Goal: Task Accomplishment & Management: Manage account settings

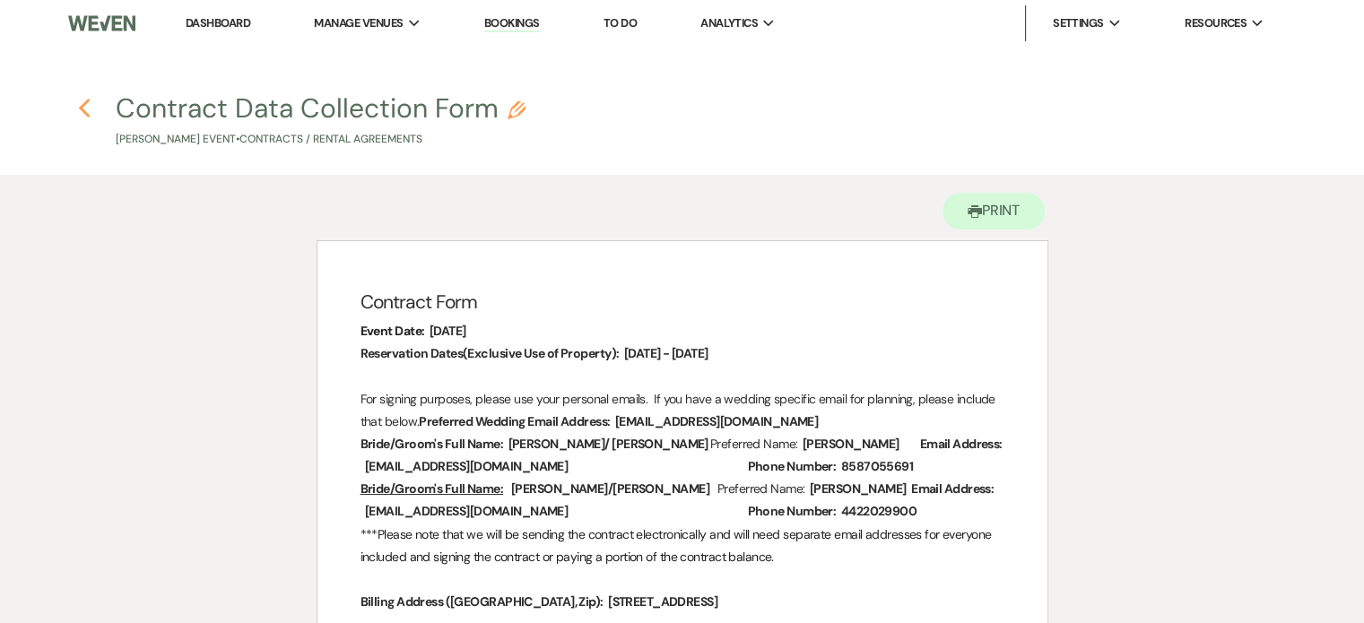
click at [83, 105] on use "button" at bounding box center [84, 109] width 12 height 20
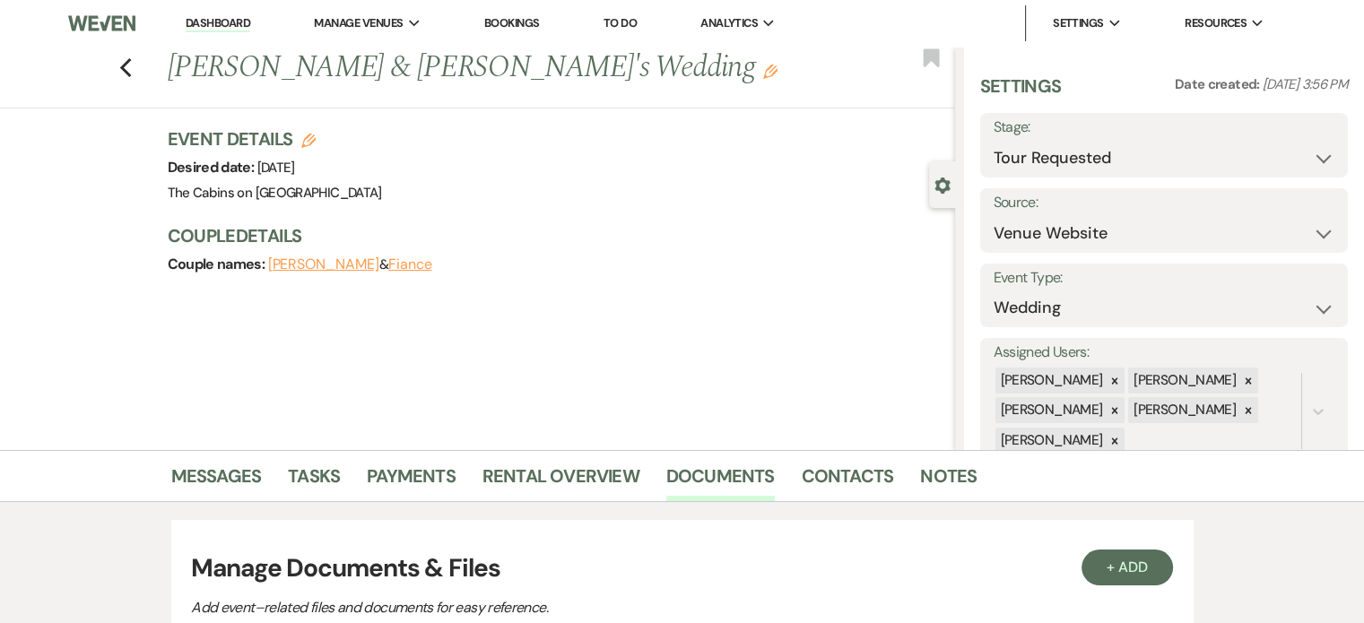
click at [216, 24] on link "Dashboard" at bounding box center [218, 23] width 65 height 17
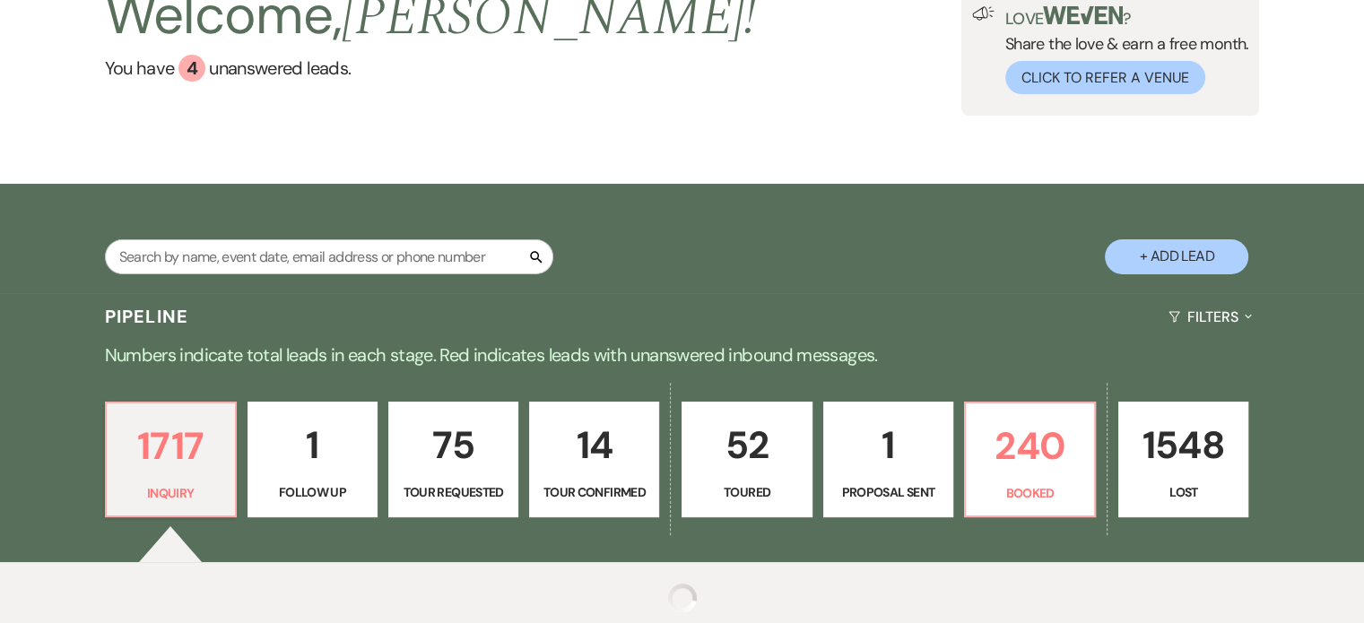
scroll to position [341, 0]
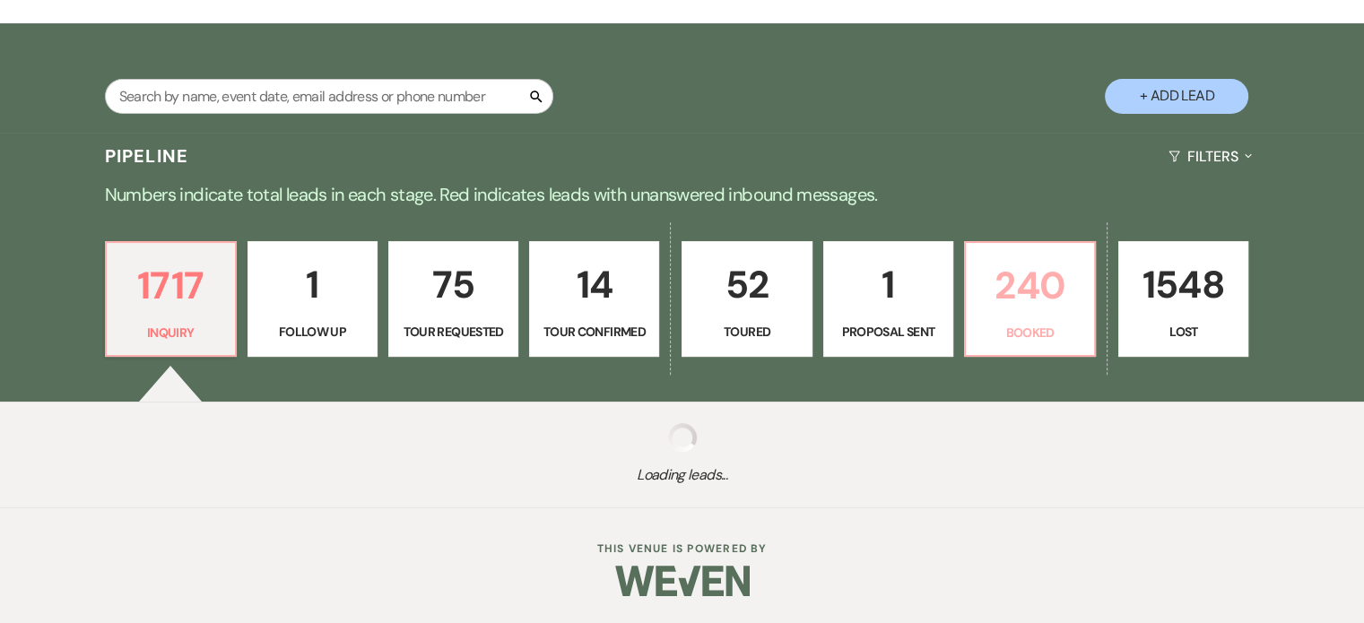
click at [1037, 282] on p "240" at bounding box center [1030, 286] width 107 height 60
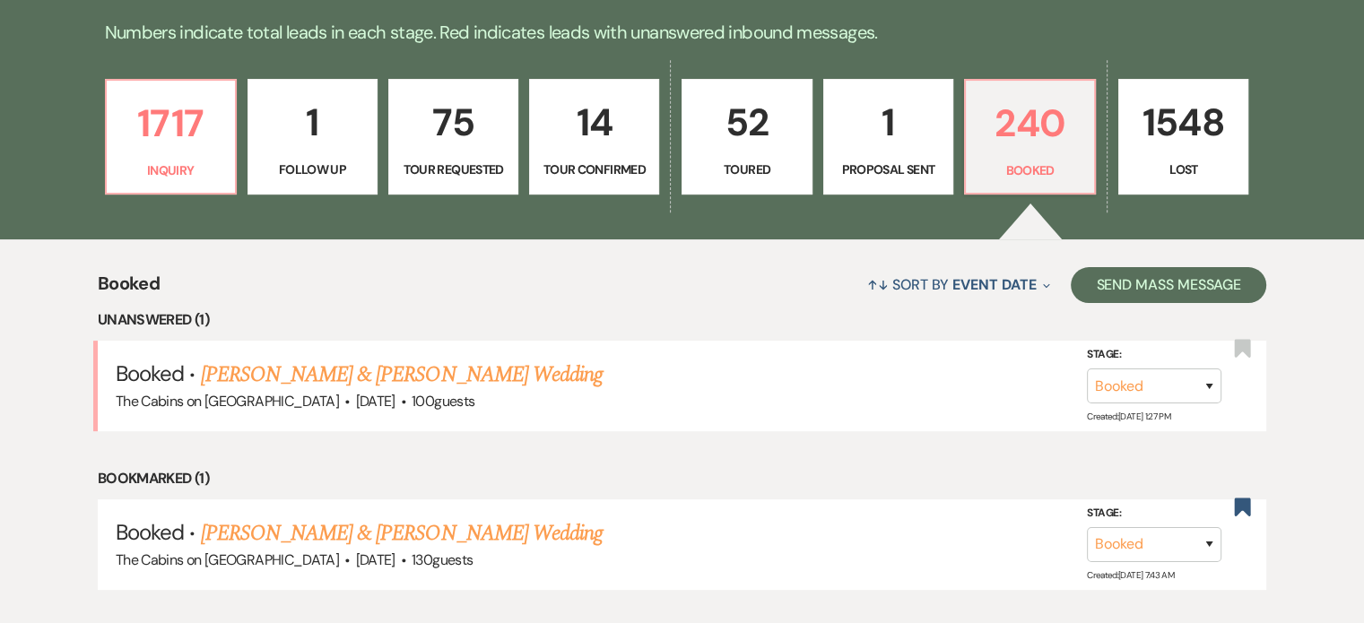
scroll to position [610, 0]
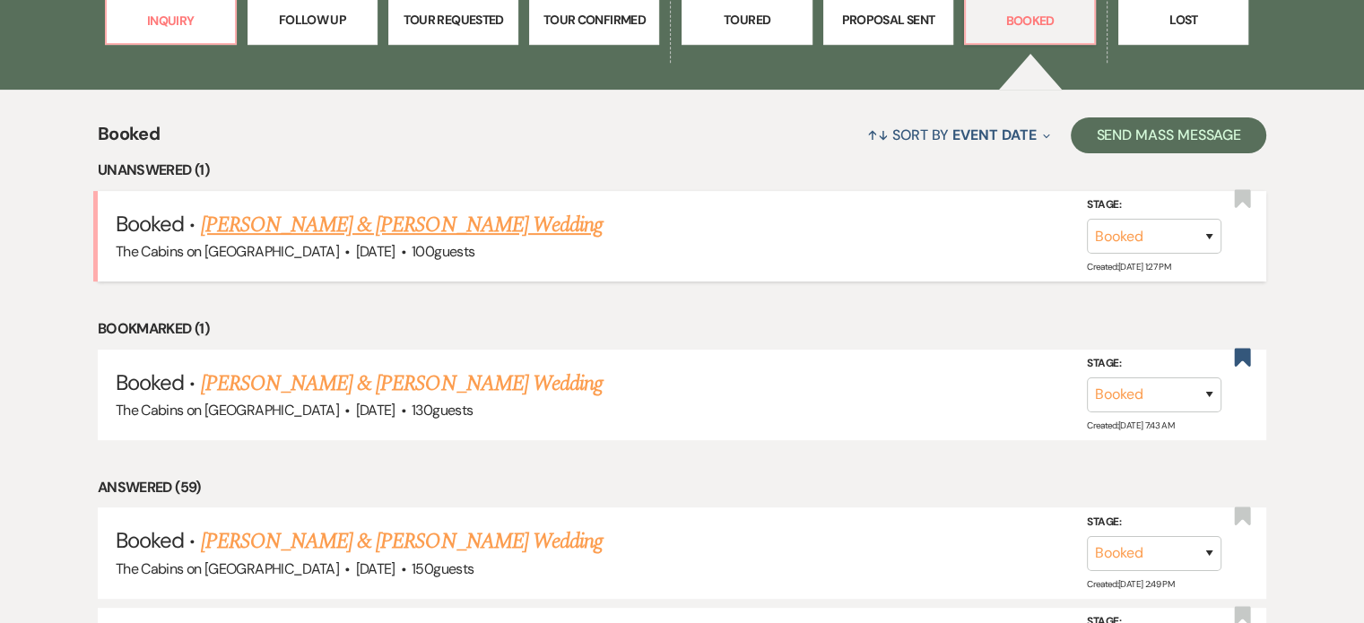
click at [422, 241] on link "[PERSON_NAME] & [PERSON_NAME] Wedding" at bounding box center [402, 225] width 402 height 32
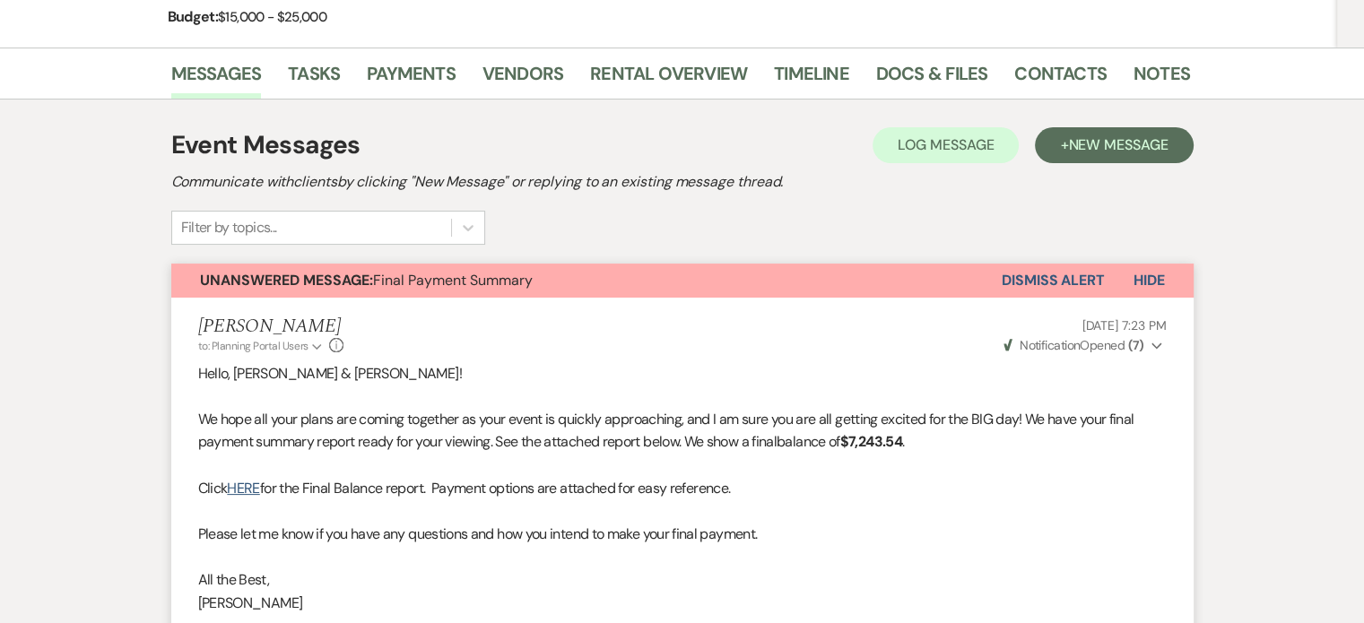
scroll to position [269, 0]
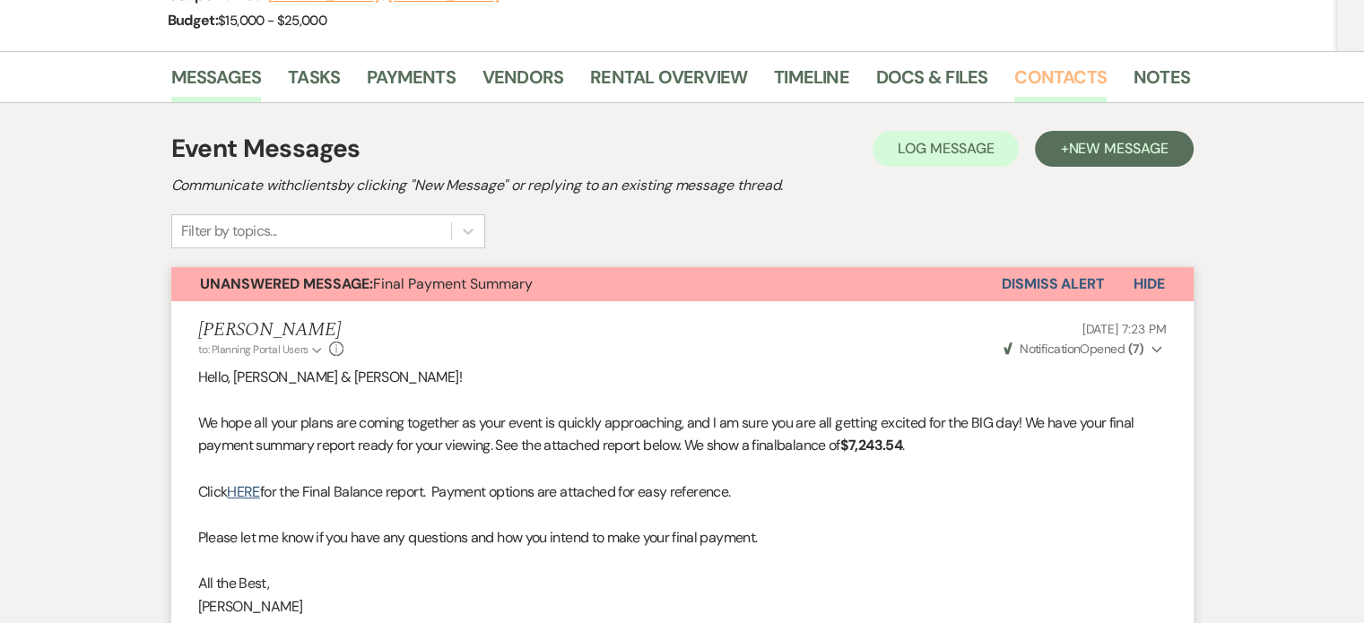
click at [1107, 102] on link "Contacts" at bounding box center [1060, 82] width 92 height 39
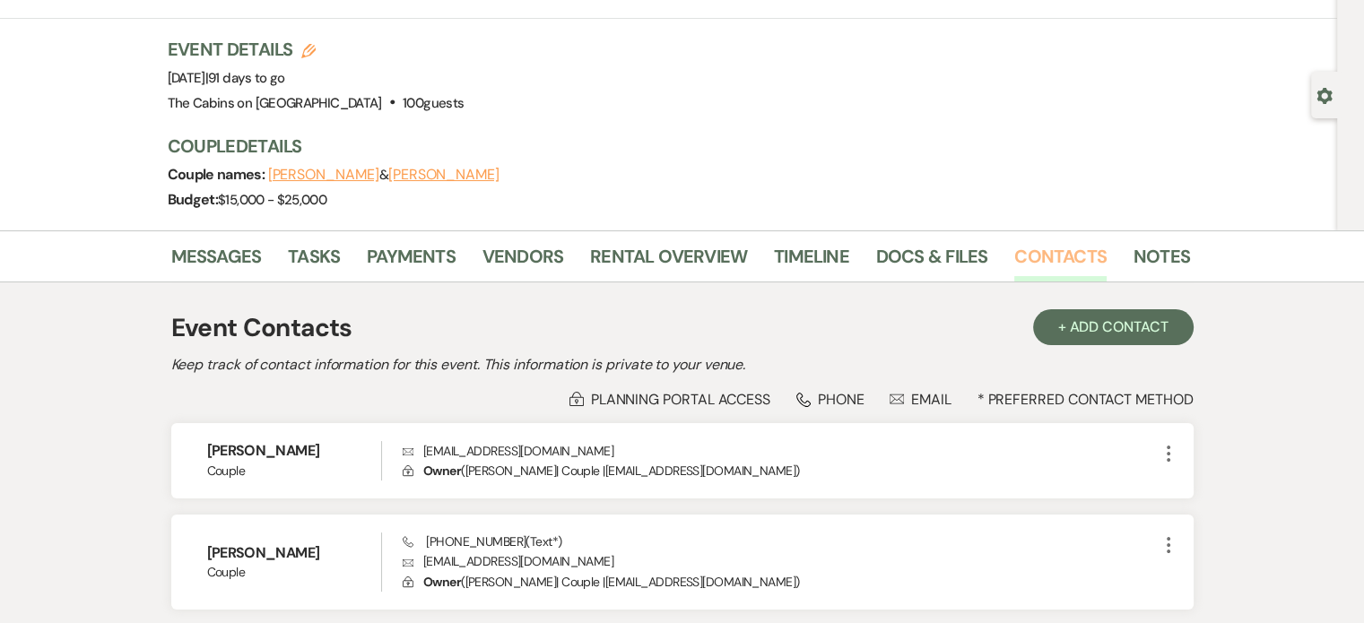
scroll to position [326, 0]
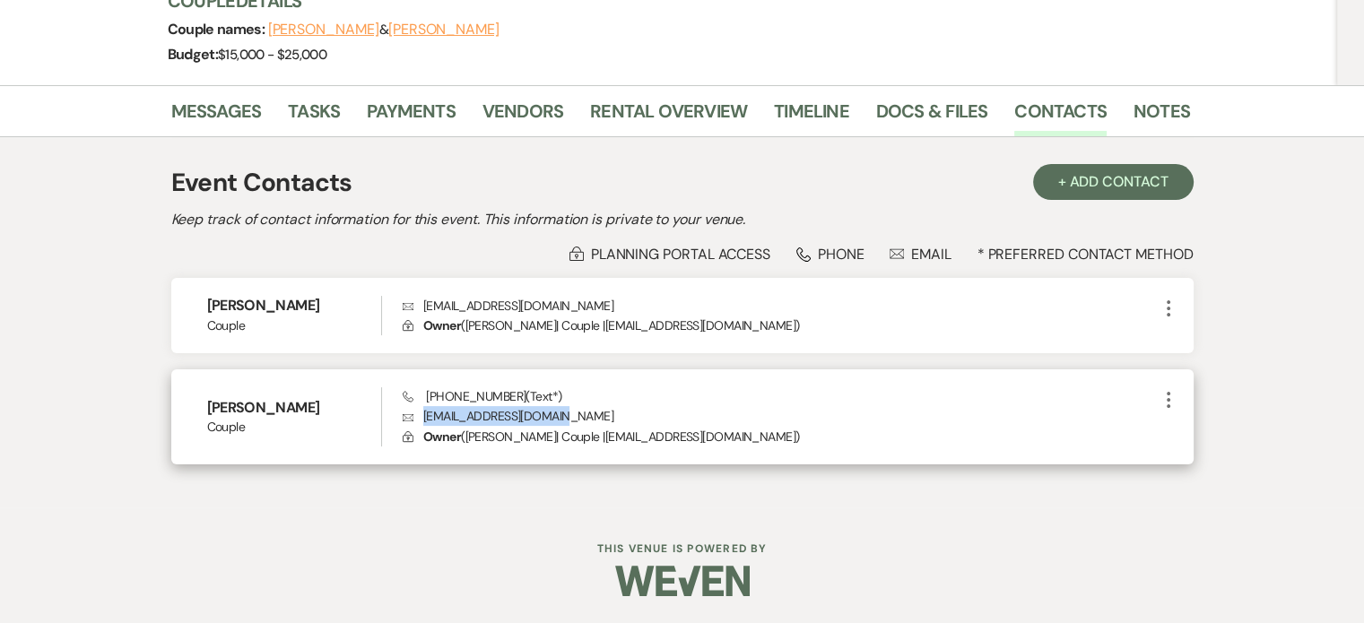
drag, startPoint x: 468, startPoint y: 400, endPoint x: 604, endPoint y: 408, distance: 135.7
click at [604, 408] on p "Envelope neanerfinley@yahoo.com" at bounding box center [780, 416] width 754 height 20
copy p "neanerfinley@yahoo.com"
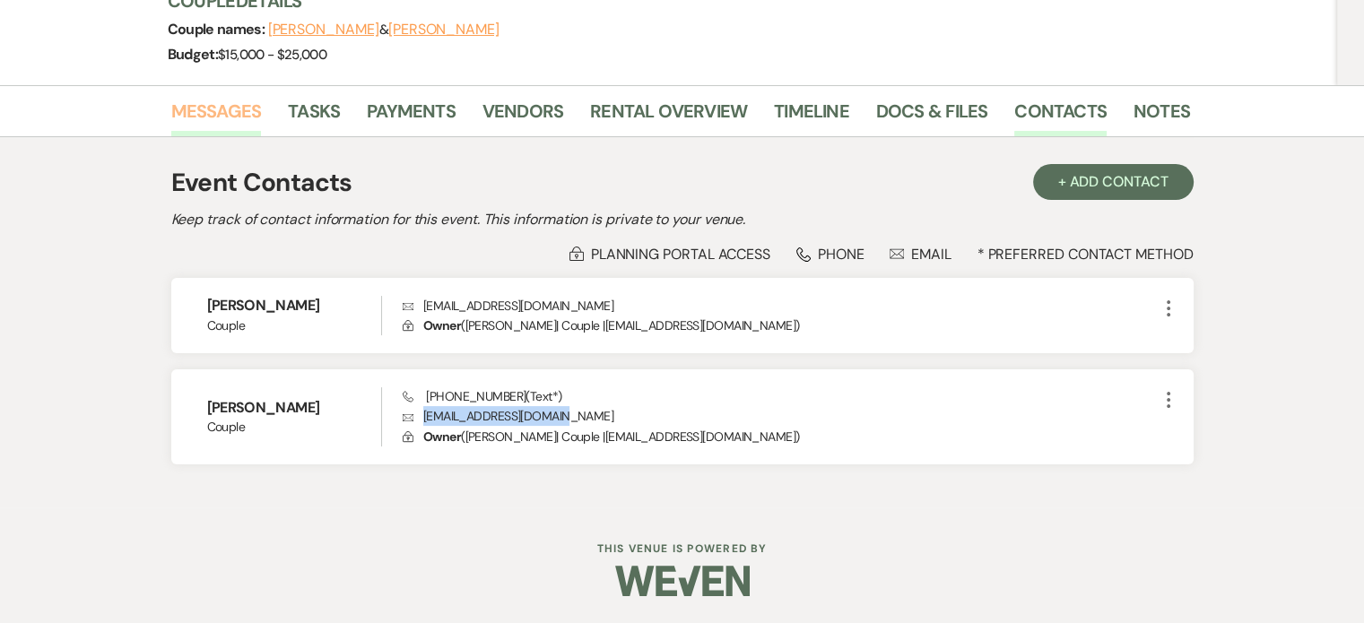
click at [262, 97] on link "Messages" at bounding box center [216, 116] width 91 height 39
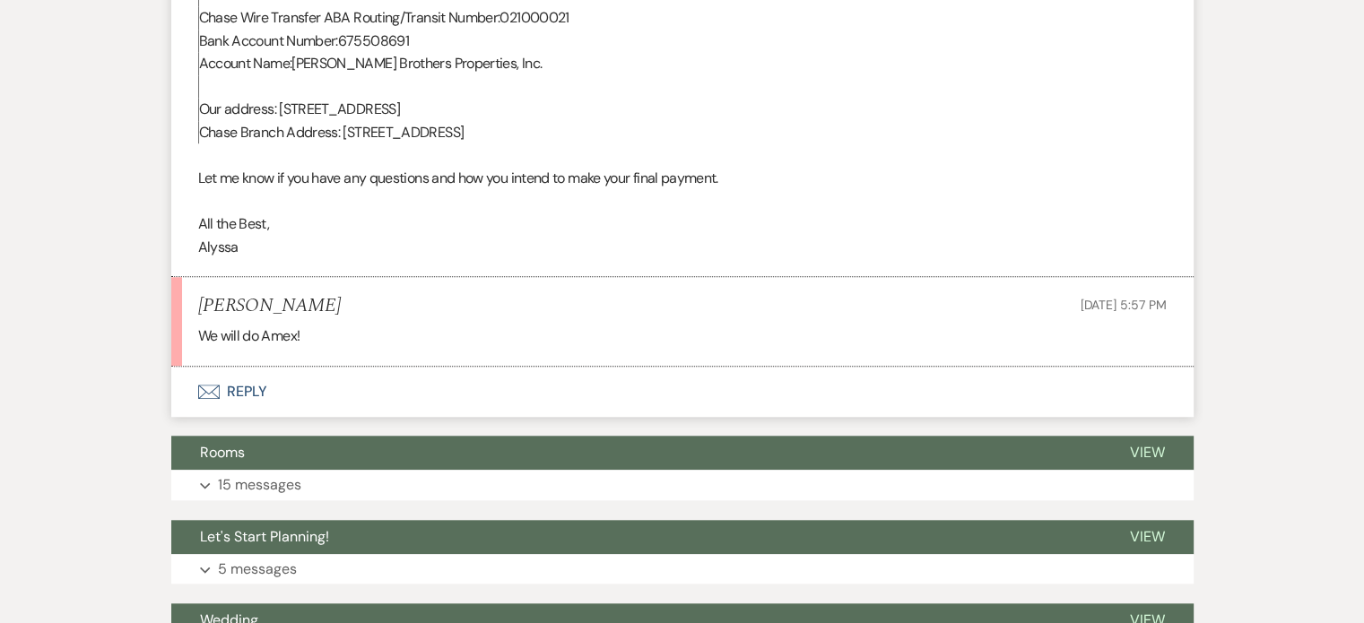
scroll to position [1636, 0]
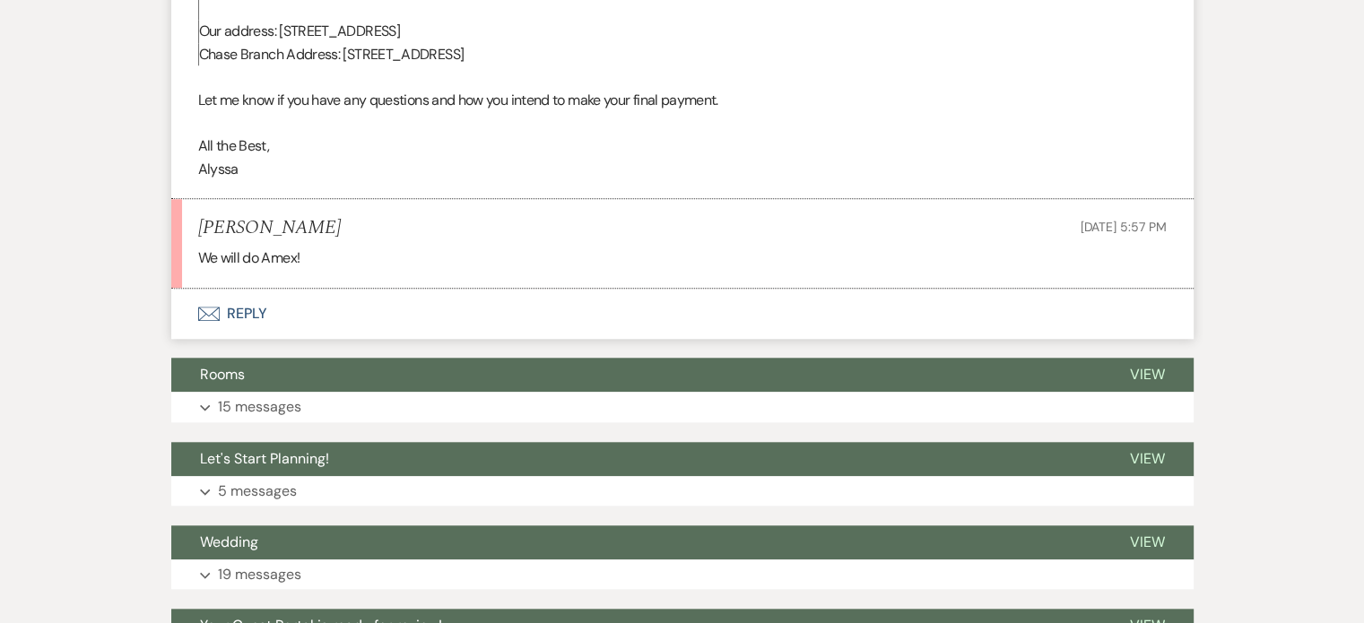
click at [320, 339] on button "Envelope Reply" at bounding box center [682, 314] width 1022 height 50
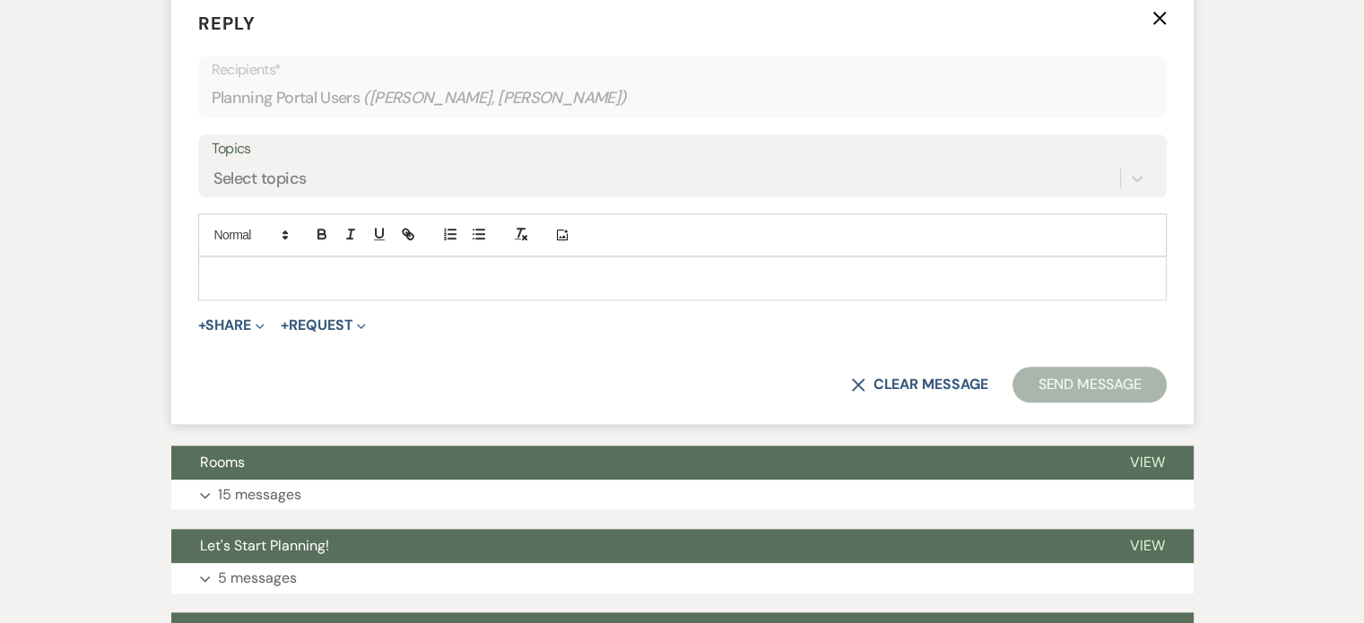
scroll to position [1951, 0]
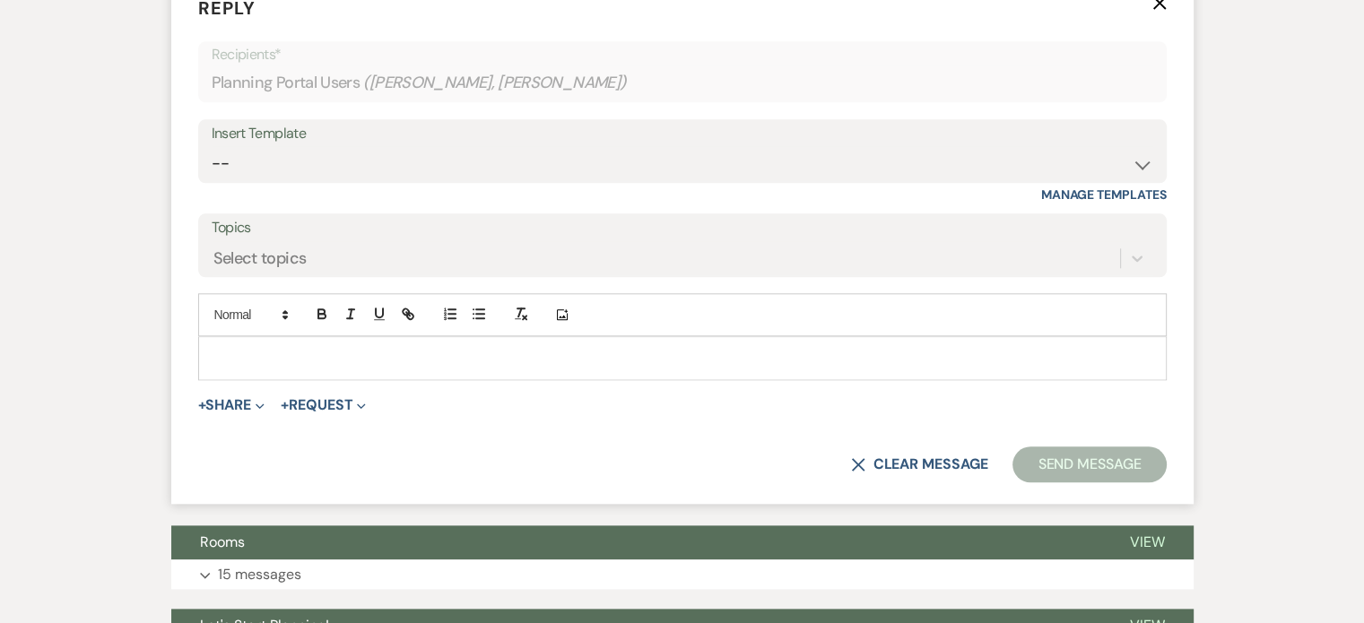
click at [295, 378] on div at bounding box center [682, 357] width 967 height 41
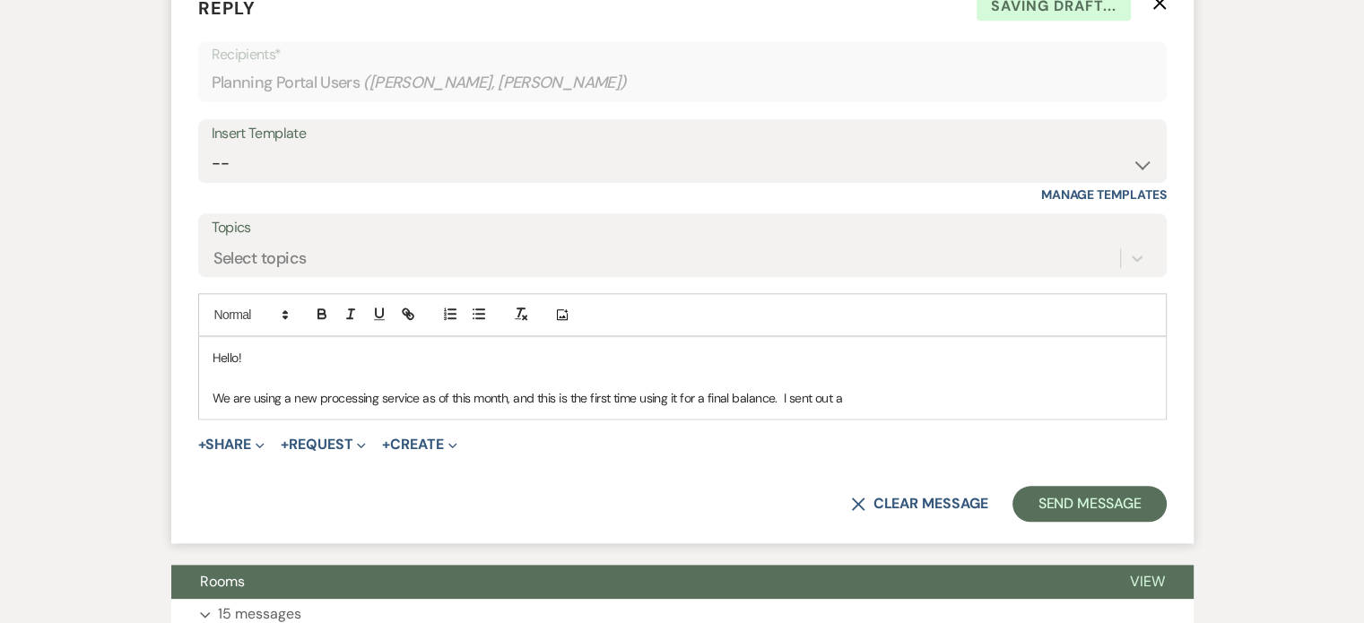
click at [934, 408] on p "We are using a new processing service as of this month, and this is the first t…" at bounding box center [683, 398] width 940 height 20
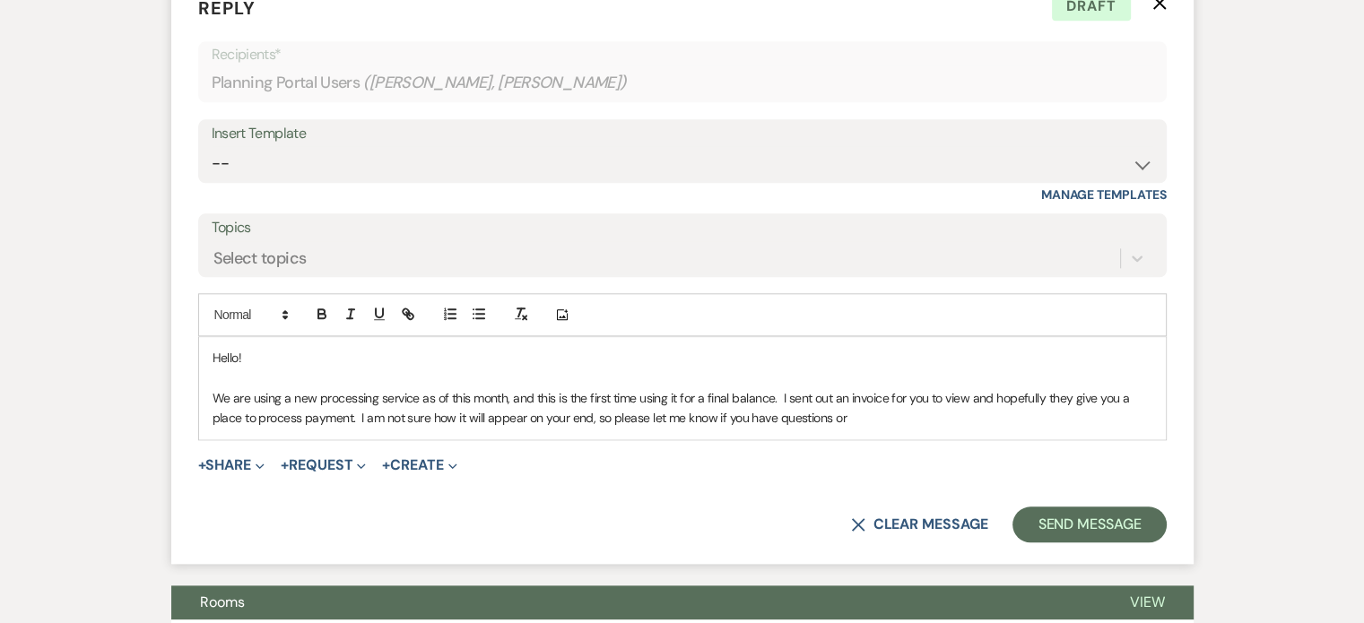
click at [361, 429] on p "We are using a new processing service as of this month, and this is the first t…" at bounding box center [683, 408] width 940 height 40
click at [1025, 429] on p "We are using a new processing service as of this month, and this is the first t…" at bounding box center [683, 408] width 940 height 40
click at [320, 429] on p "We are using a new processing service as of this month, and this is the first t…" at bounding box center [683, 408] width 940 height 40
click at [1058, 429] on p "We are using a new processing service as of this month, and this is the first t…" at bounding box center [683, 408] width 940 height 40
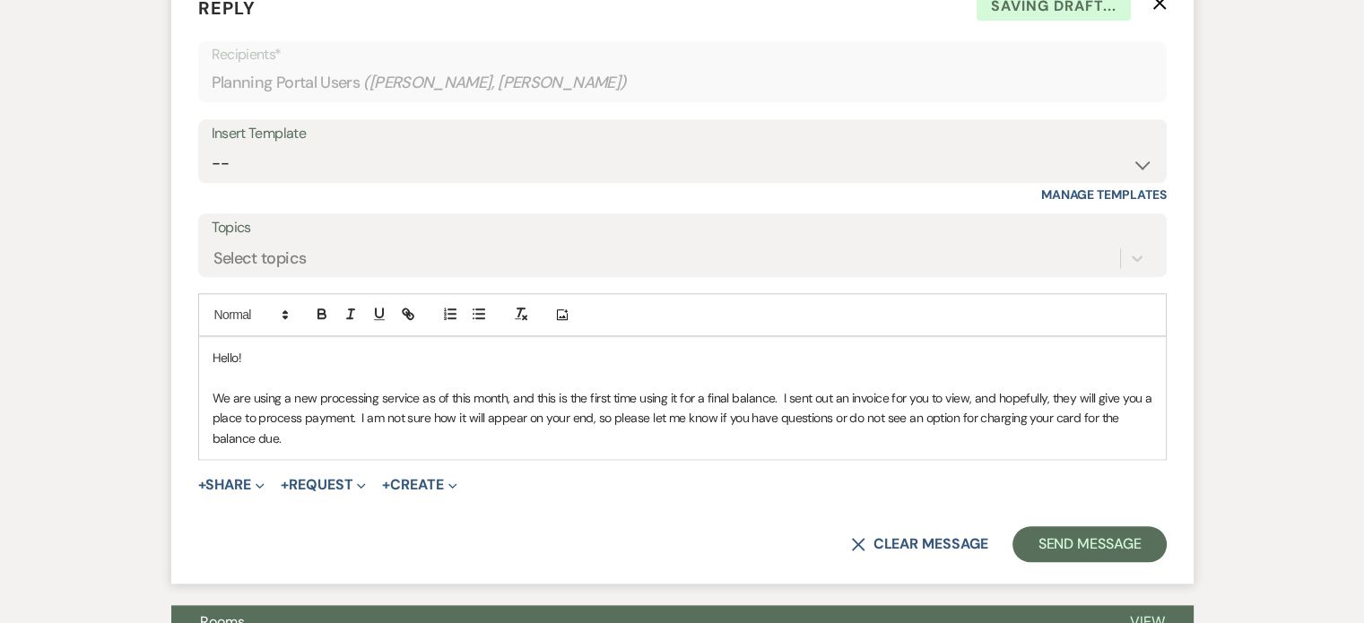
click at [630, 448] on p "We are using a new processing service as of this month, and this is the first t…" at bounding box center [683, 418] width 940 height 60
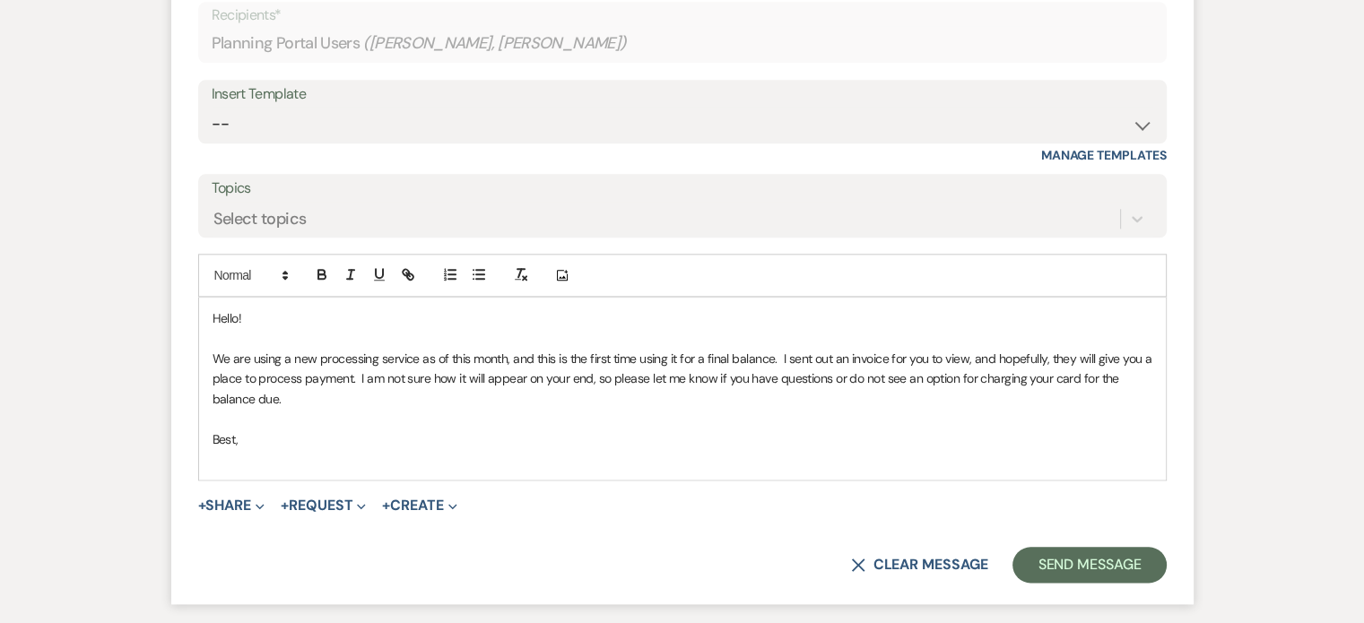
scroll to position [2012, 0]
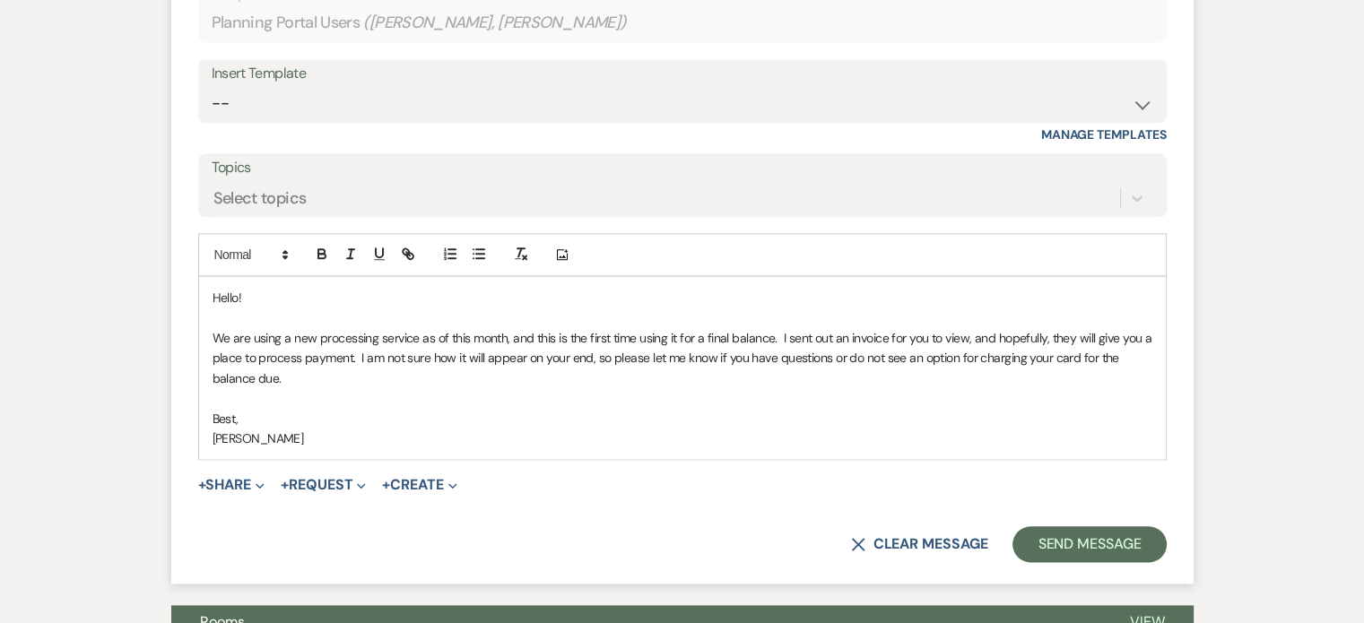
drag, startPoint x: 343, startPoint y: 532, endPoint x: 356, endPoint y: 532, distance: 13.5
click at [343, 388] on p "We are using a new processing service as of this month, and this is the first t…" at bounding box center [683, 358] width 940 height 60
drag, startPoint x: 348, startPoint y: 537, endPoint x: 324, endPoint y: 538, distance: 24.2
click at [324, 388] on p "We are using a new processing service as of this month, and this is the first t…" at bounding box center [683, 358] width 940 height 60
drag, startPoint x: 355, startPoint y: 540, endPoint x: 383, endPoint y: 537, distance: 27.9
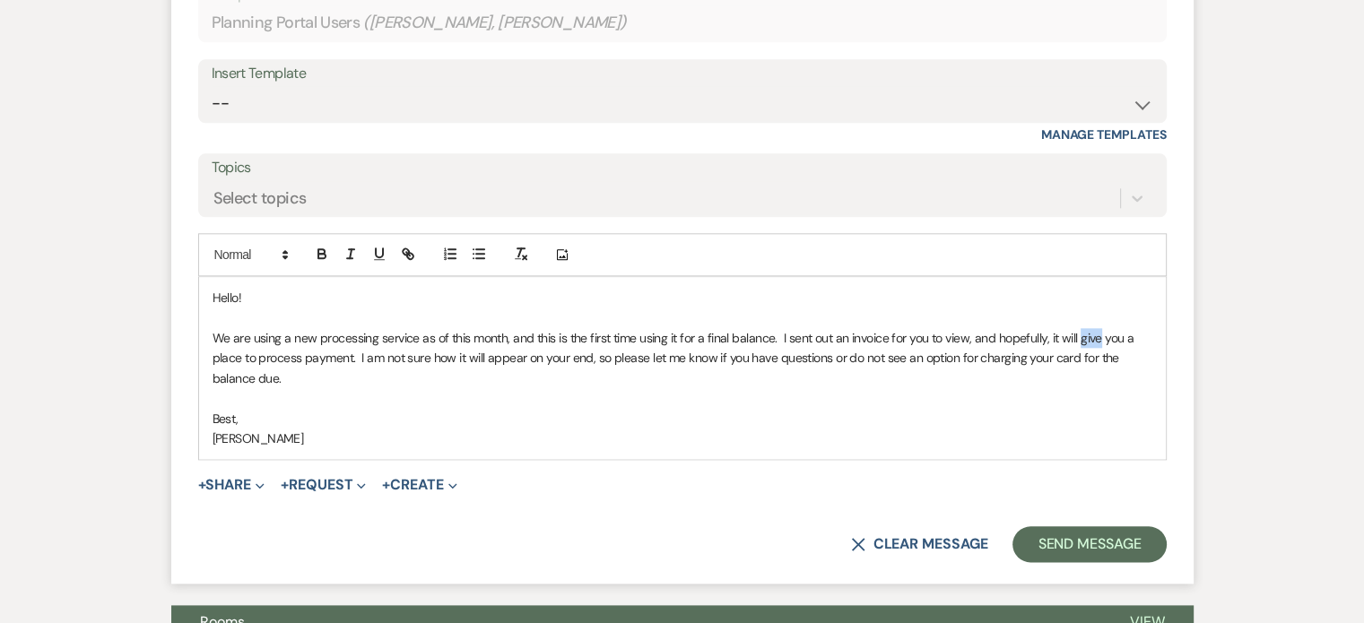
click at [377, 388] on p "We are using a new processing service as of this month, and this is the first t…" at bounding box center [683, 358] width 940 height 60
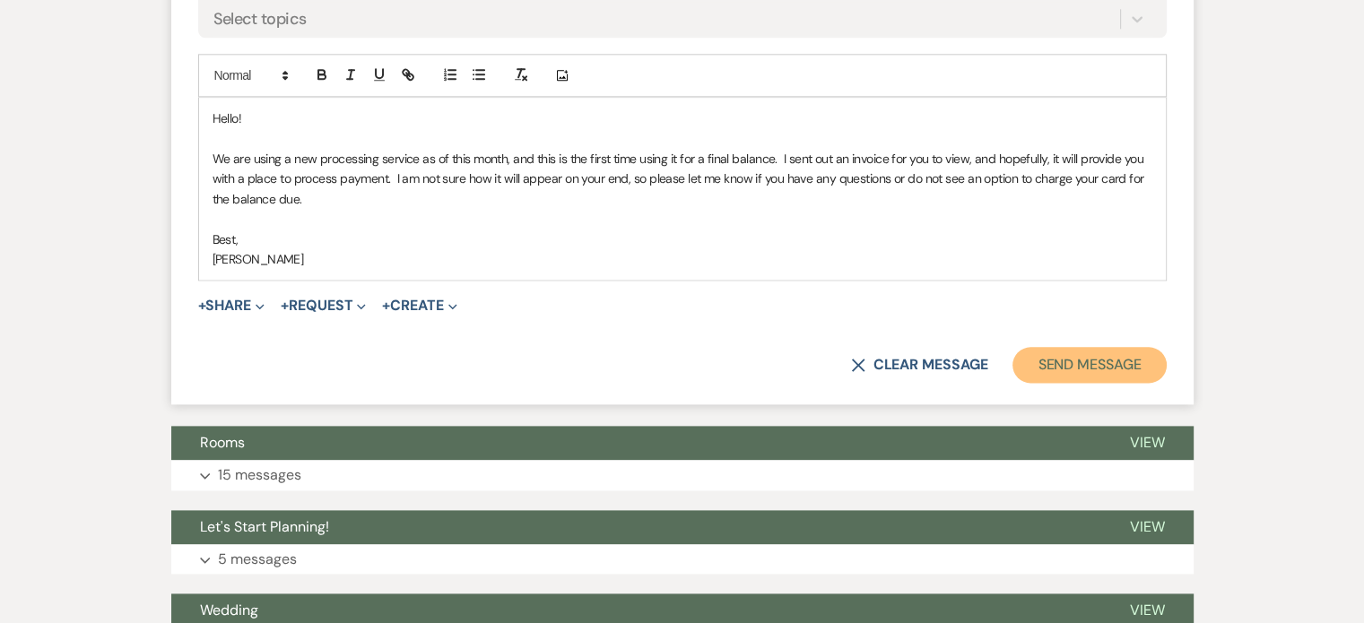
click at [1012, 383] on button "Send Message" at bounding box center [1088, 365] width 153 height 36
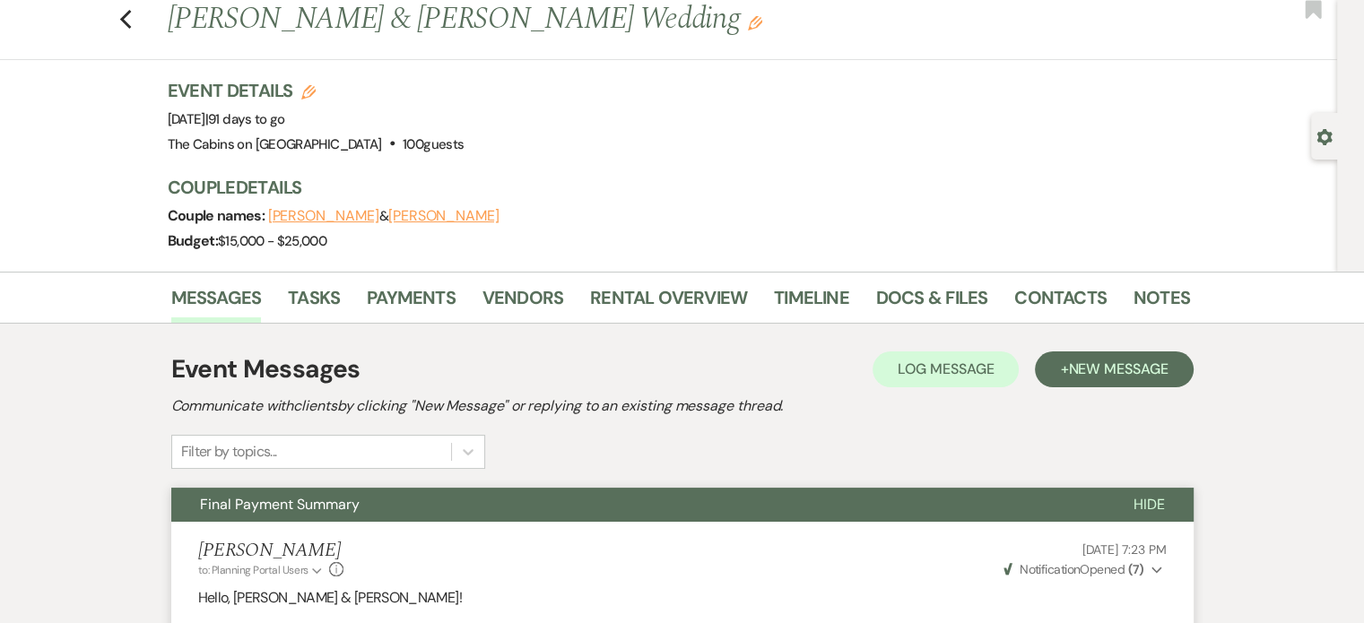
scroll to position [0, 0]
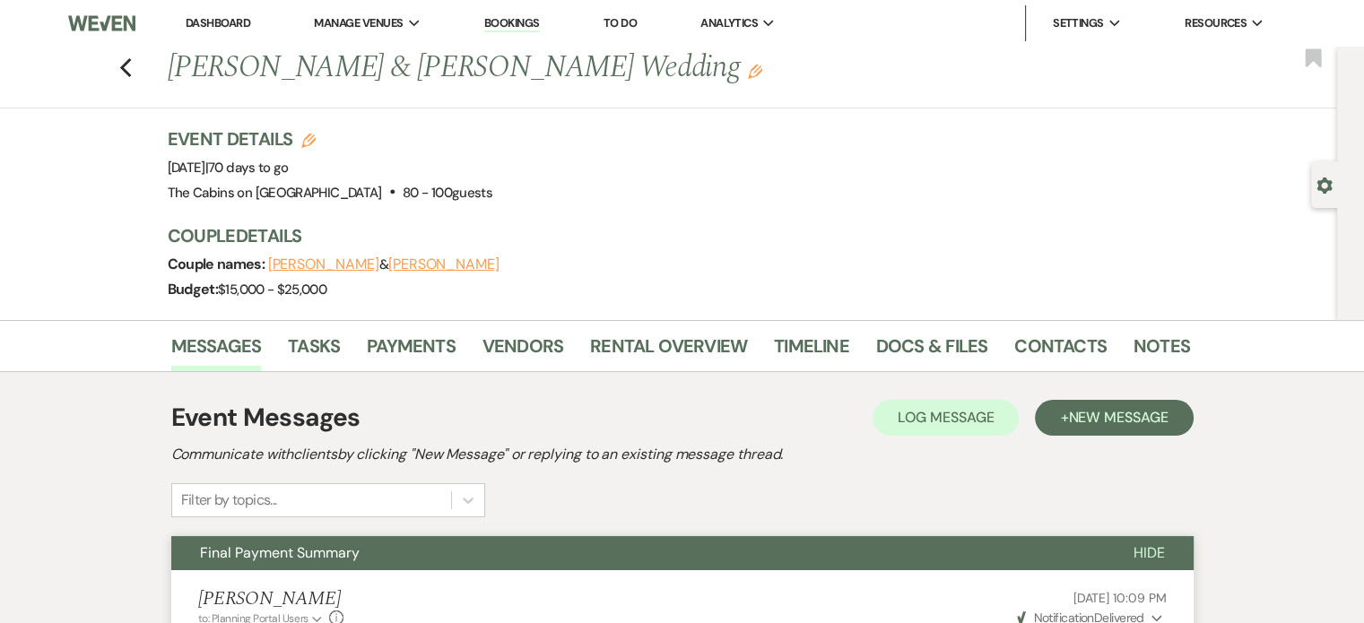
click at [250, 28] on link "Dashboard" at bounding box center [218, 22] width 65 height 15
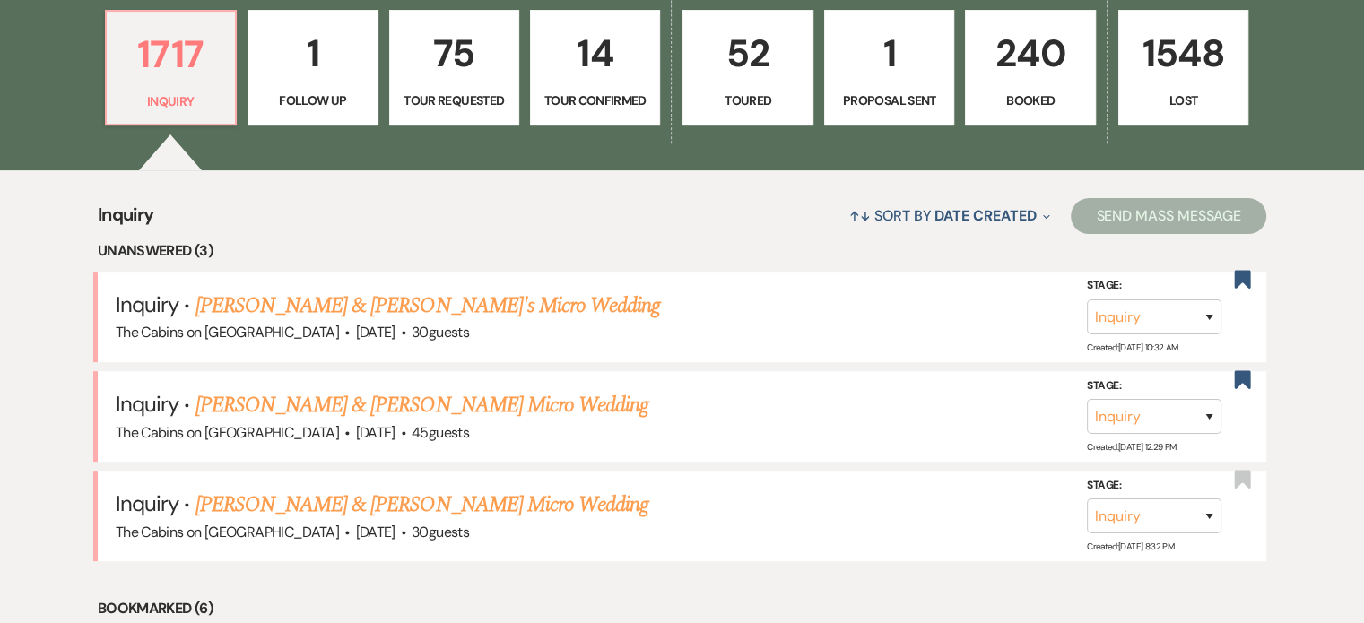
scroll to position [448, 0]
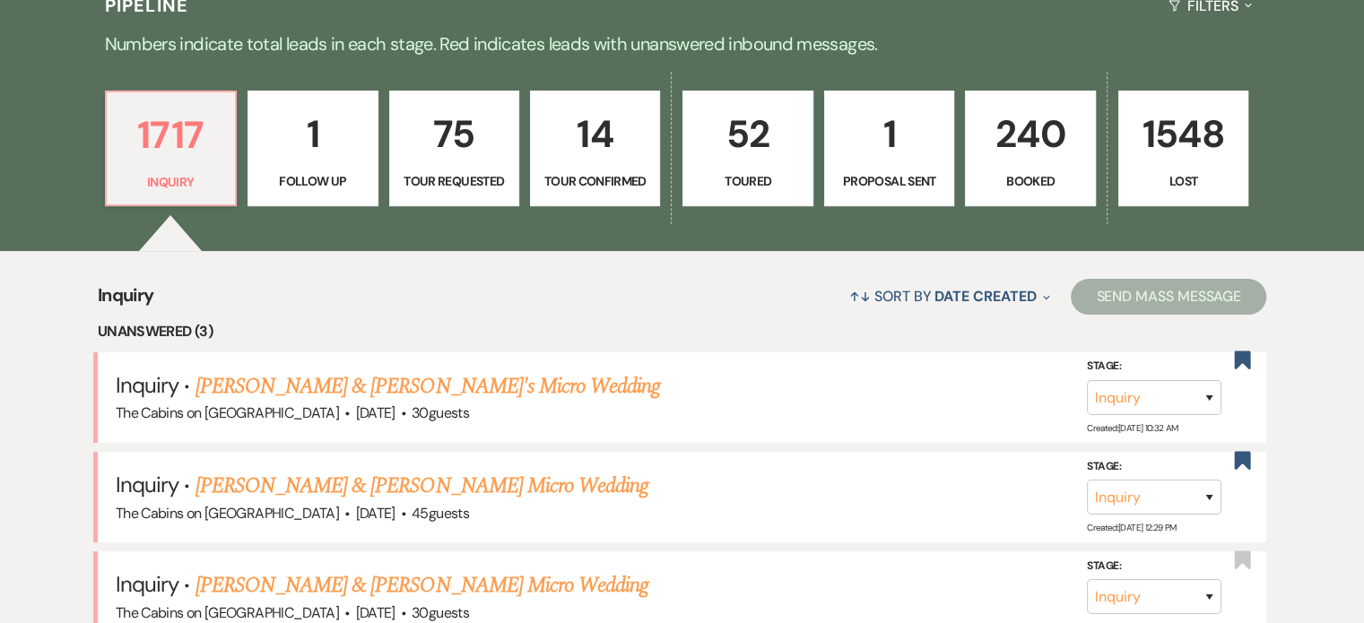
click at [1026, 191] on p "Booked" at bounding box center [1030, 181] width 107 height 20
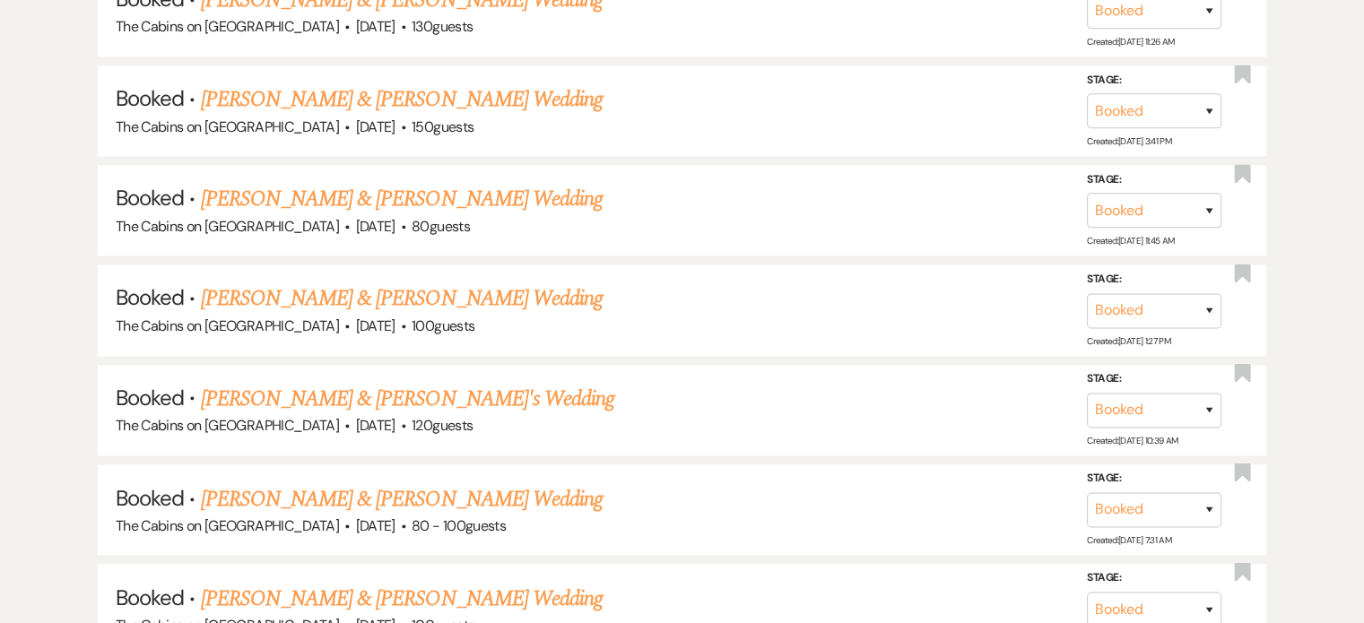
scroll to position [2959, 0]
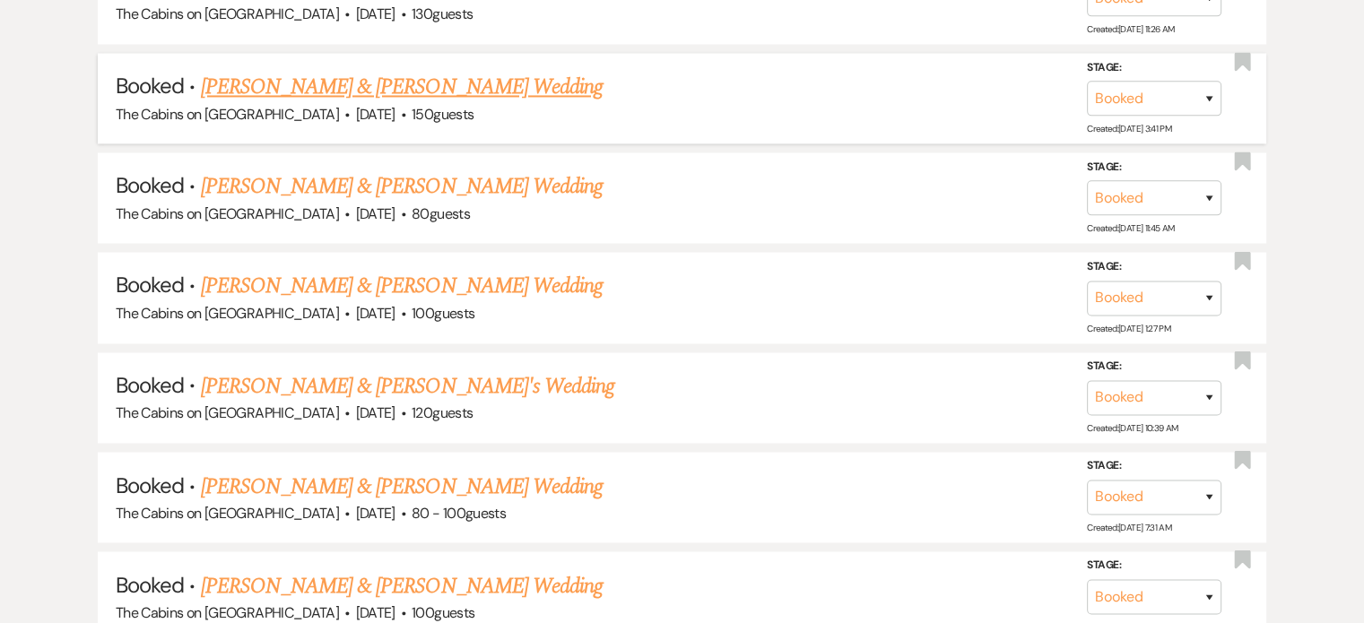
click at [447, 103] on link "[PERSON_NAME] & [PERSON_NAME] Wedding" at bounding box center [402, 87] width 402 height 32
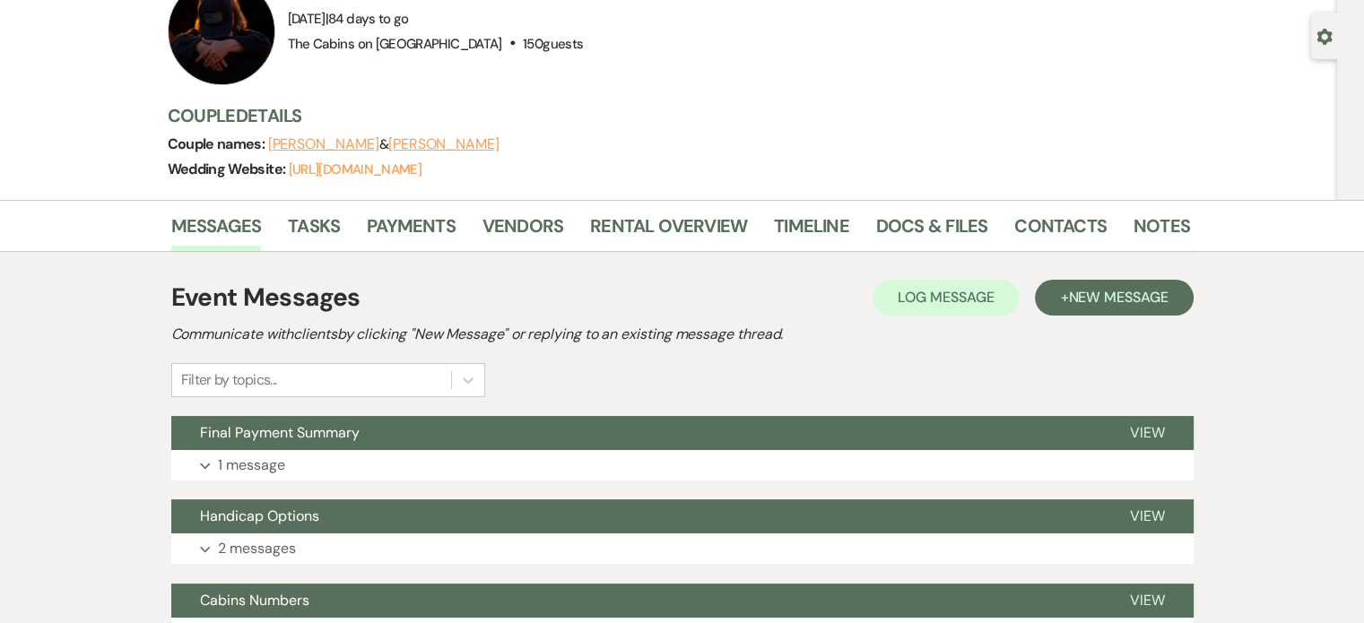
scroll to position [448, 0]
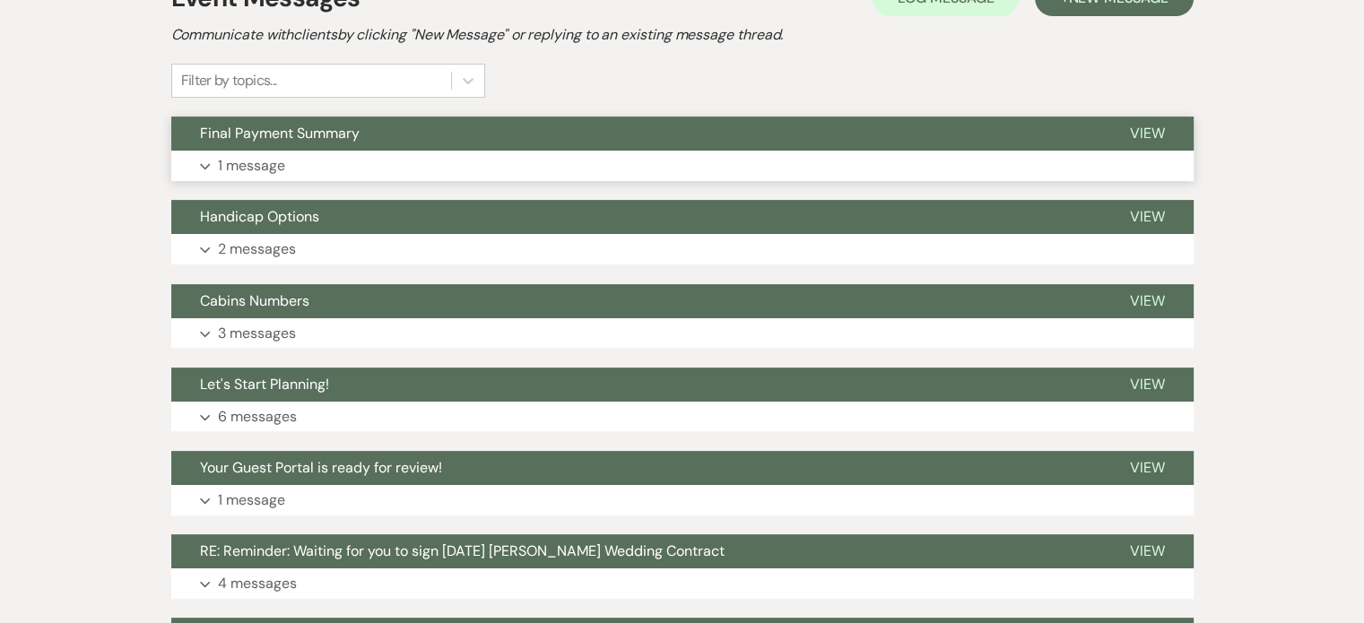
click at [285, 178] on p "1 message" at bounding box center [251, 165] width 67 height 23
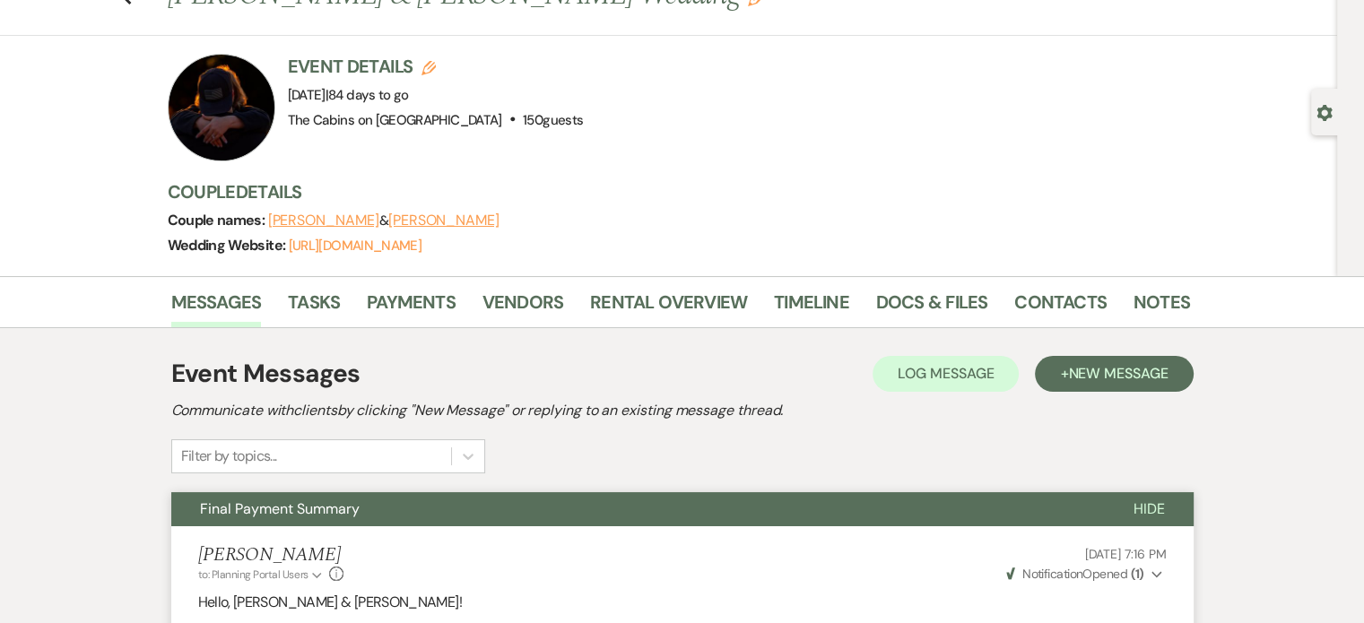
scroll to position [0, 0]
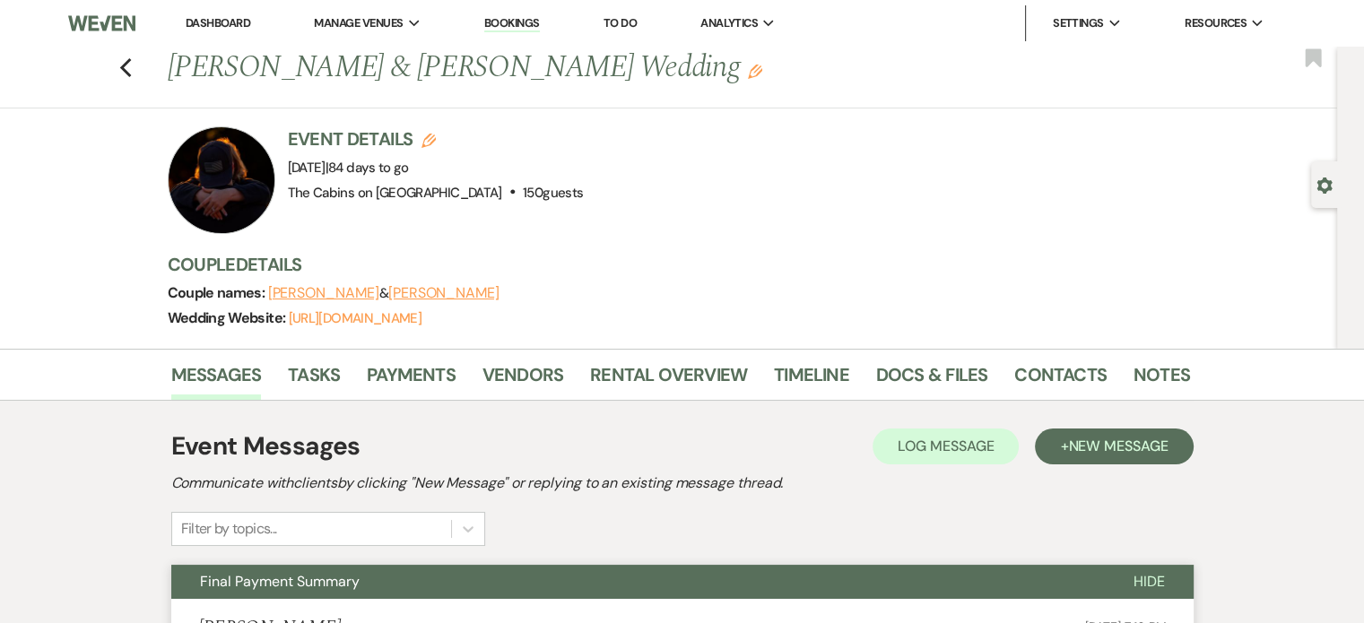
click at [239, 29] on link "Dashboard" at bounding box center [218, 22] width 65 height 15
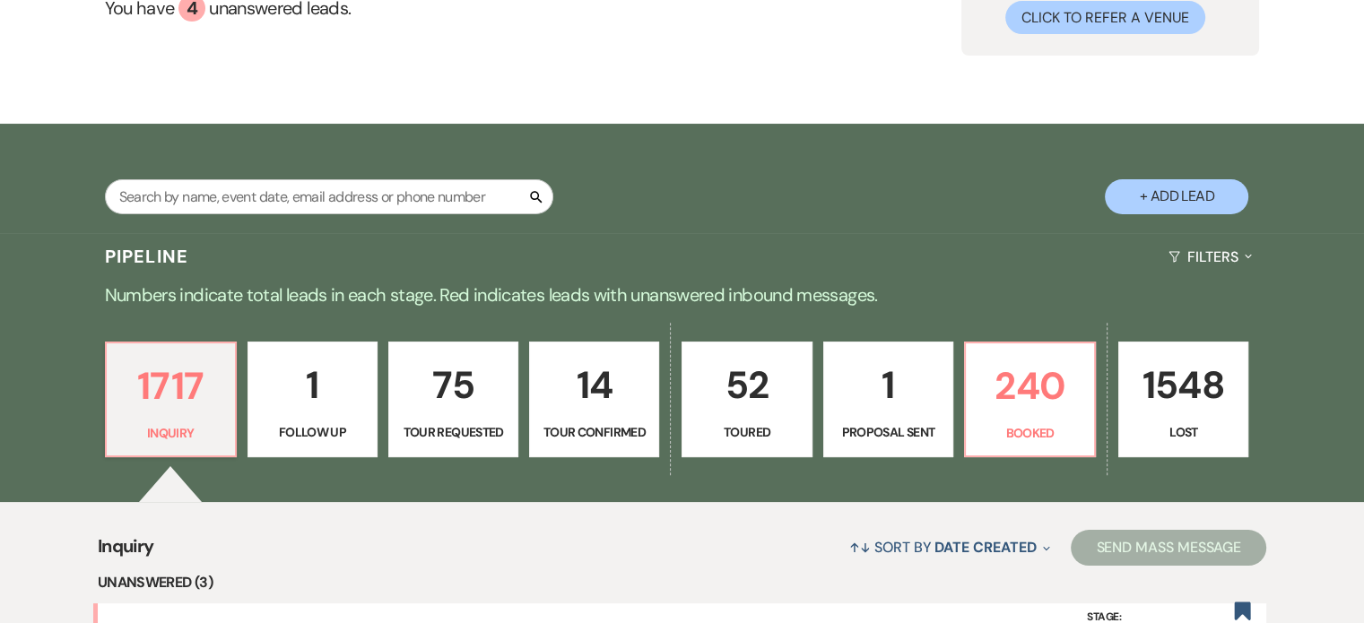
scroll to position [269, 0]
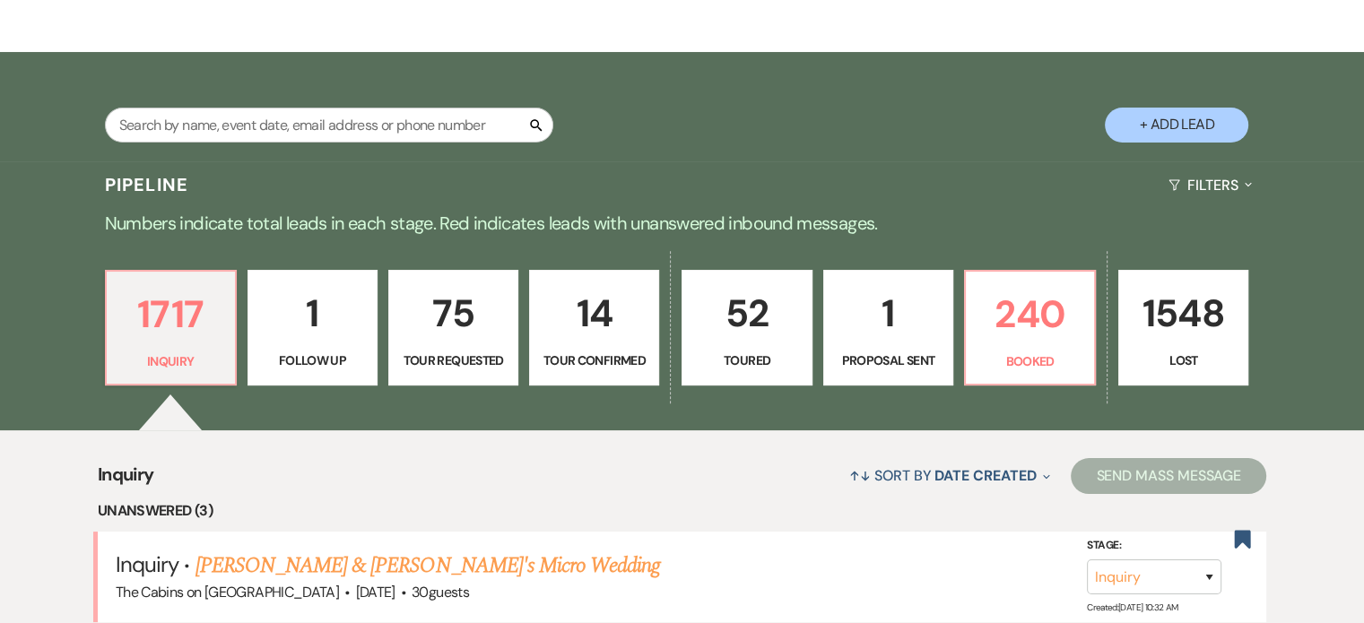
click at [892, 343] on p "1" at bounding box center [888, 313] width 107 height 60
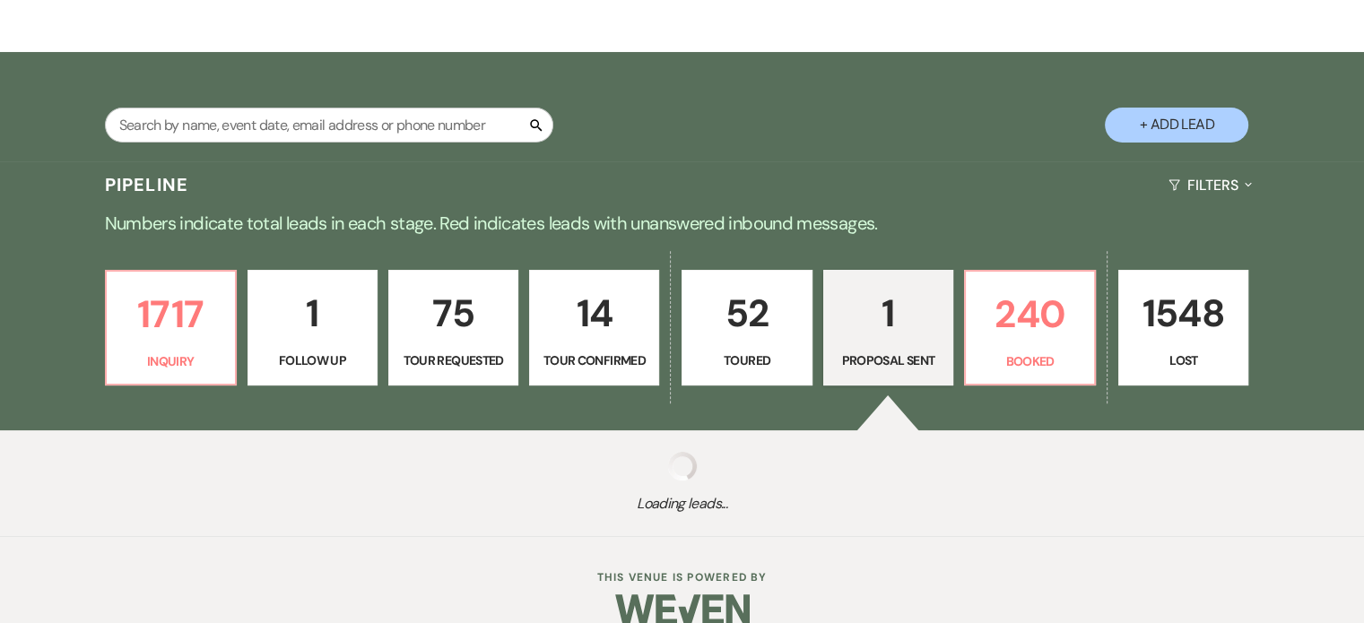
select select "6"
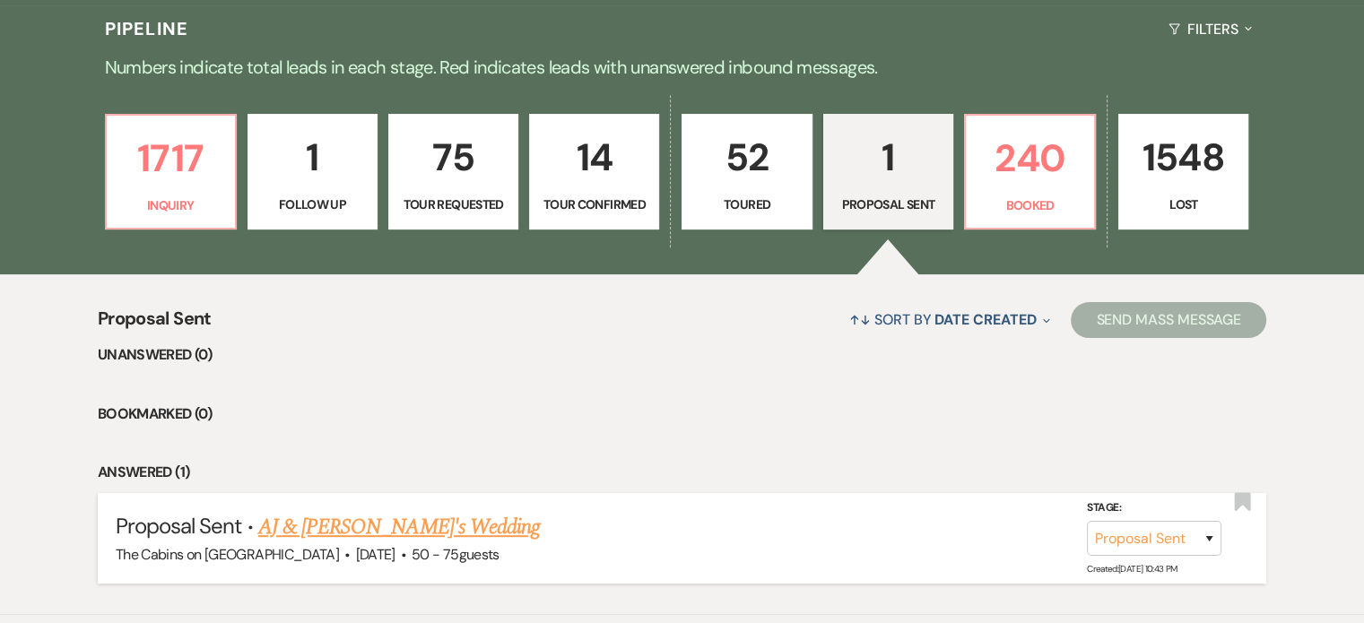
scroll to position [538, 0]
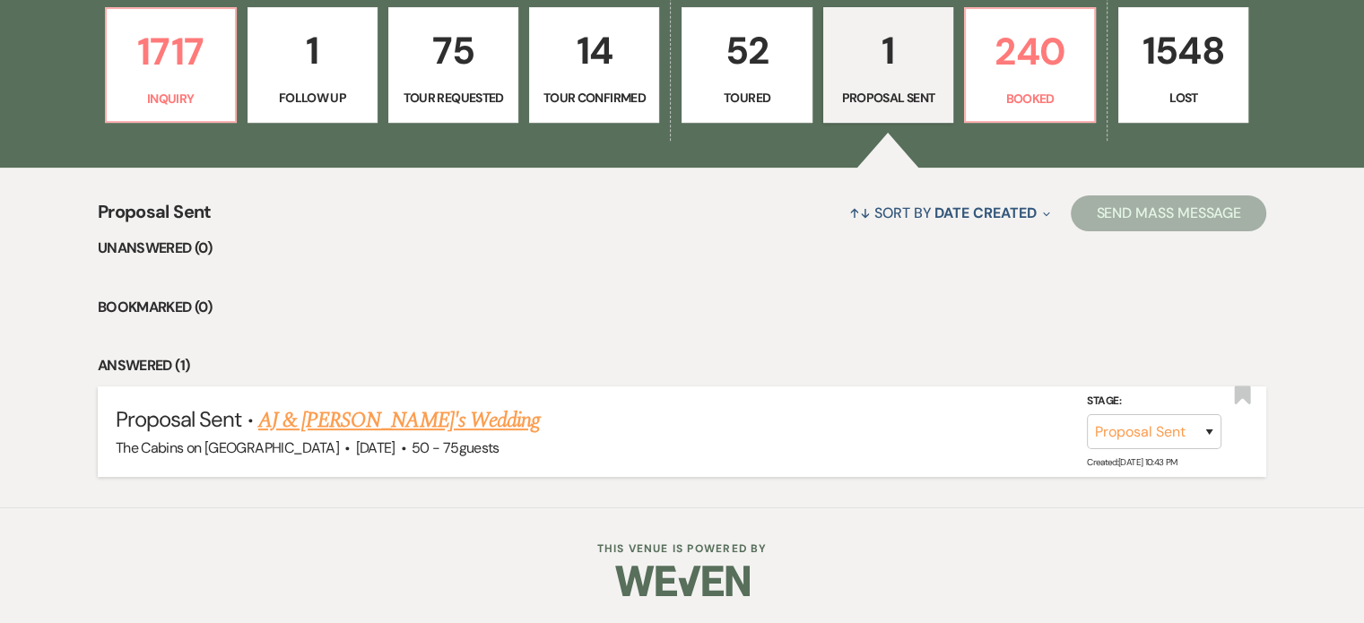
click at [364, 437] on link "AJ & [PERSON_NAME]'s Wedding" at bounding box center [399, 420] width 282 height 32
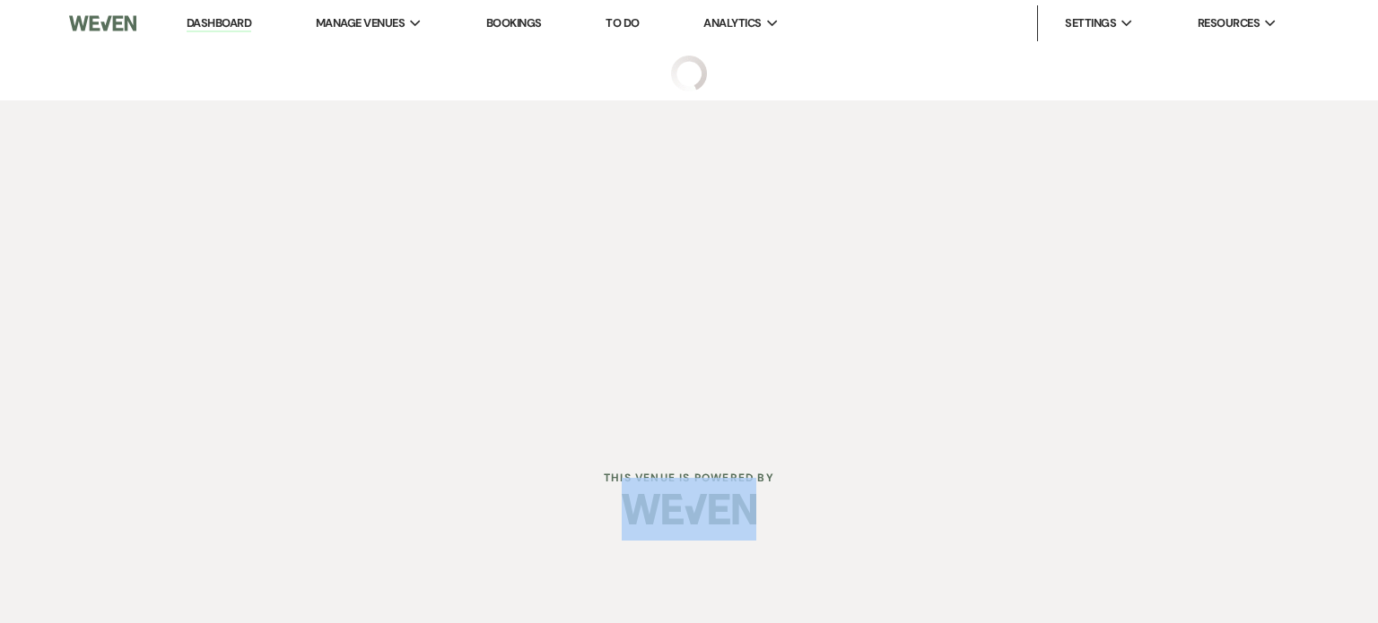
click at [364, 491] on div at bounding box center [689, 509] width 918 height 84
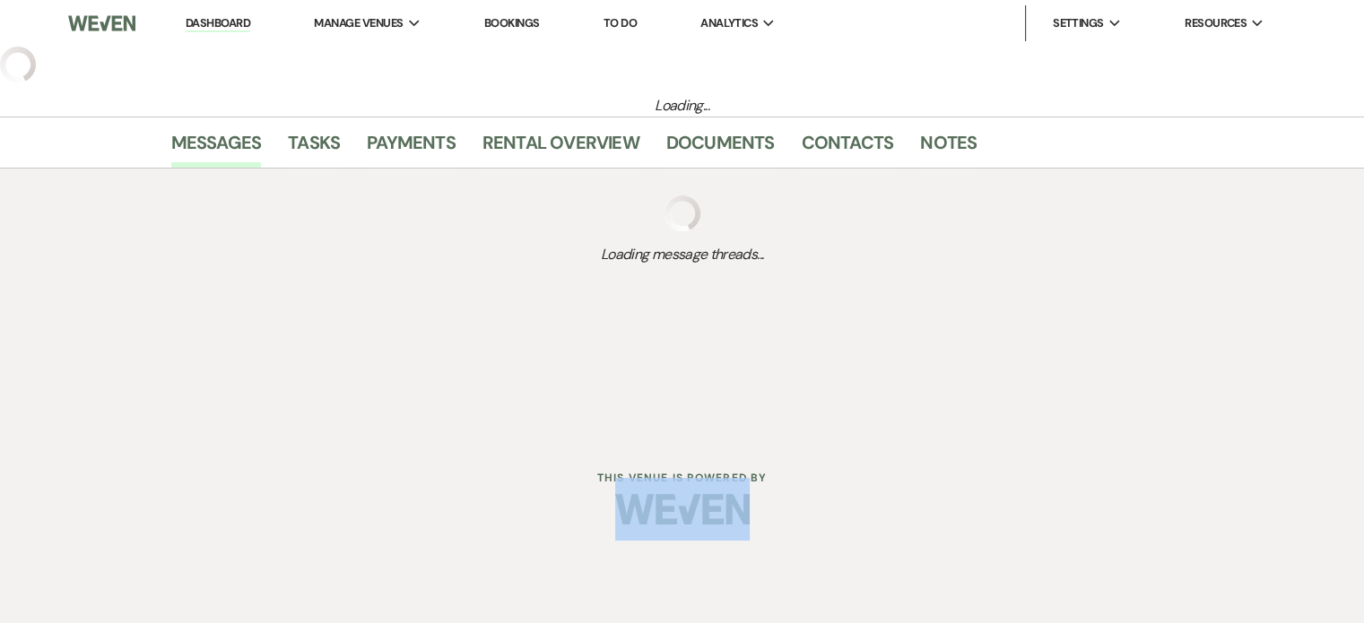
select select "6"
select select "5"
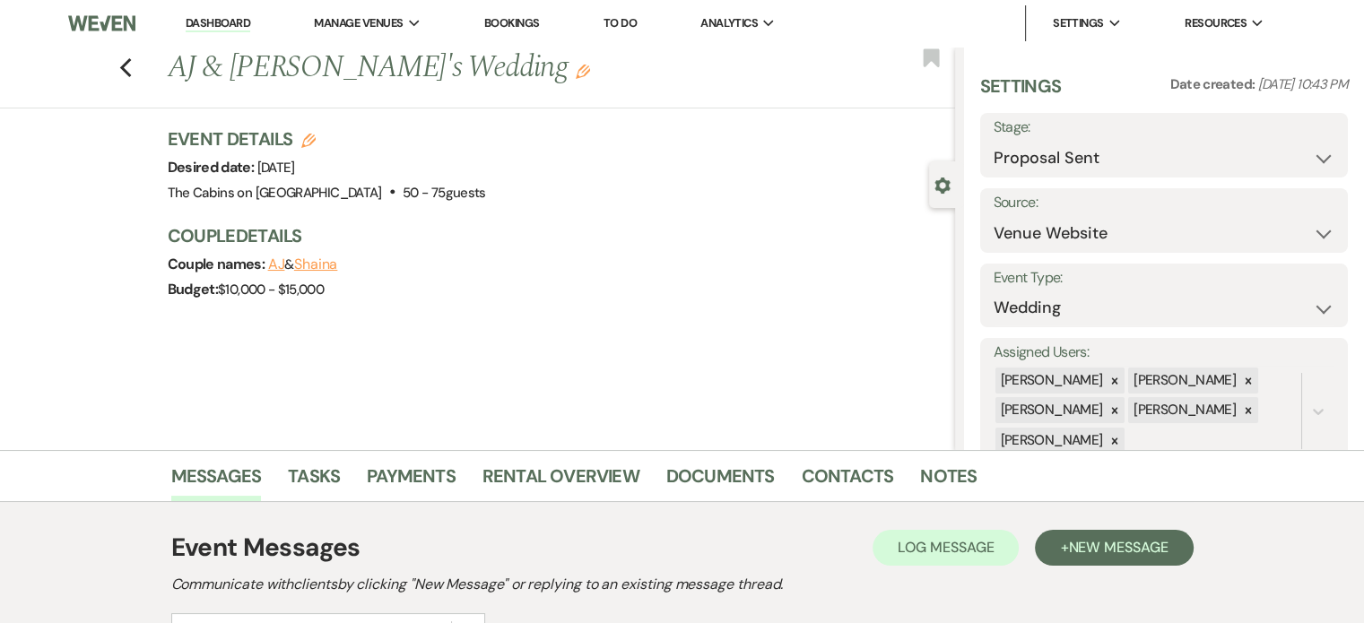
scroll to position [395, 0]
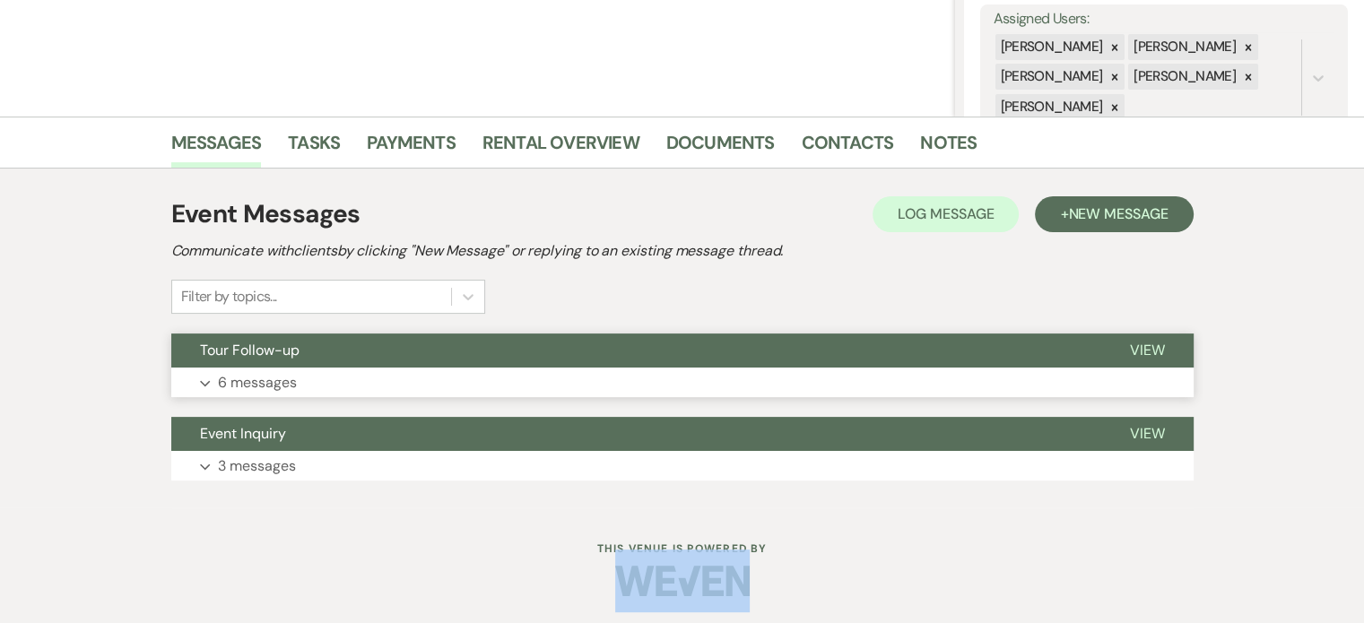
click at [297, 371] on p "6 messages" at bounding box center [257, 382] width 79 height 23
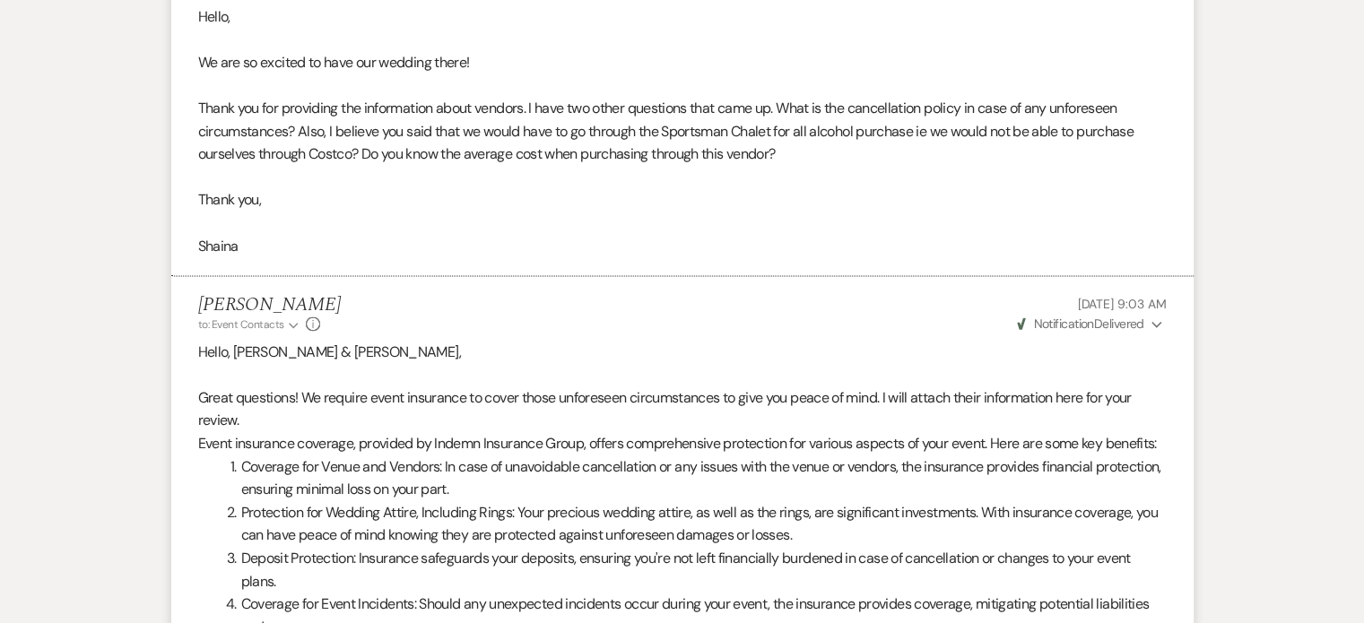
scroll to position [2549, 0]
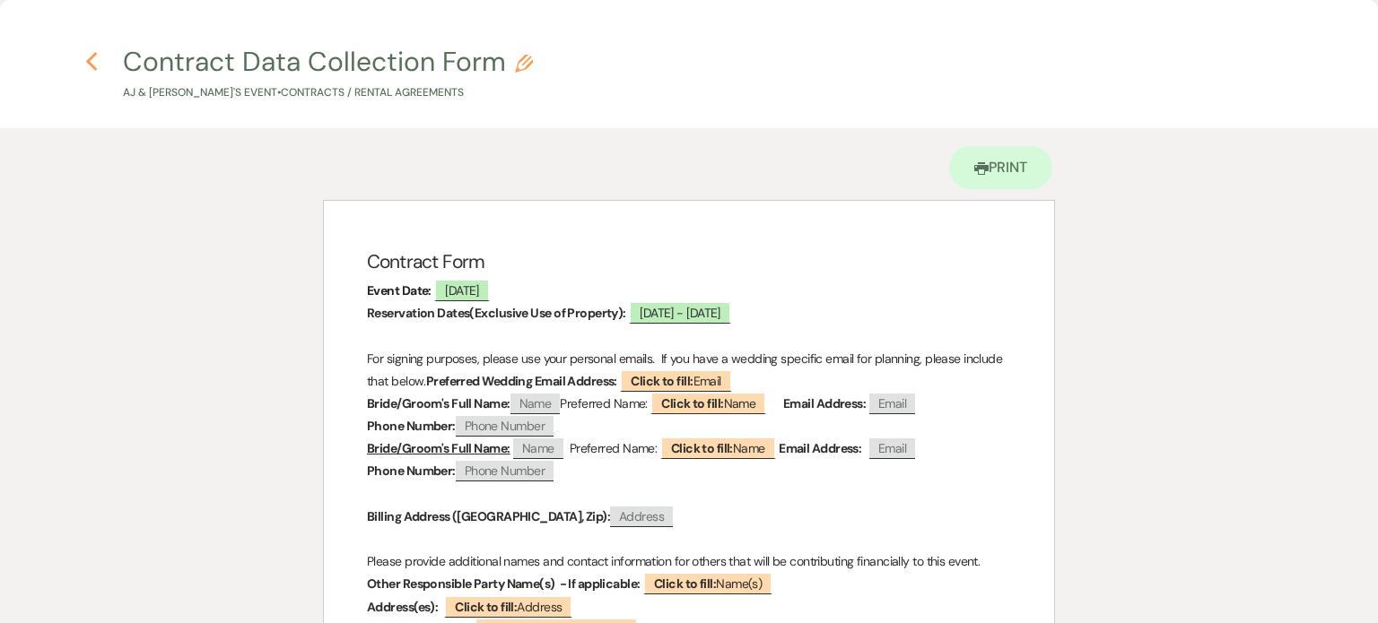
click at [92, 59] on icon "Previous" at bounding box center [91, 62] width 13 height 22
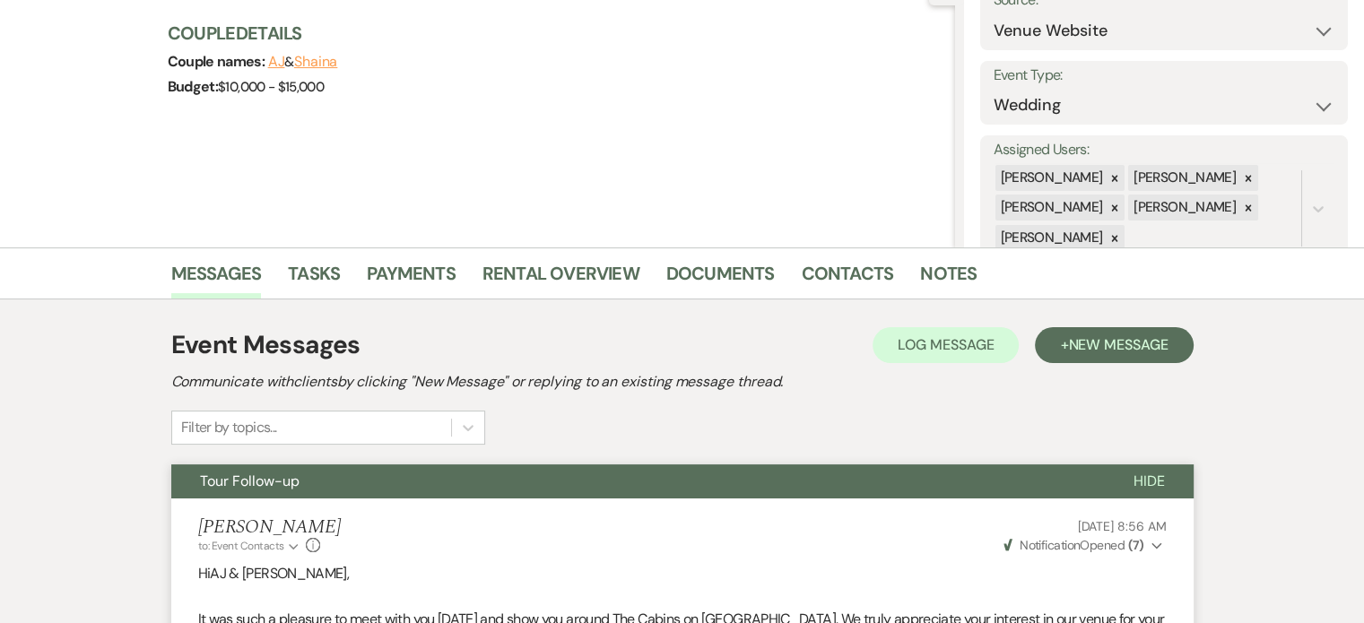
scroll to position [0, 0]
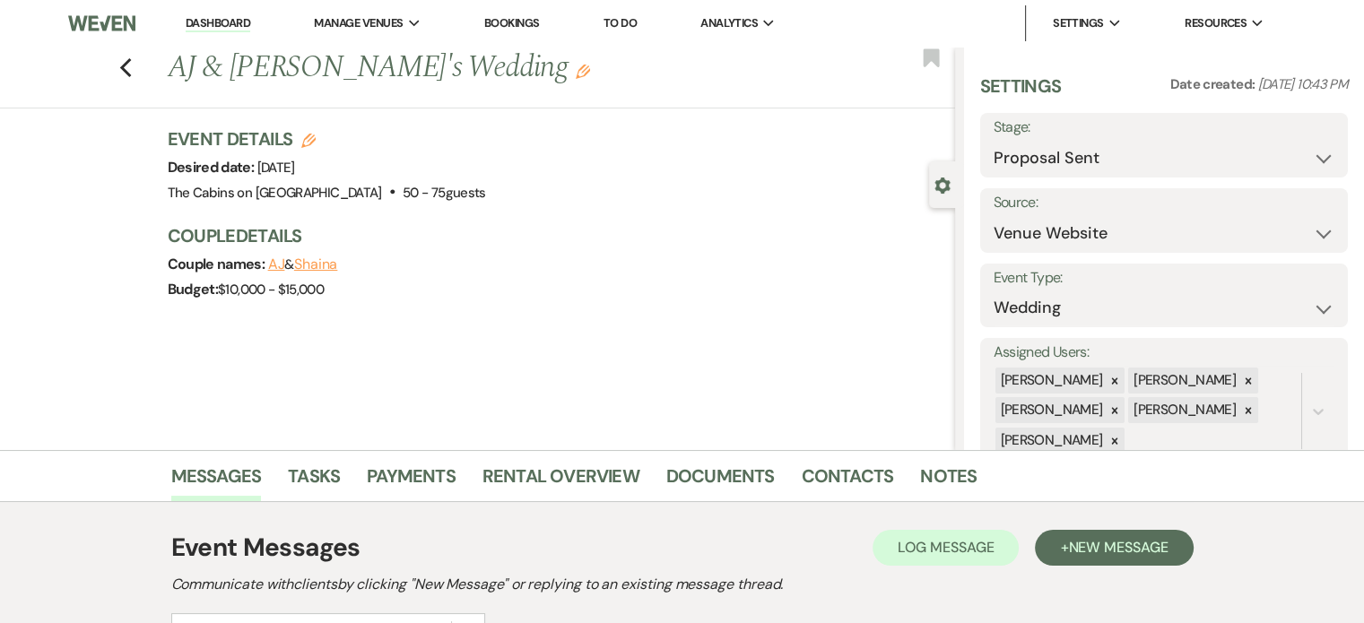
click at [222, 21] on link "Dashboard" at bounding box center [218, 23] width 65 height 17
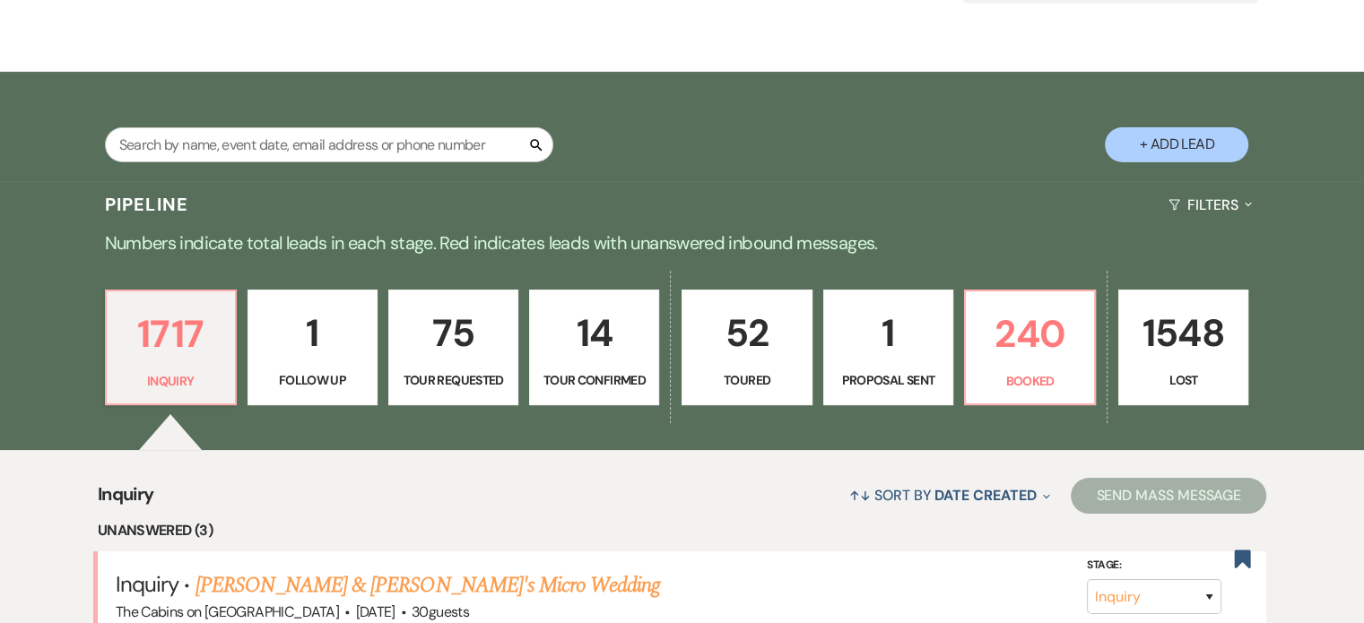
scroll to position [269, 0]
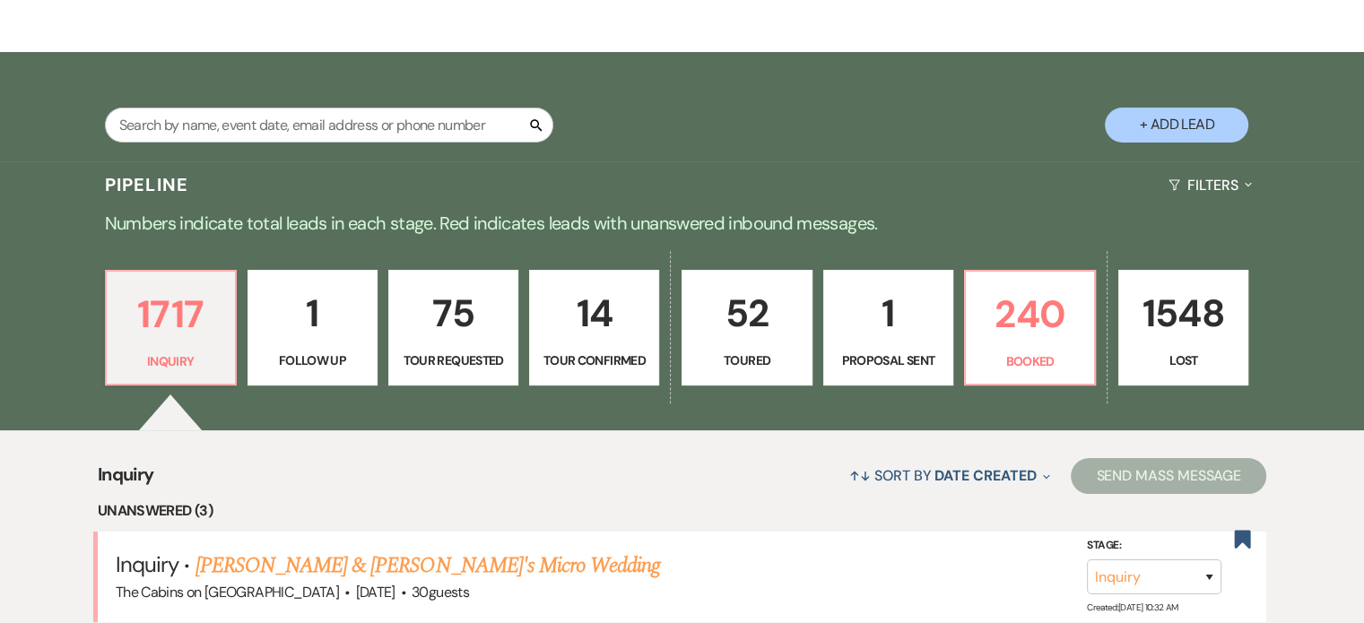
click at [600, 343] on p "14" at bounding box center [594, 313] width 107 height 60
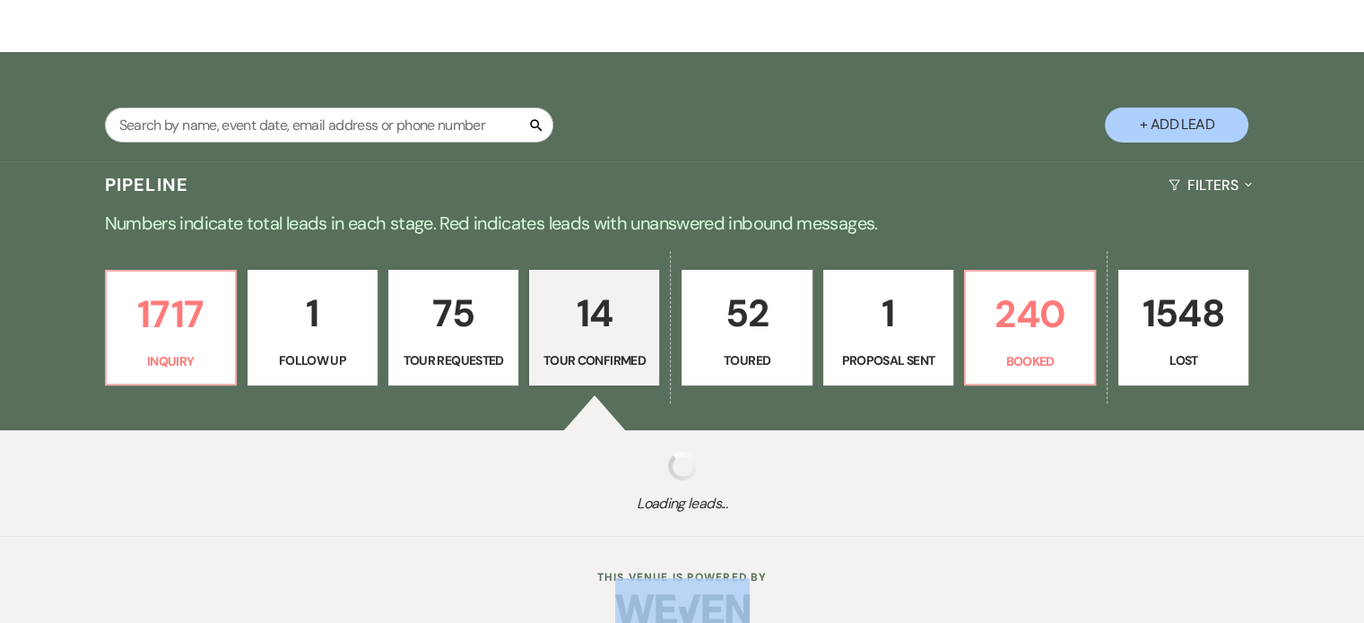
select select "4"
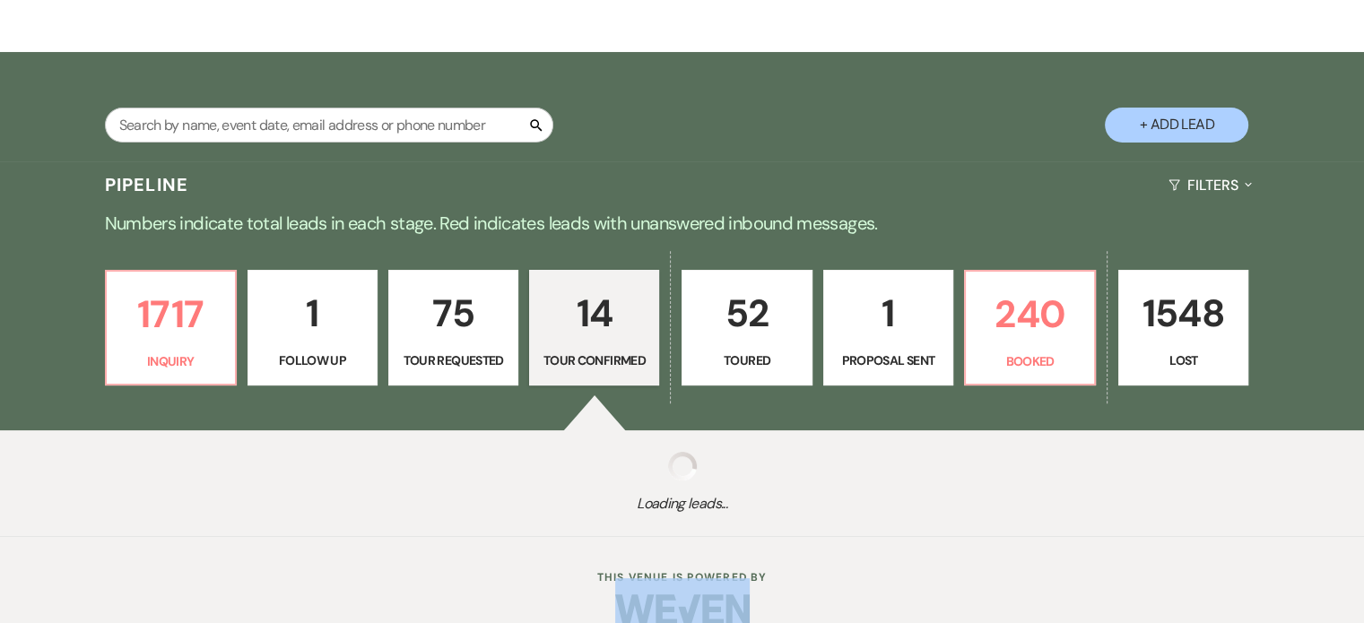
select select "4"
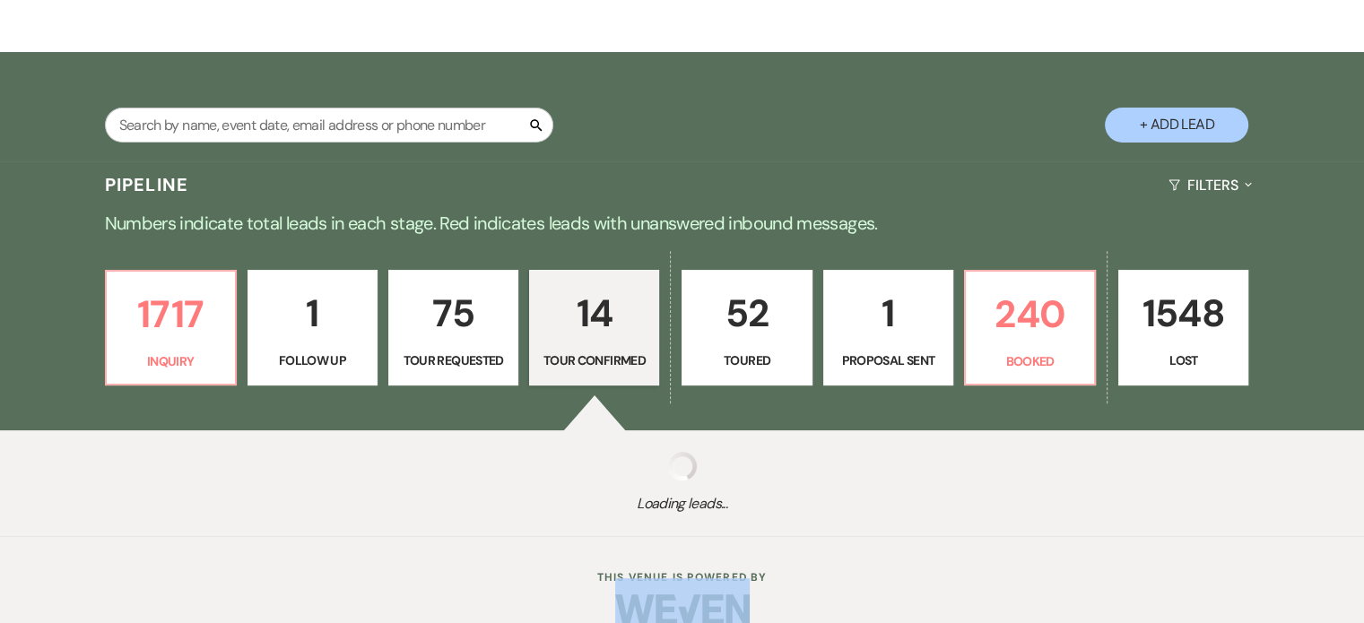
select select "4"
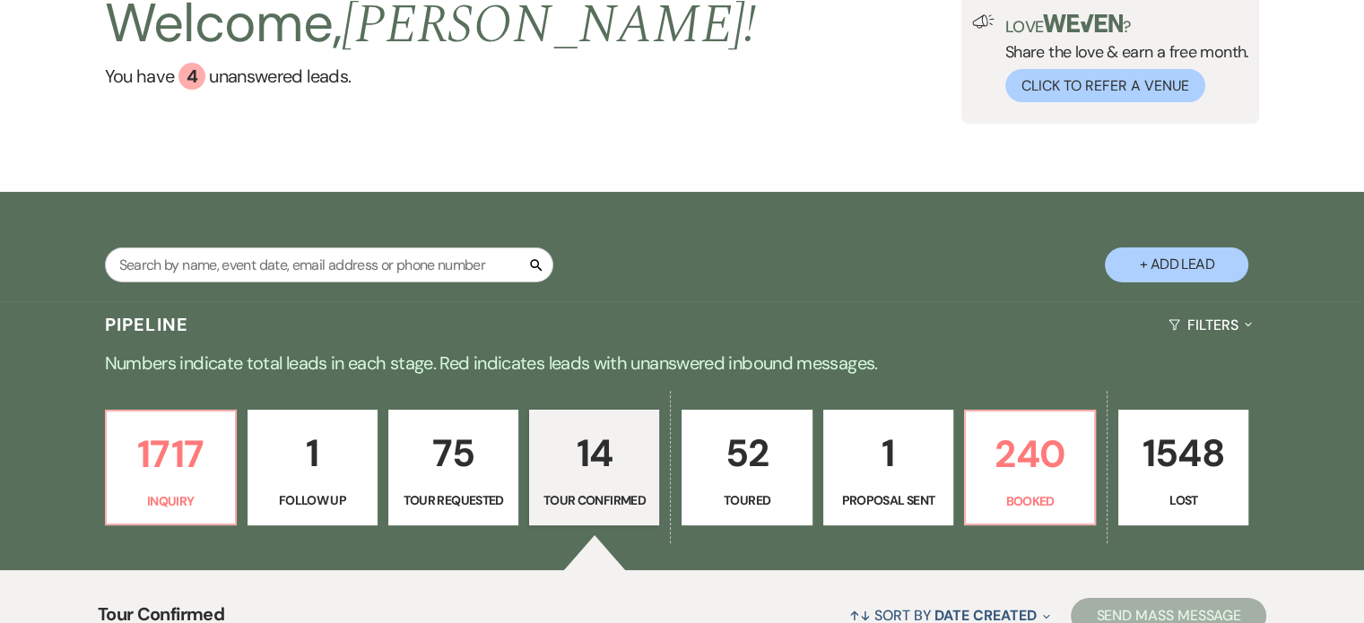
scroll to position [269, 0]
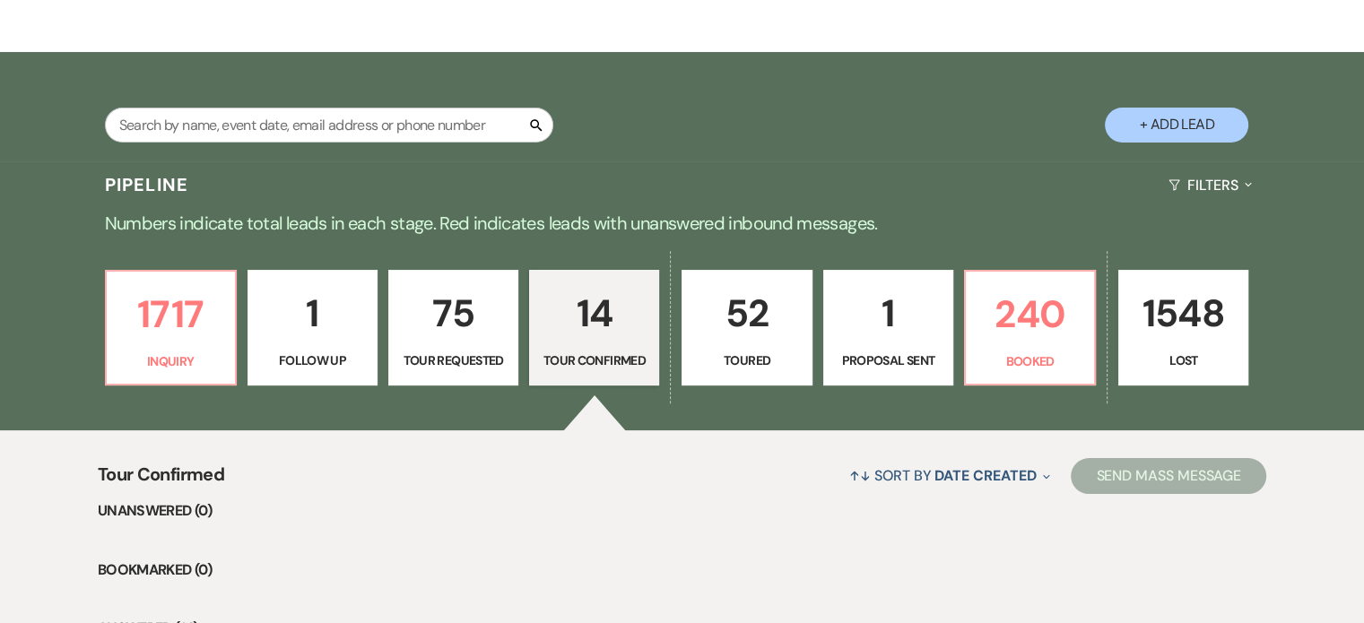
click at [773, 343] on p "52" at bounding box center [746, 313] width 107 height 60
select select "5"
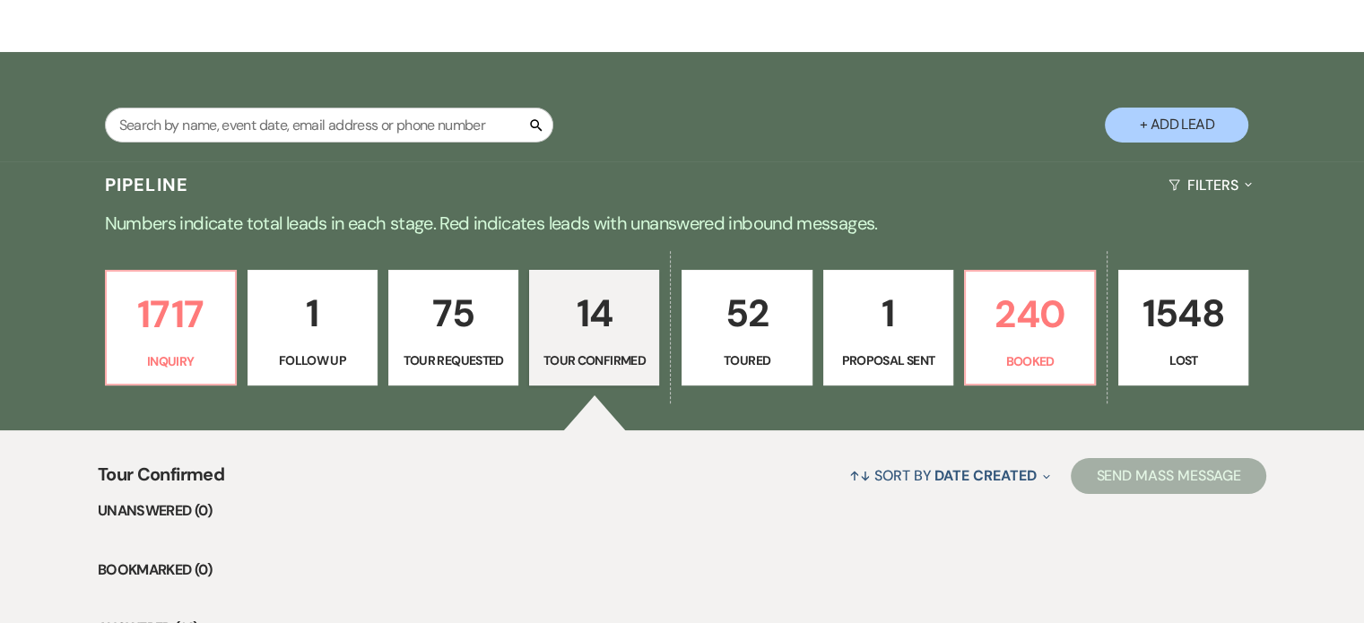
select select "5"
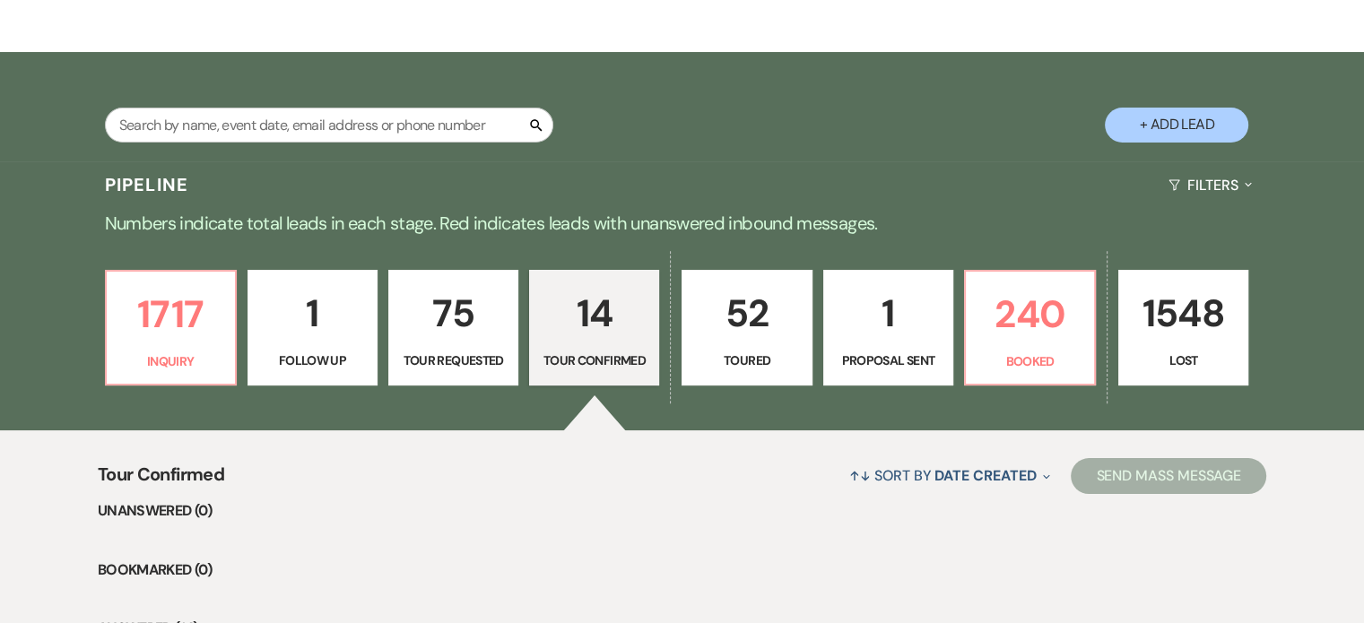
select select "5"
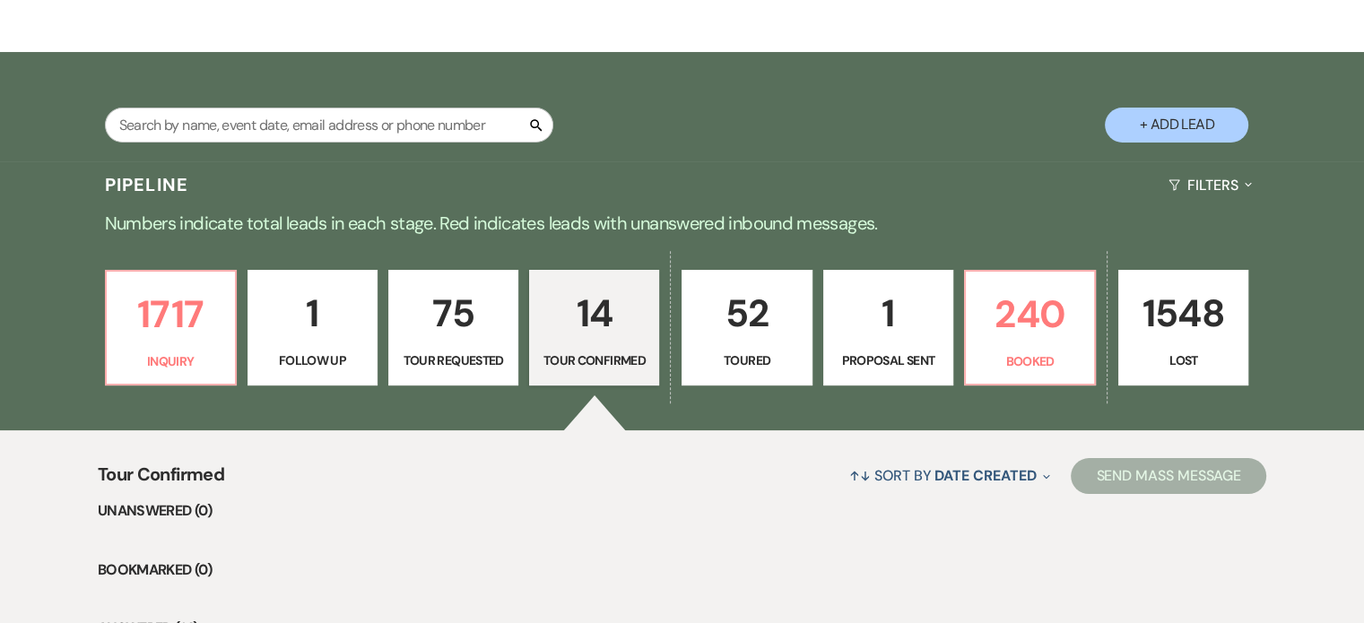
select select "5"
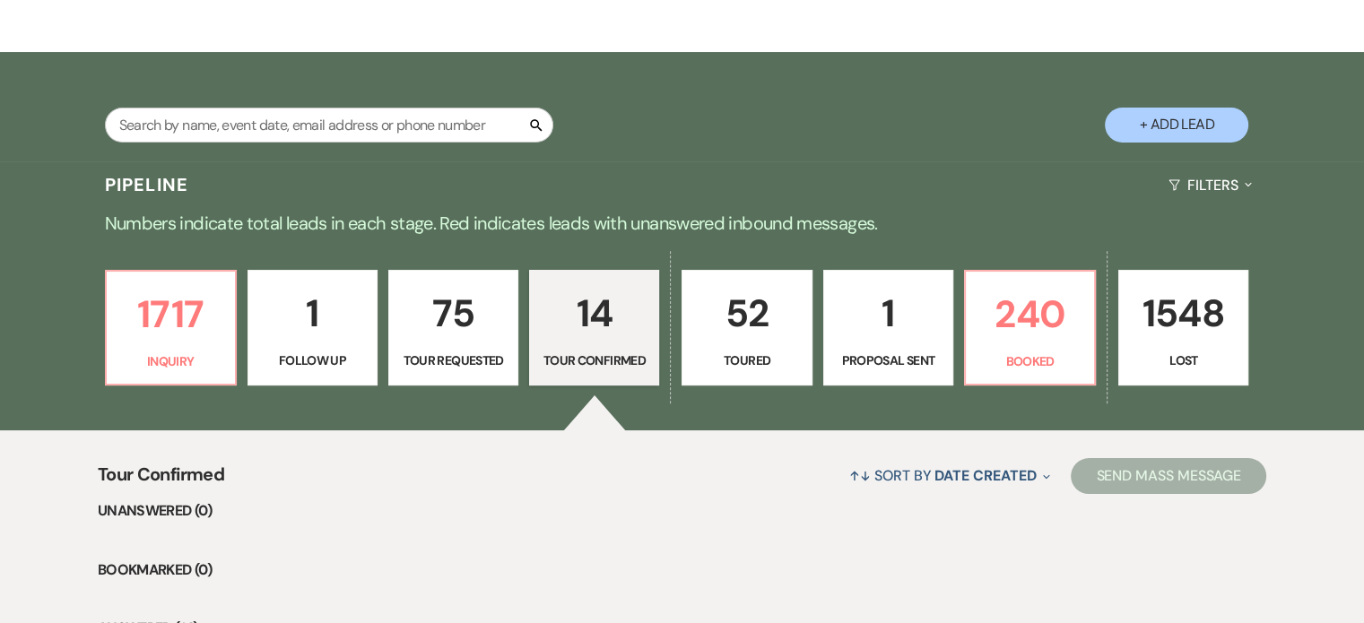
select select "5"
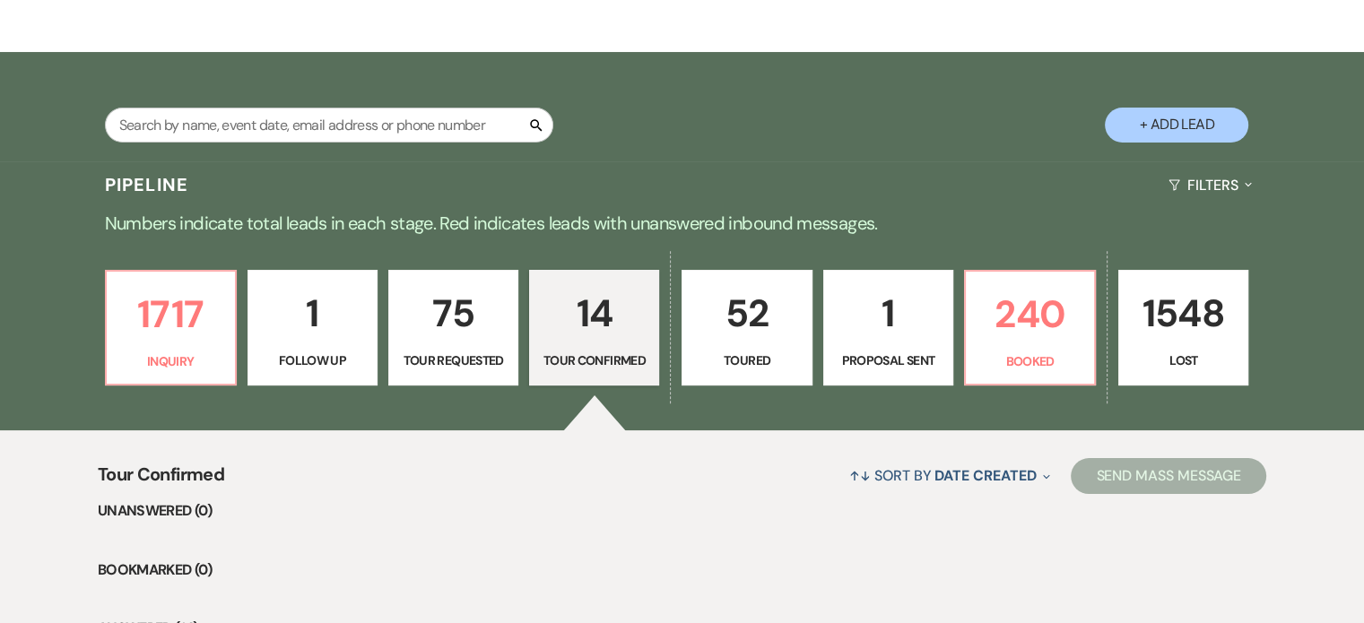
select select "5"
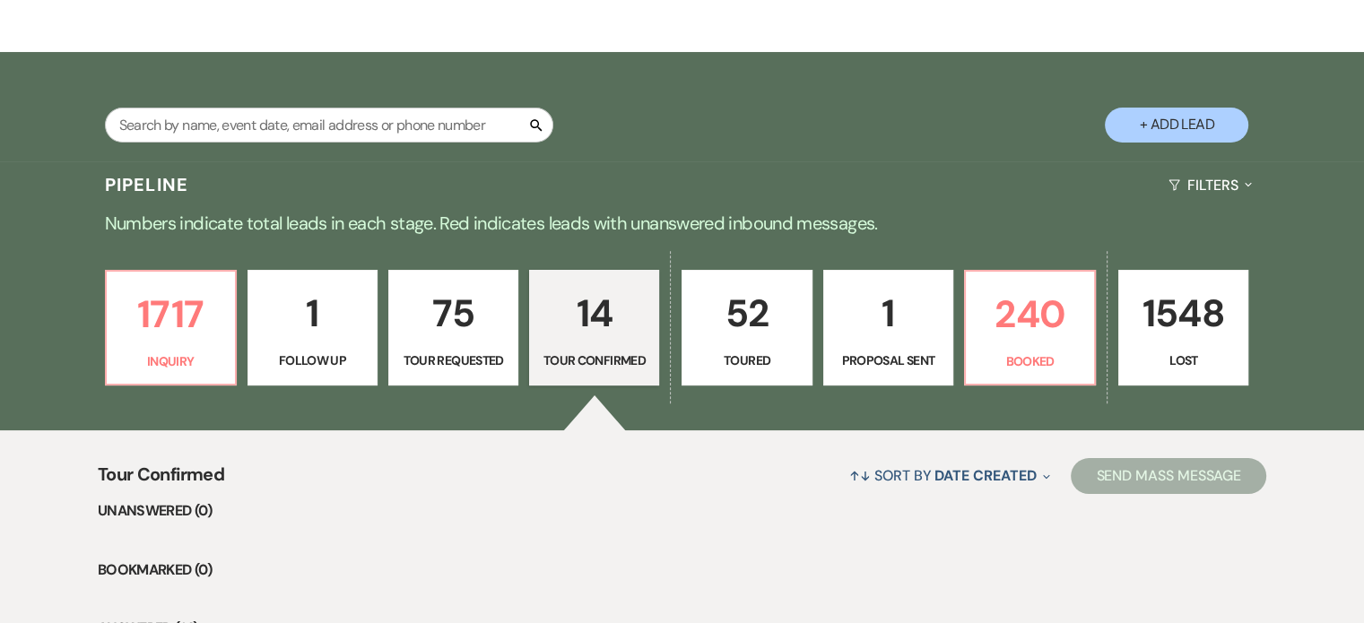
select select "5"
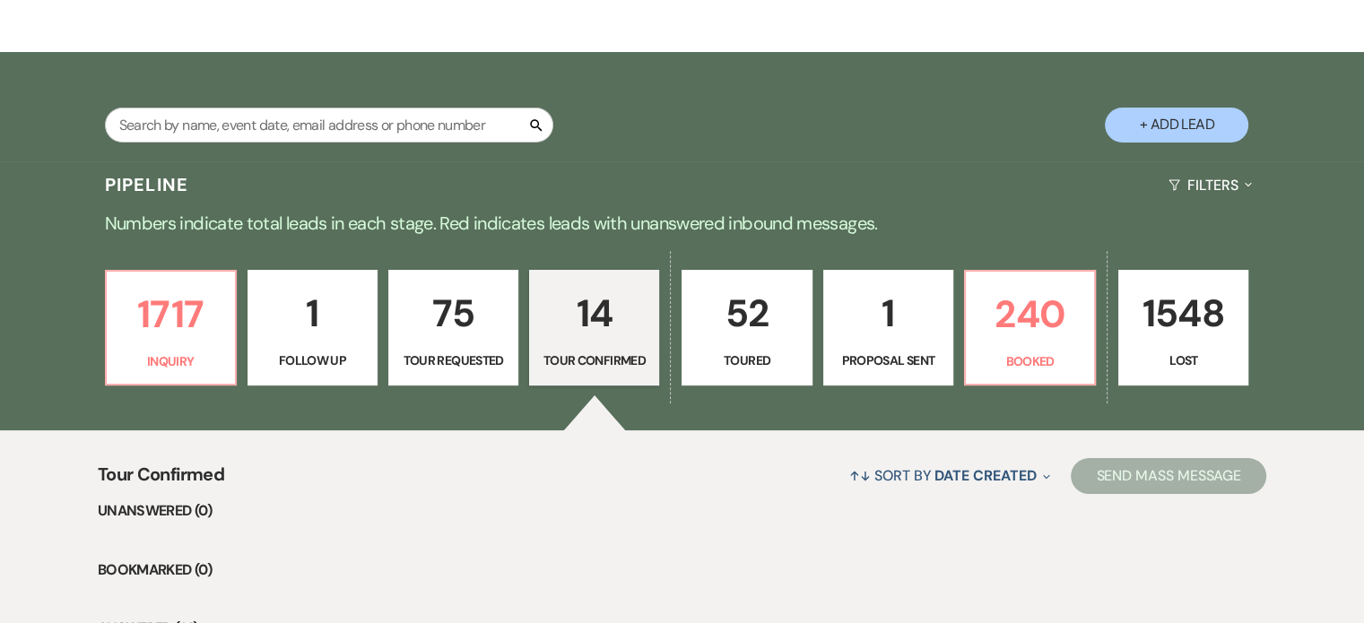
select select "5"
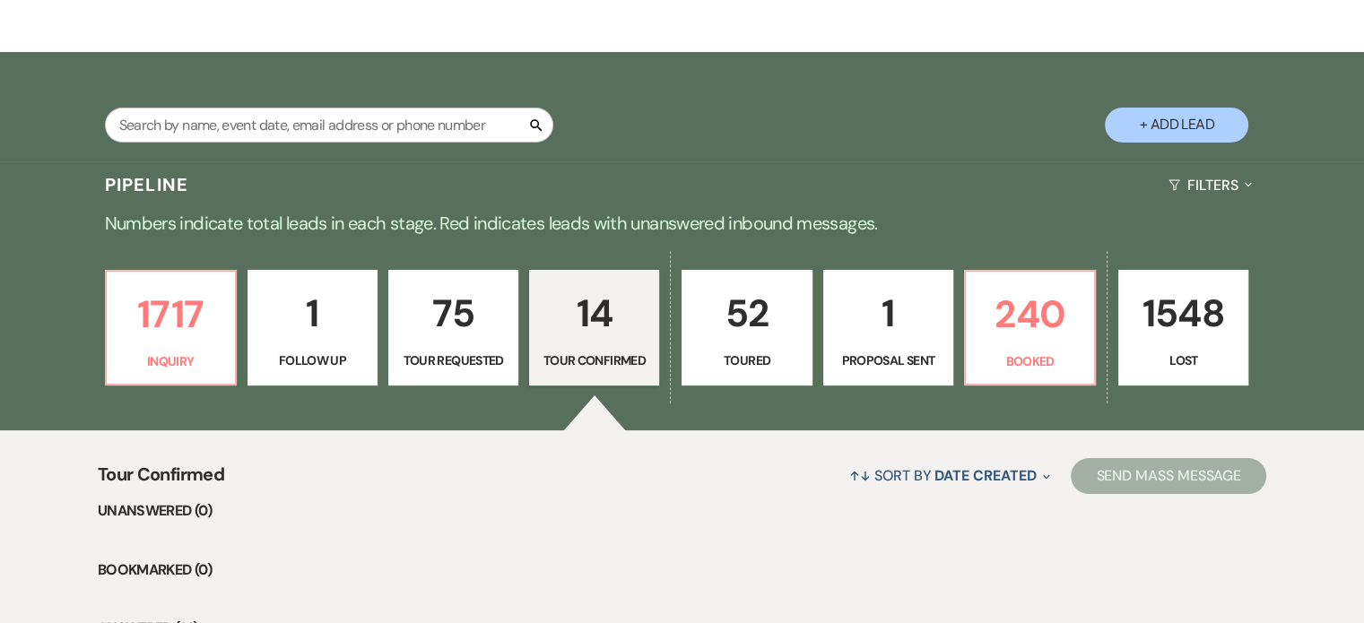
select select "5"
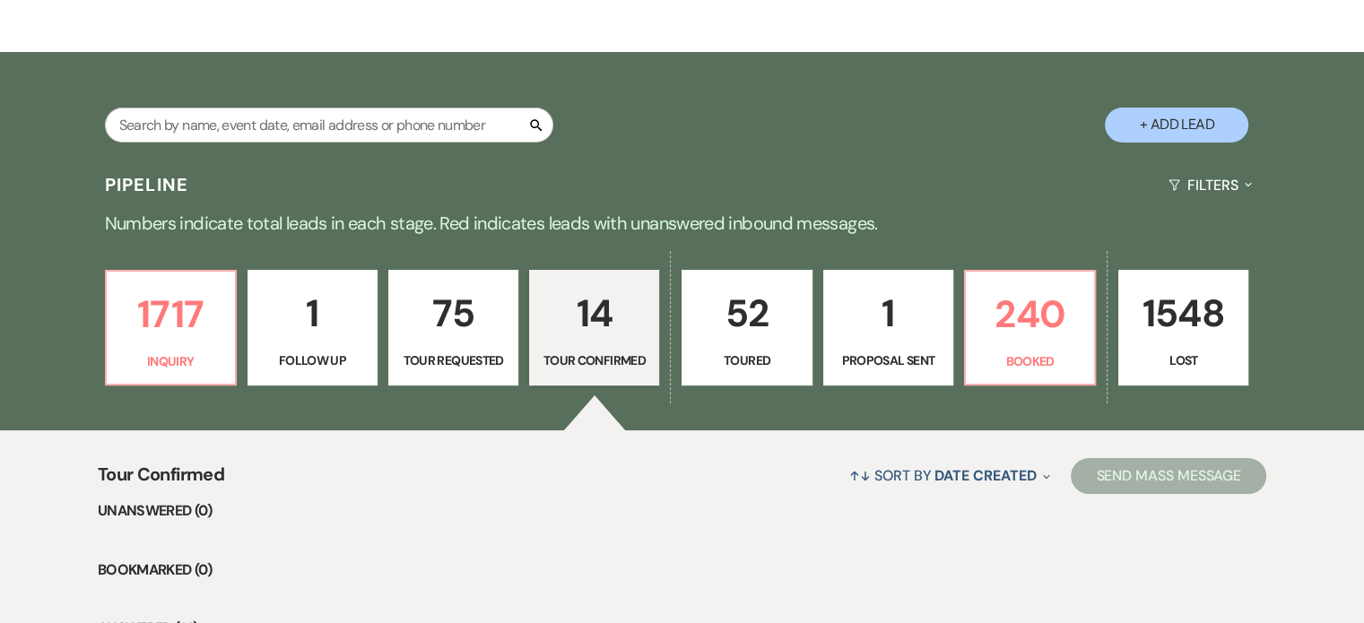
select select "5"
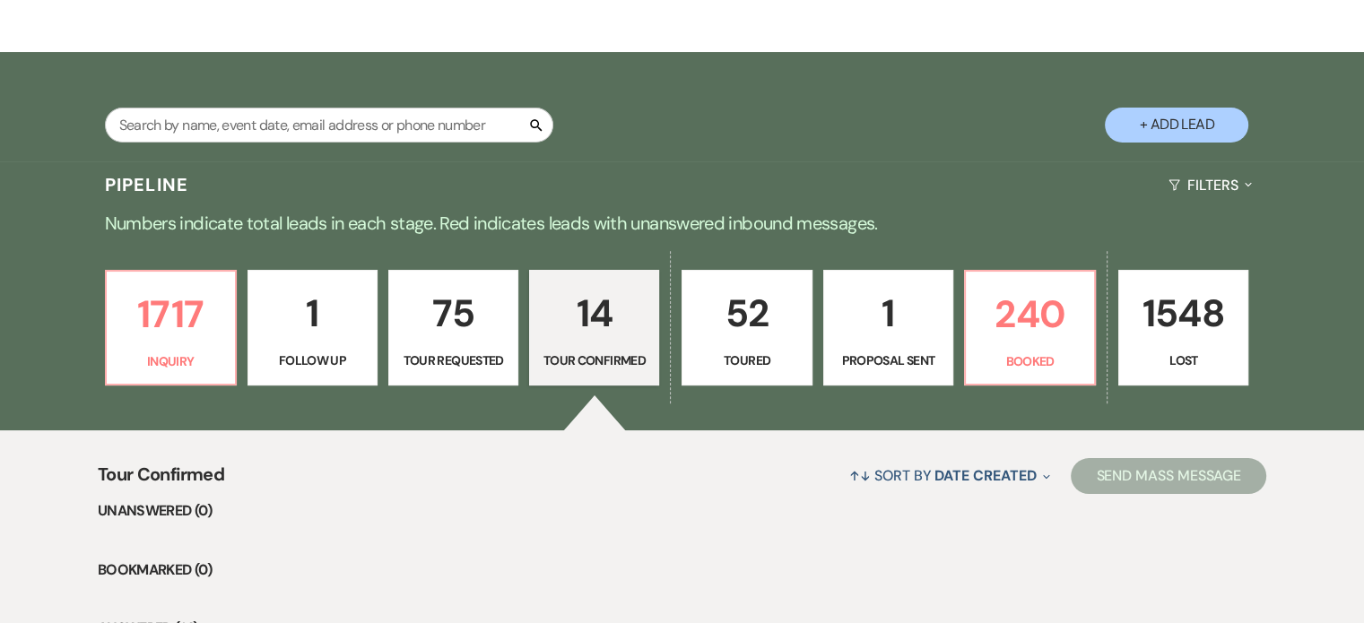
select select "5"
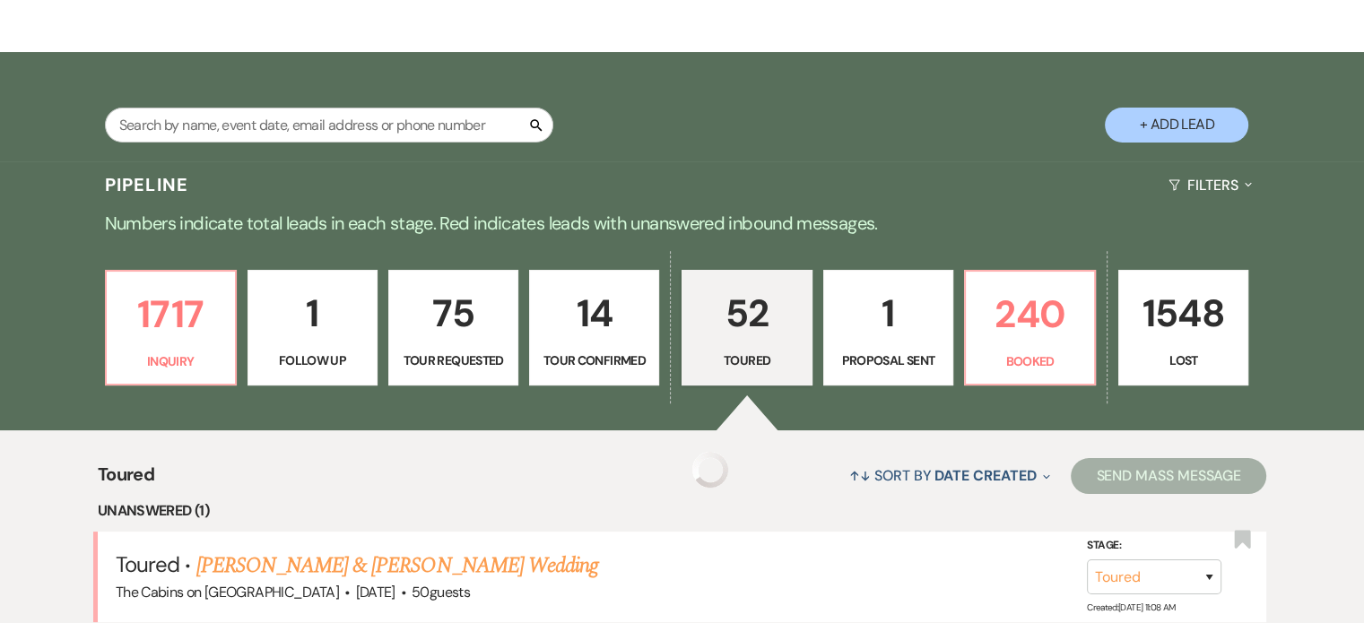
select select "5"
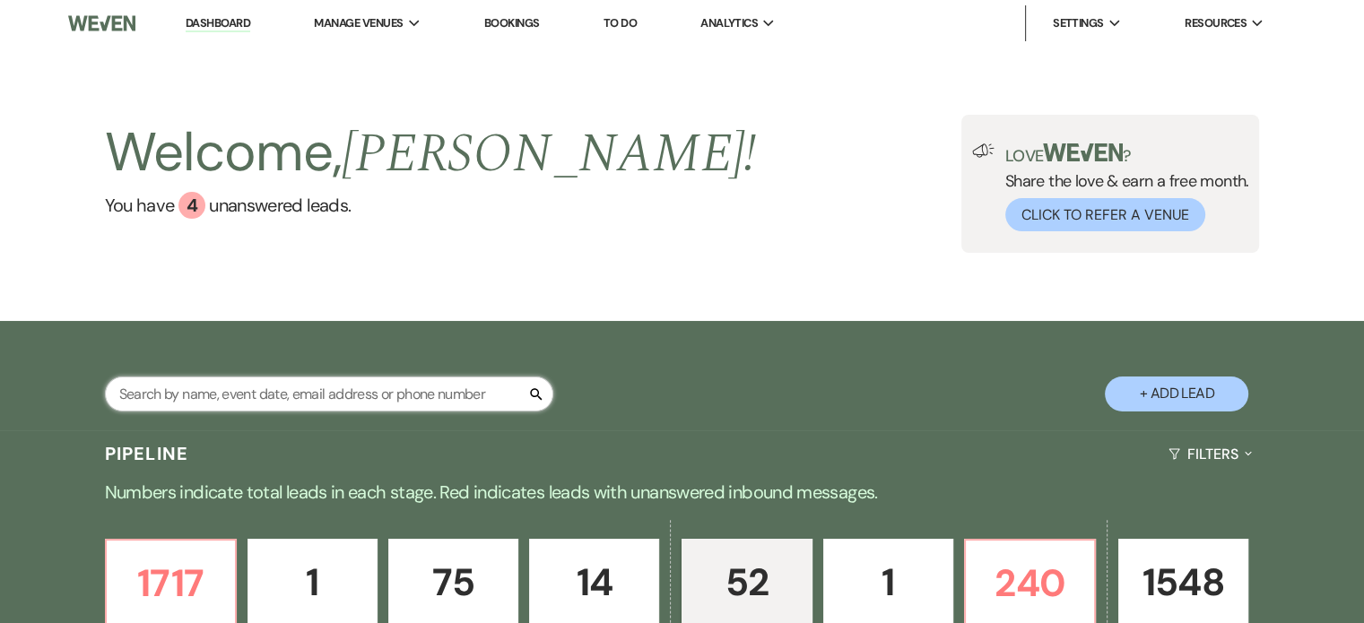
click at [244, 400] on input "text" at bounding box center [329, 394] width 448 height 35
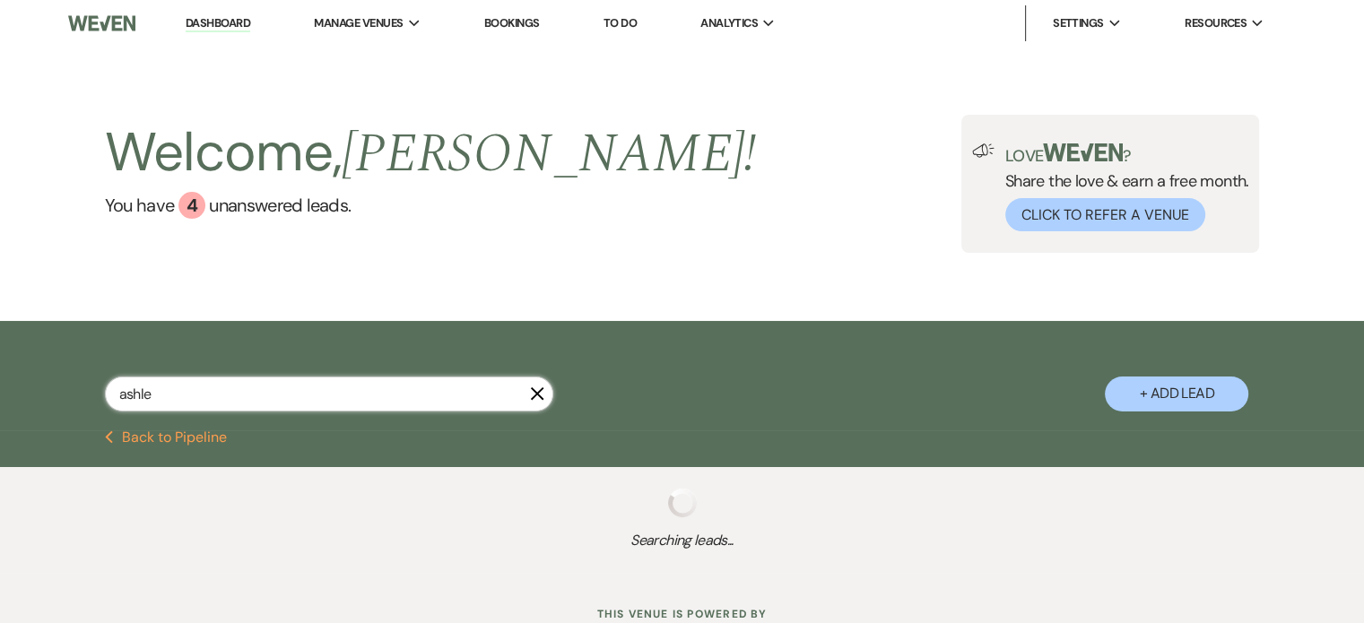
type input "ashlee"
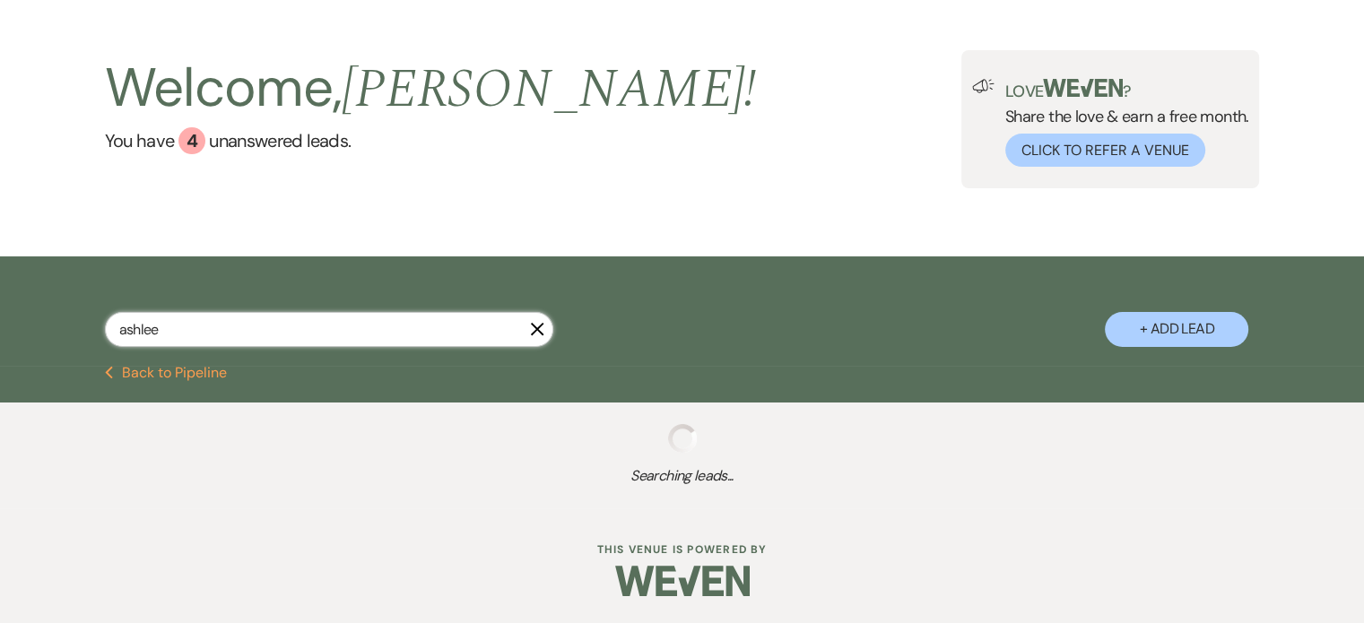
select select "2"
select select "8"
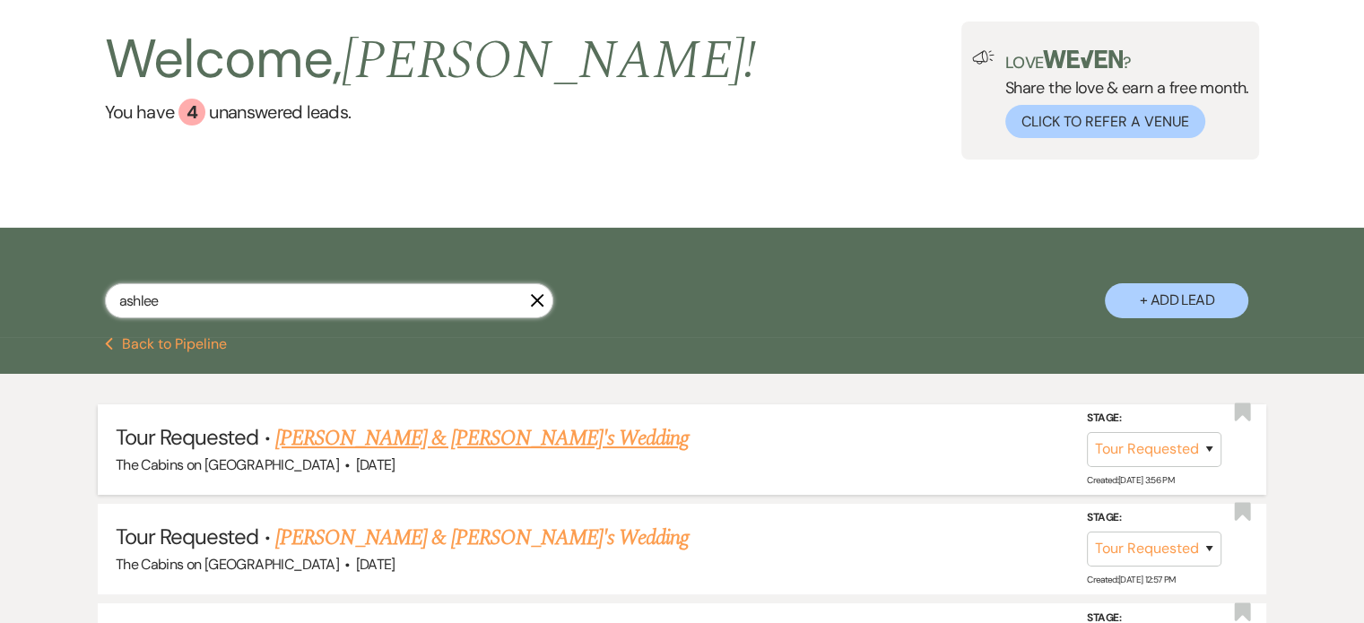
type input "ashlee"
click at [1158, 467] on select "Inquiry Follow Up Tour Requested Tour Confirmed Toured Proposal Sent Booked Lost" at bounding box center [1154, 449] width 135 height 35
select select "6"
click at [1087, 450] on select "Inquiry Follow Up Tour Requested Tour Confirmed Toured Proposal Sent Booked Lost" at bounding box center [1154, 449] width 135 height 35
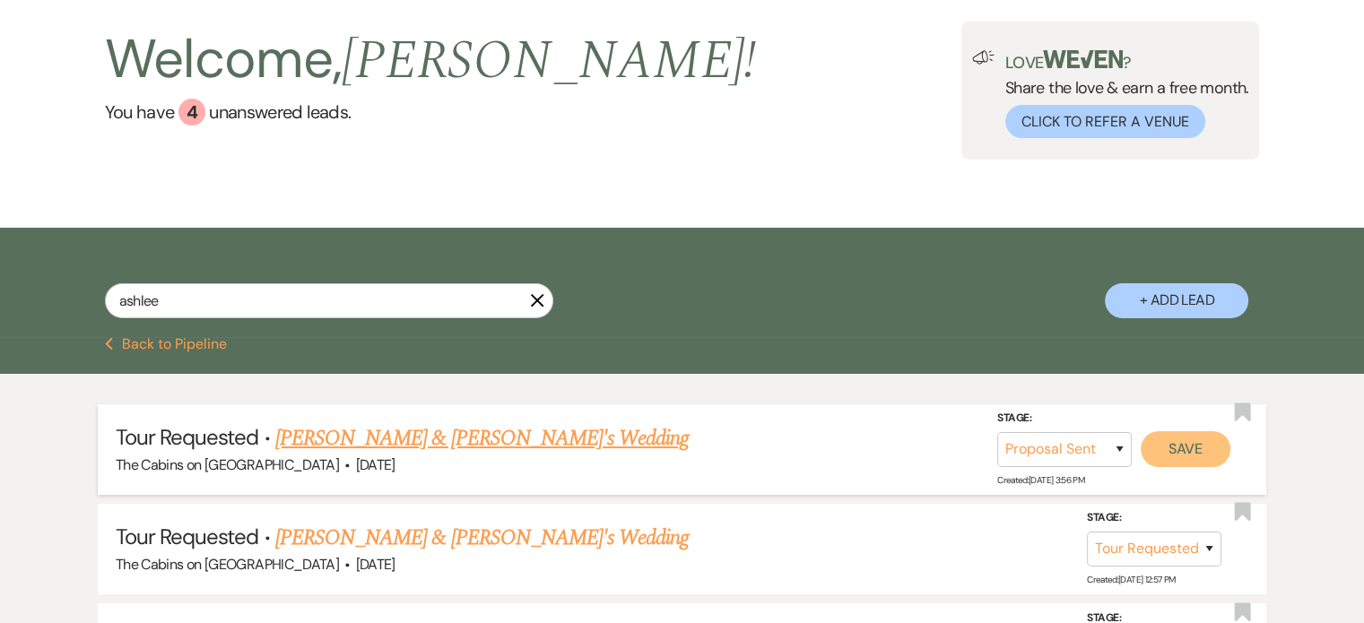
click at [1187, 467] on button "Save" at bounding box center [1186, 449] width 90 height 36
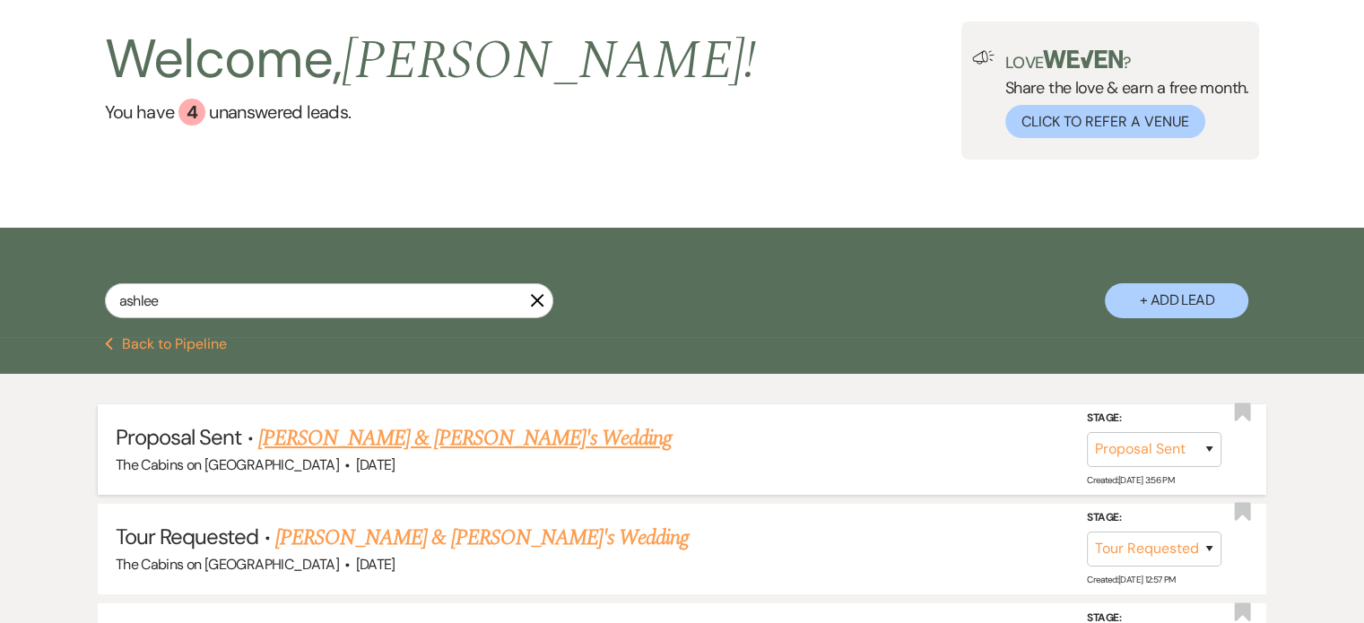
click at [453, 455] on link "[PERSON_NAME] & [PERSON_NAME]'s Wedding" at bounding box center [465, 438] width 414 height 32
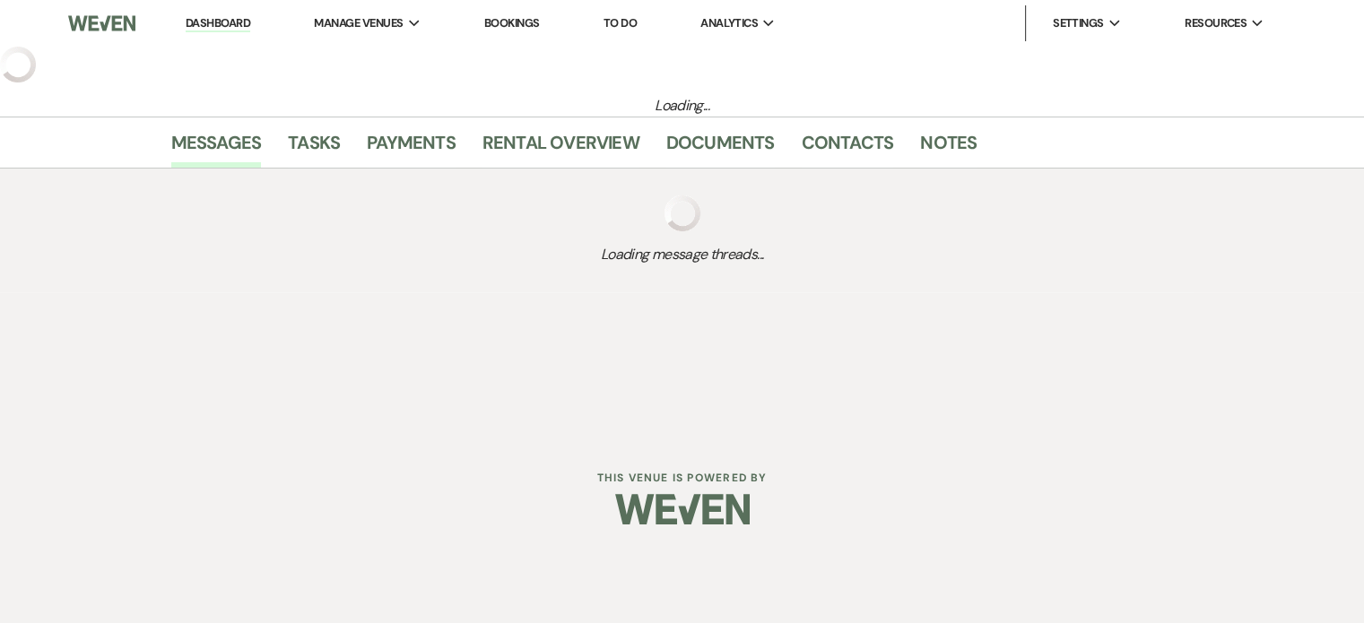
select select "6"
select select "5"
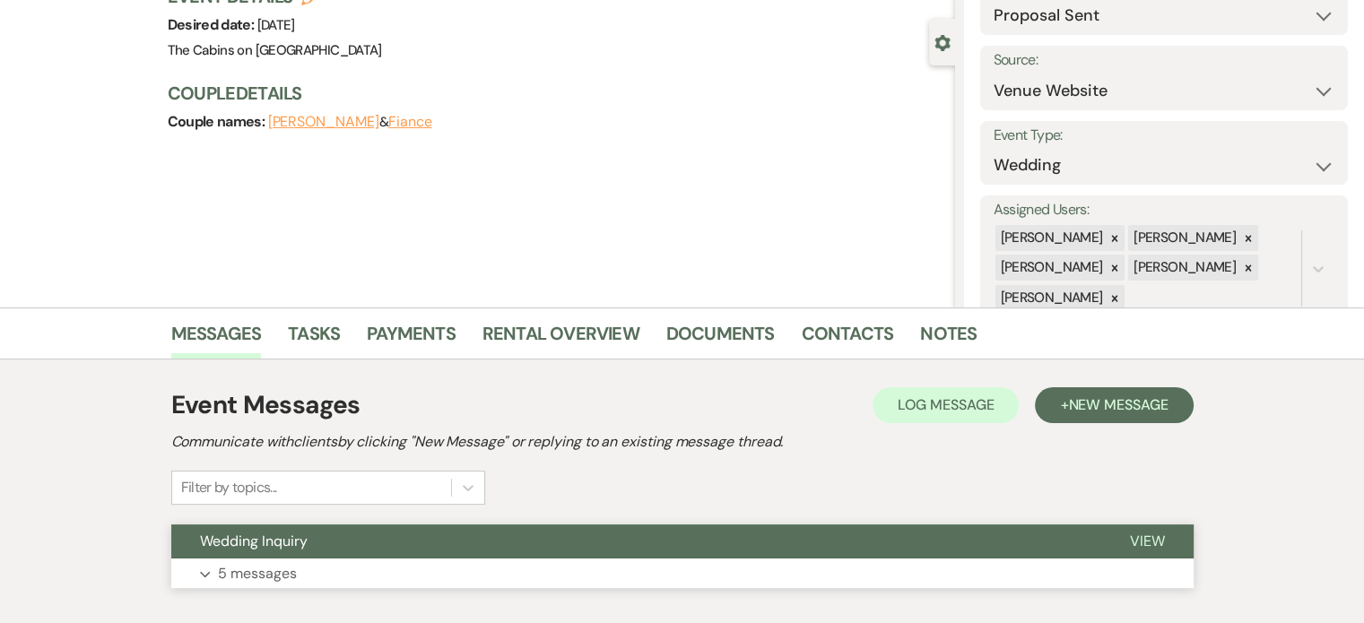
scroll to position [291, 0]
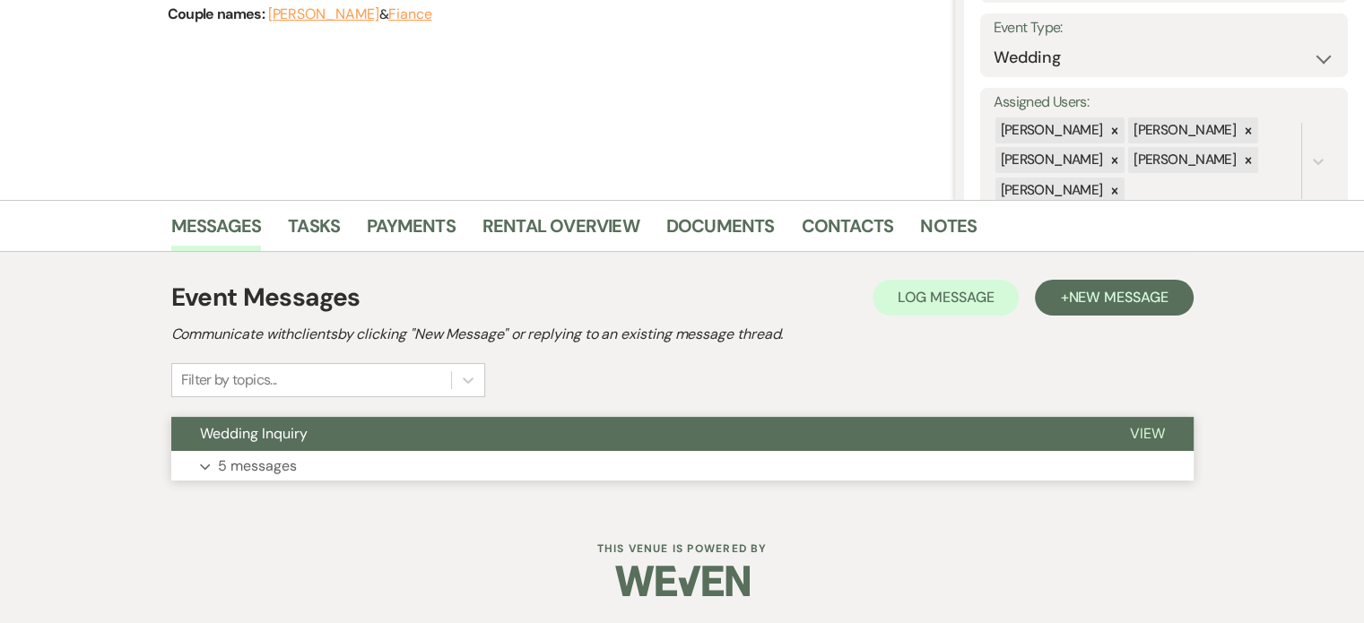
click at [297, 471] on p "5 messages" at bounding box center [257, 466] width 79 height 23
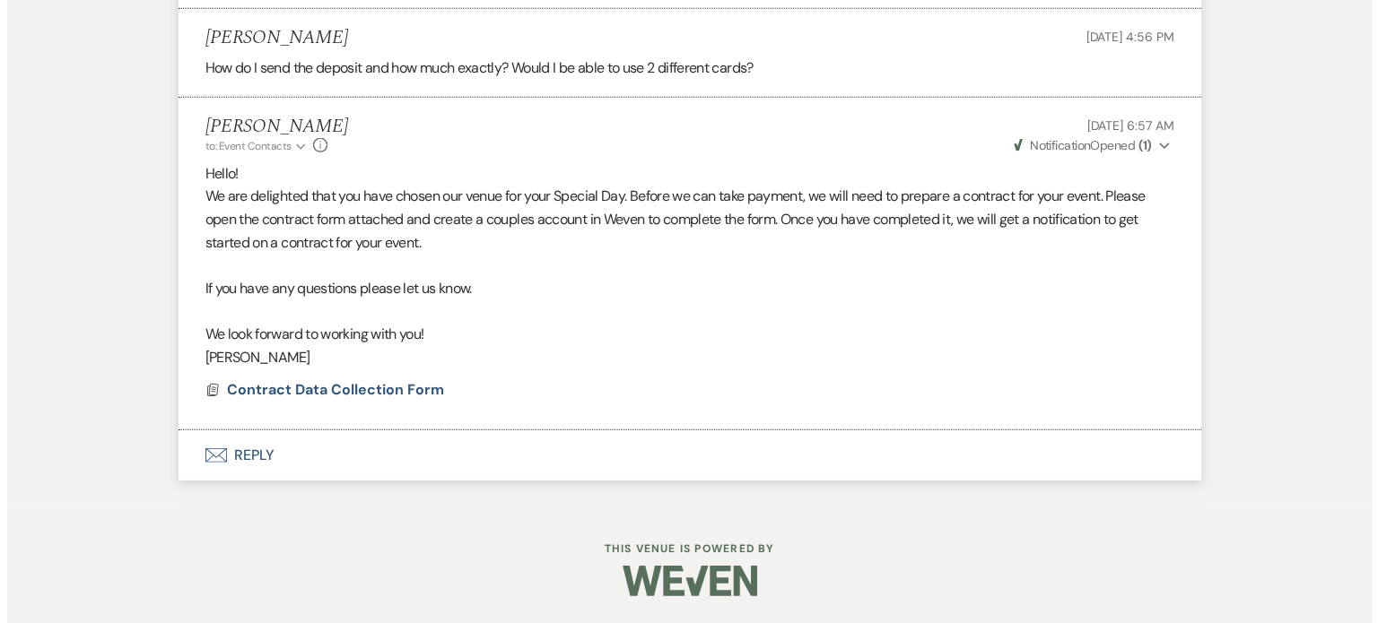
scroll to position [5265, 0]
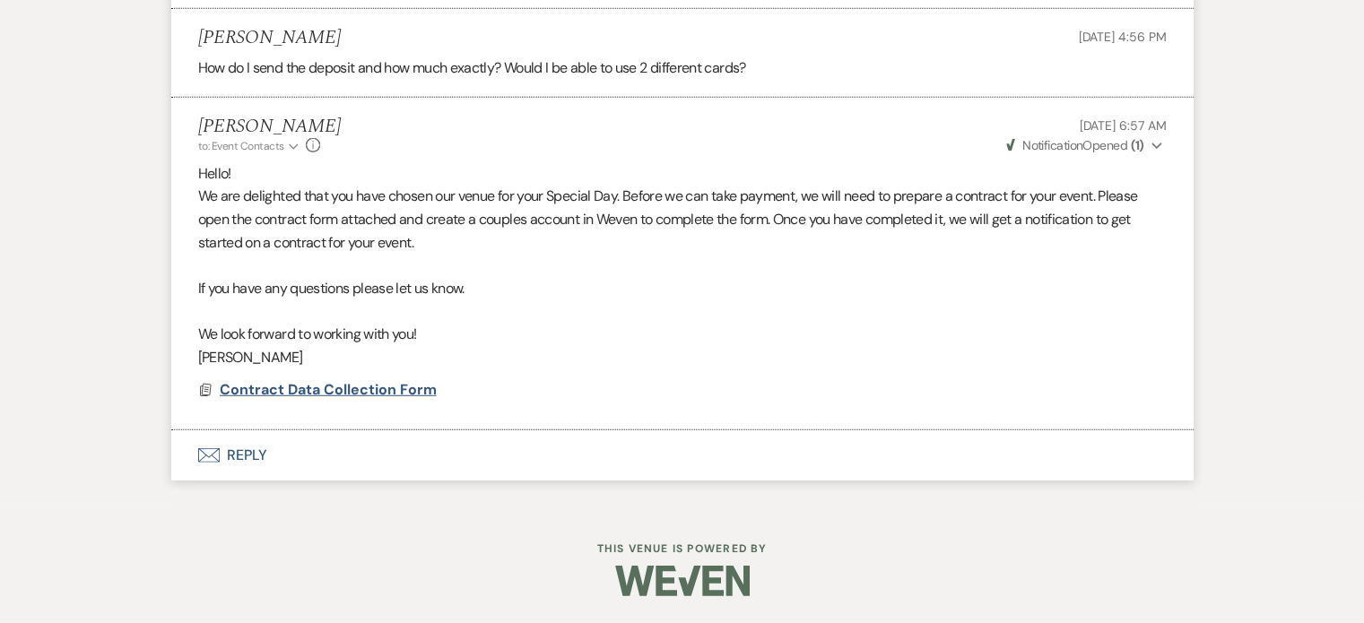
click at [348, 380] on span "Contract Data Collection Form" at bounding box center [328, 389] width 217 height 19
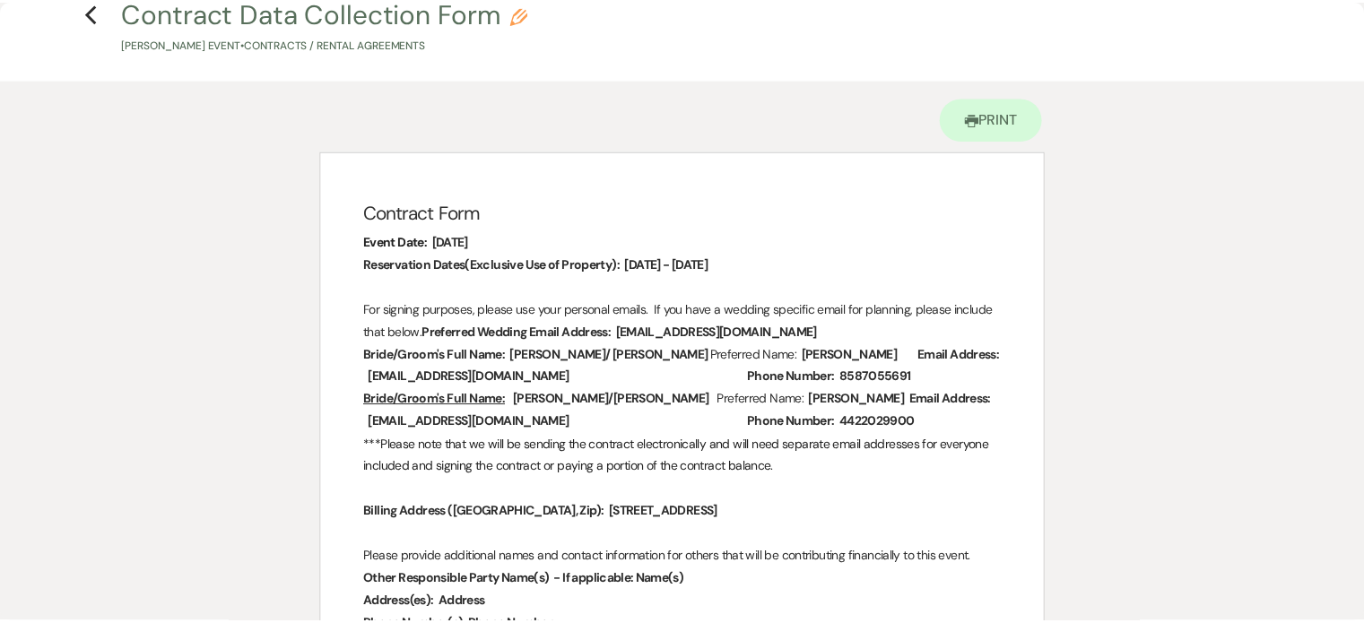
scroll to position [0, 0]
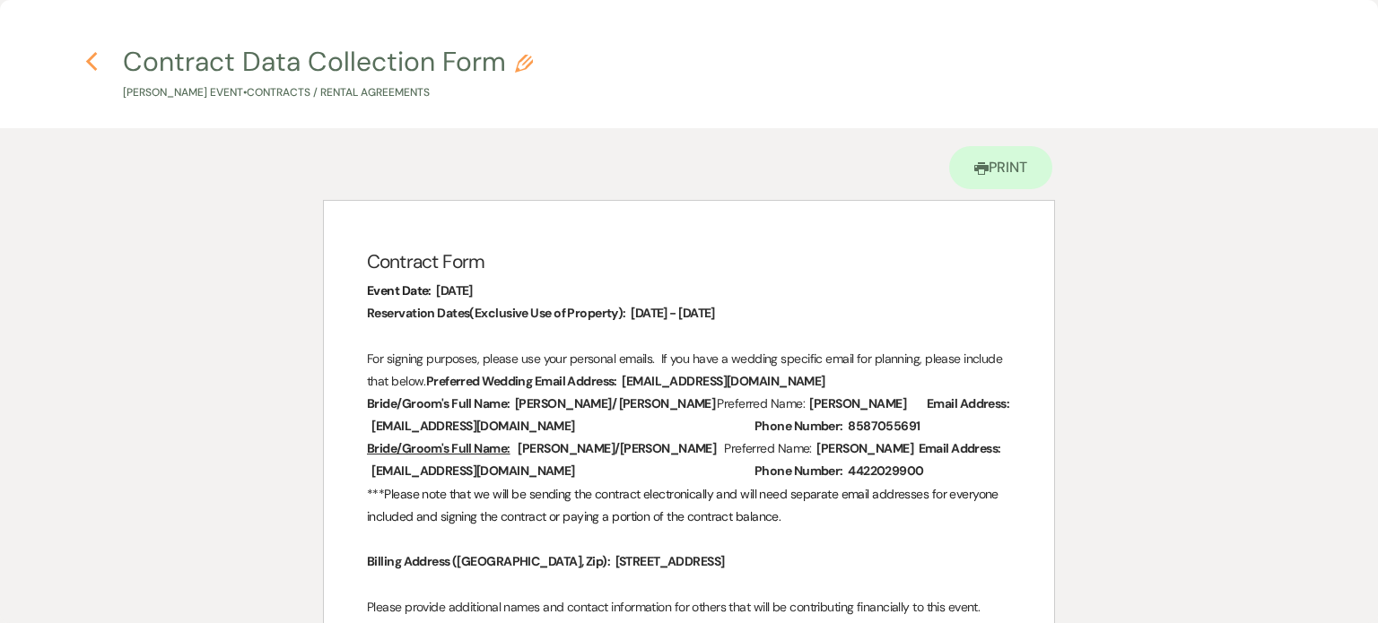
click at [90, 57] on icon "Previous" at bounding box center [91, 62] width 13 height 22
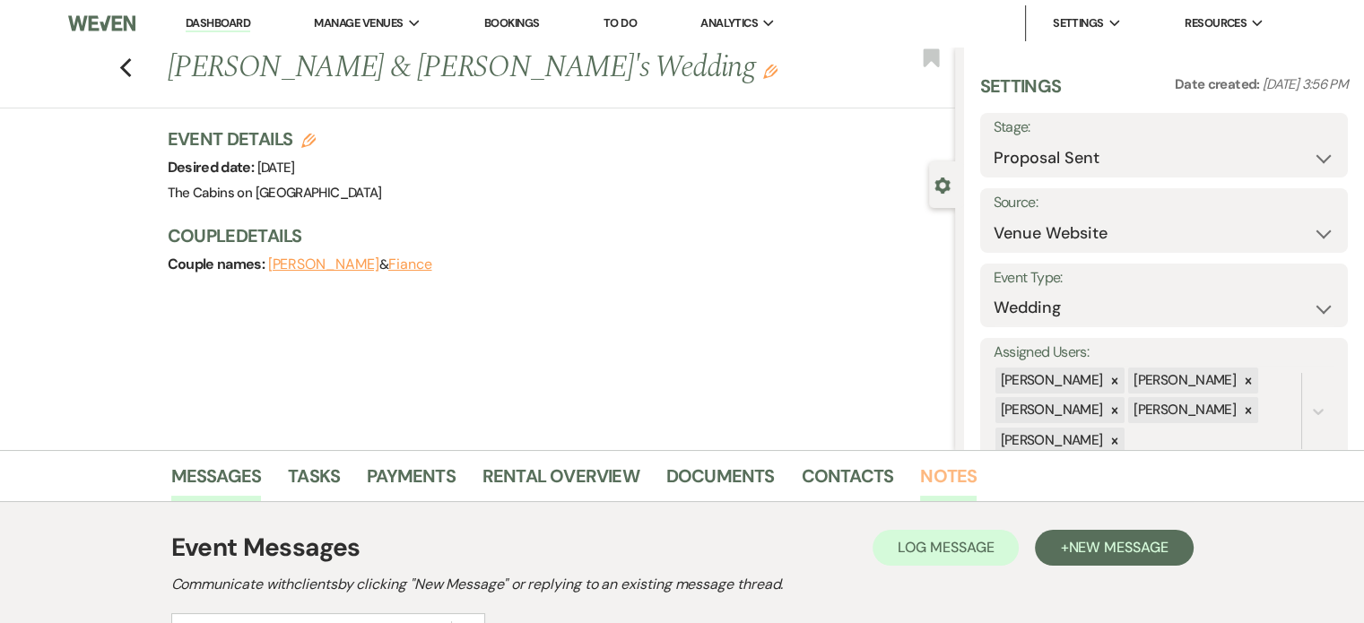
click at [977, 466] on link "Notes" at bounding box center [948, 481] width 56 height 39
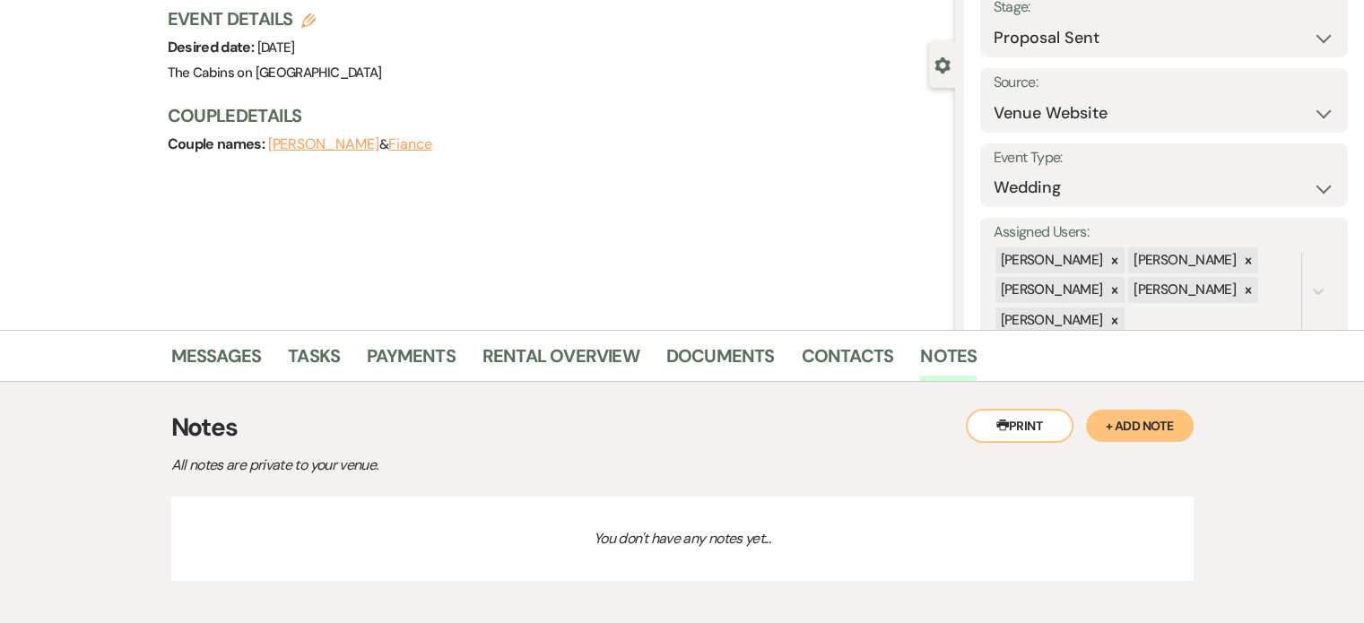
scroll to position [223, 0]
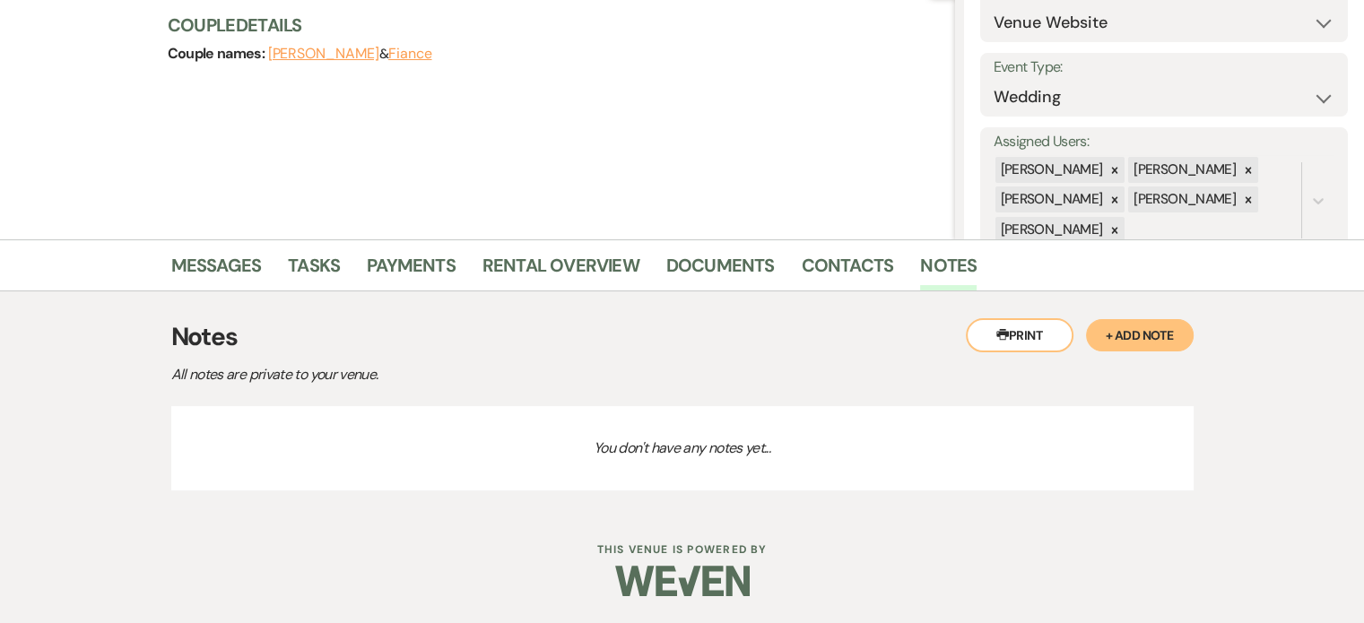
click at [1086, 319] on button "+ Add Note" at bounding box center [1140, 335] width 108 height 32
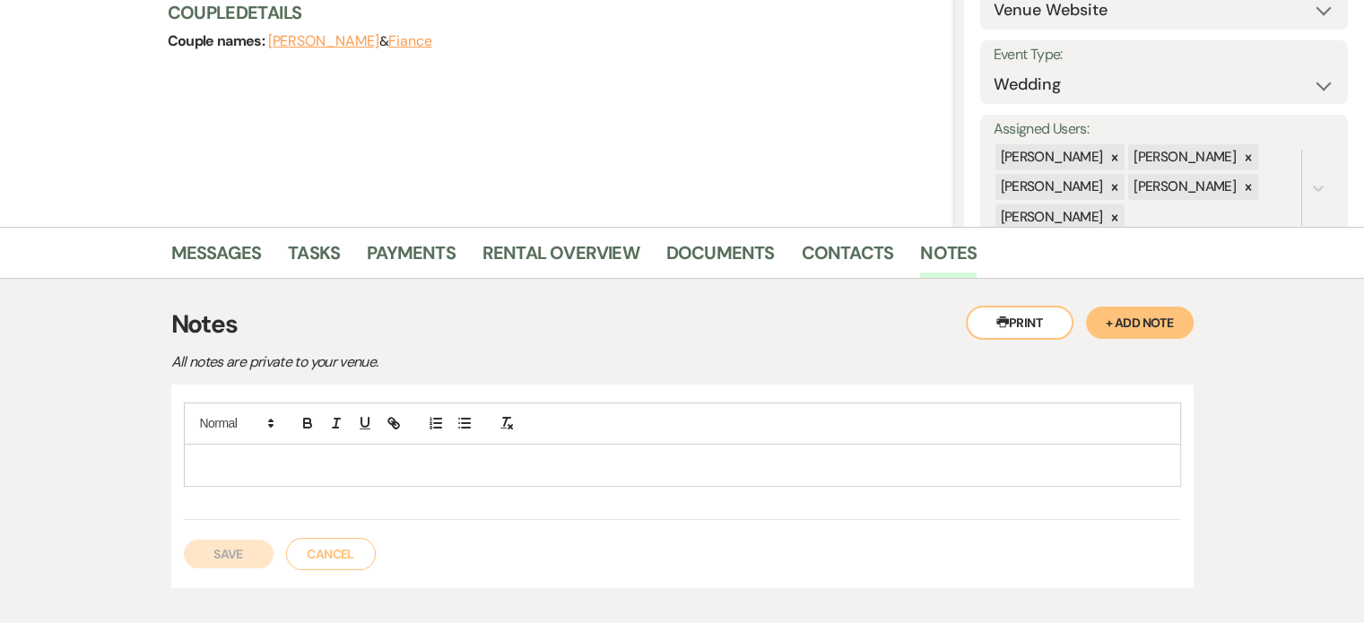
click at [406, 474] on p at bounding box center [682, 466] width 969 height 20
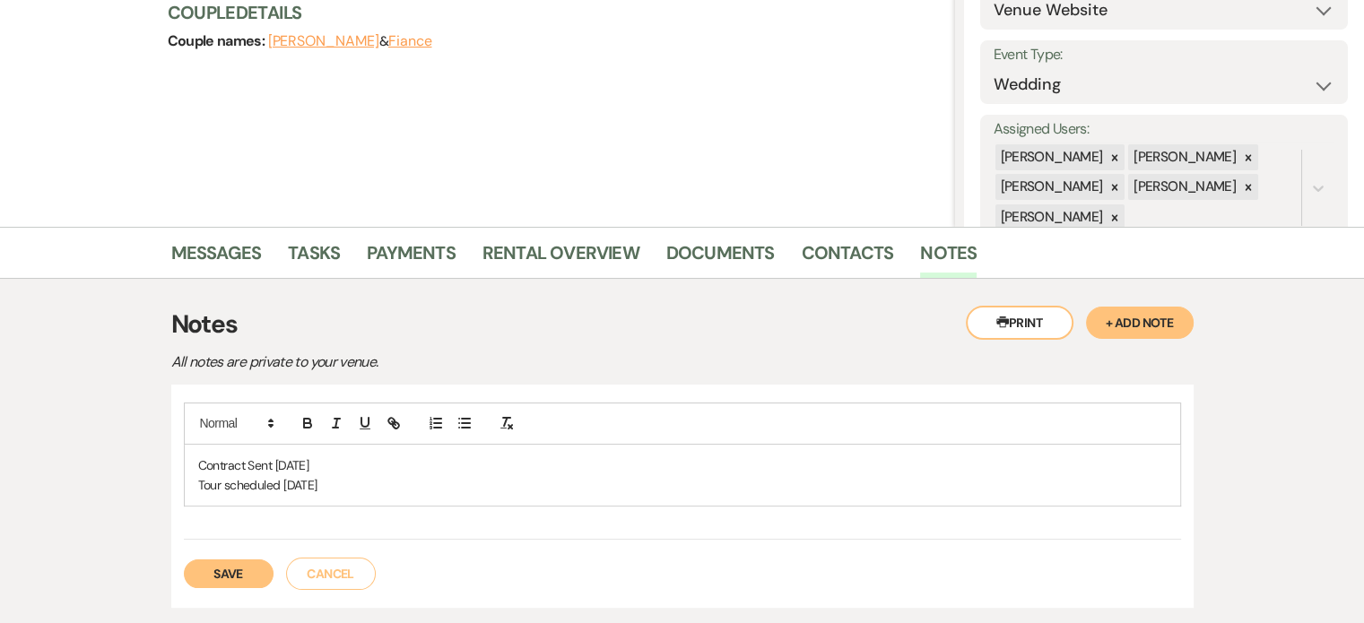
click at [274, 588] on button "Save" at bounding box center [229, 574] width 90 height 29
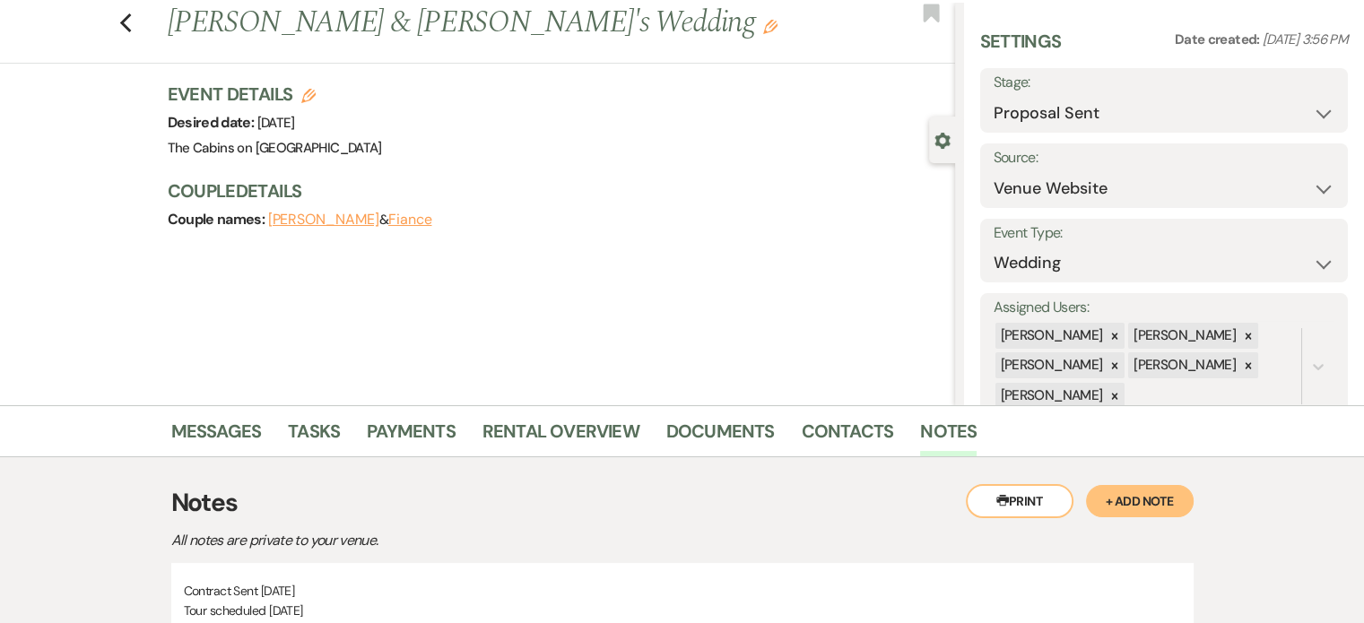
scroll to position [0, 0]
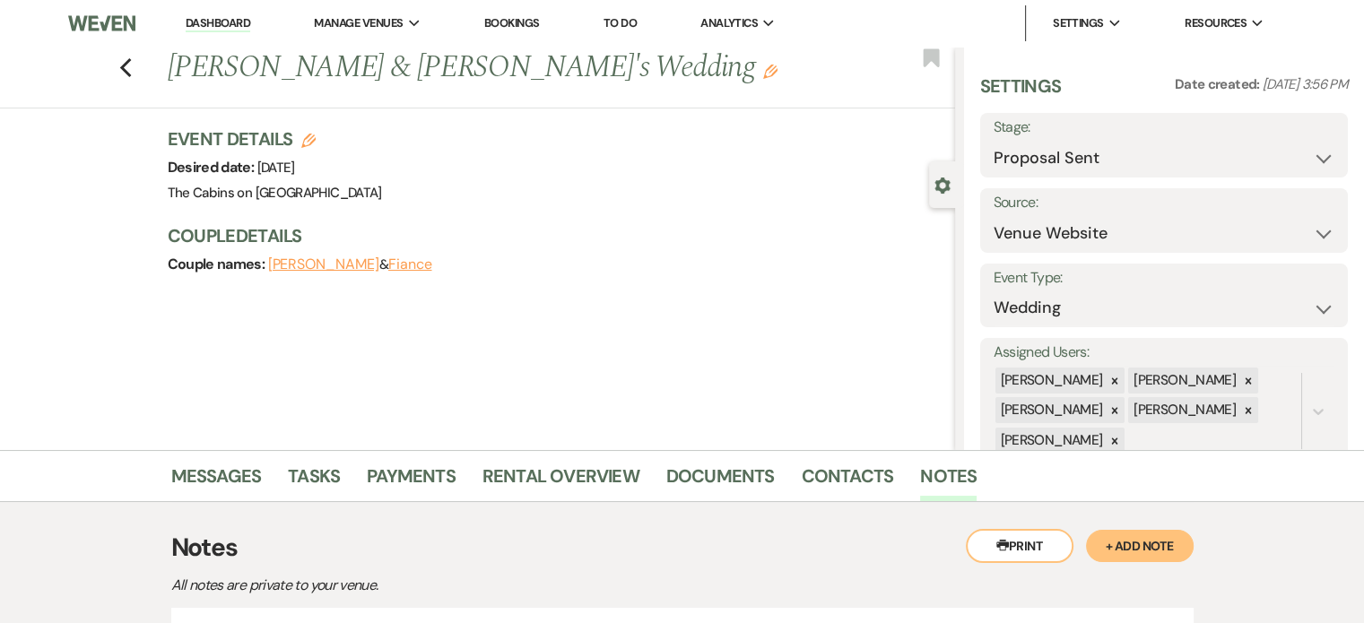
click at [230, 22] on link "Dashboard" at bounding box center [218, 23] width 65 height 17
